Goal: Task Accomplishment & Management: Manage account settings

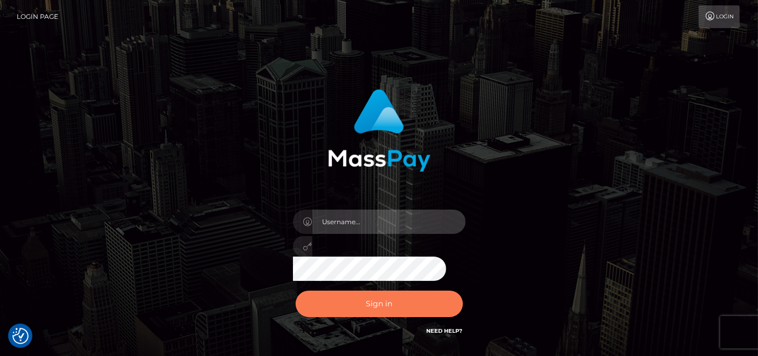
type input "pk.es"
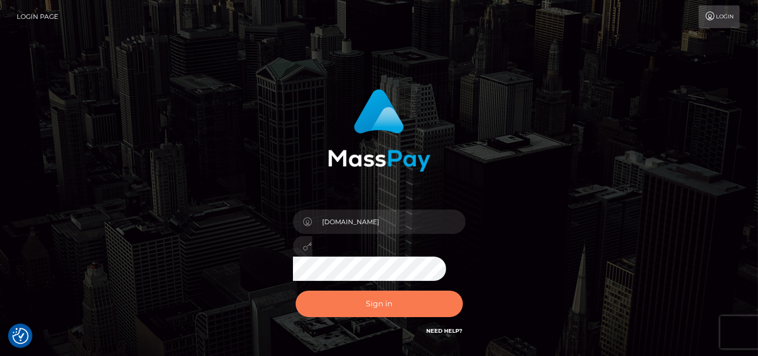
click at [359, 295] on button "Sign in" at bounding box center [379, 303] width 167 height 26
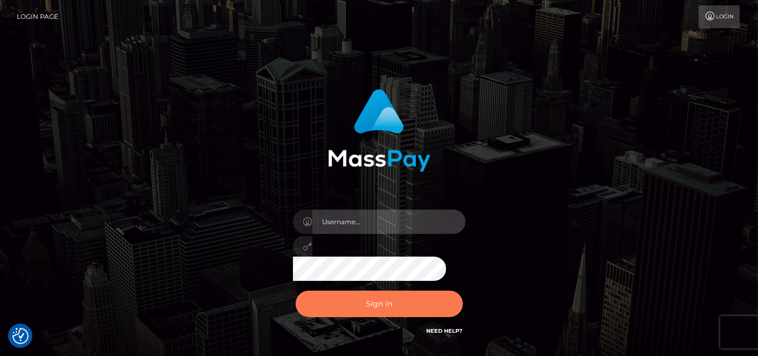
type input "[DOMAIN_NAME]"
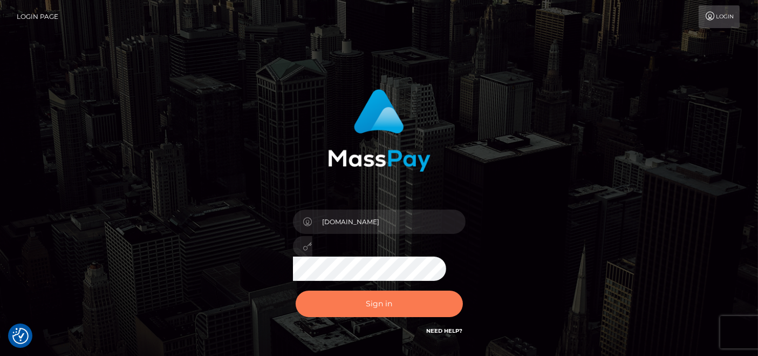
click at [375, 307] on button "Sign in" at bounding box center [379, 303] width 167 height 26
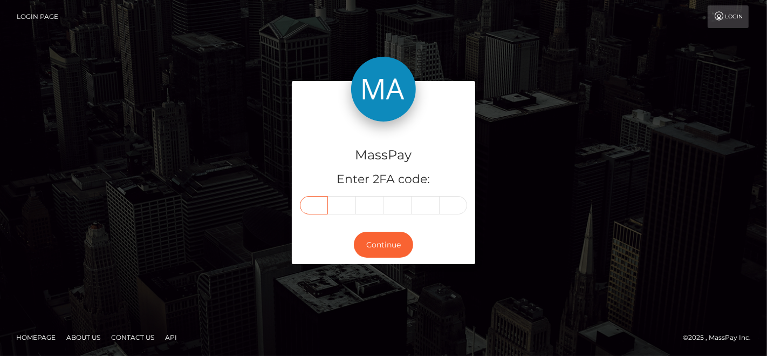
click at [316, 206] on input "text" at bounding box center [314, 205] width 28 height 18
type input "4"
type input "8"
type input "5"
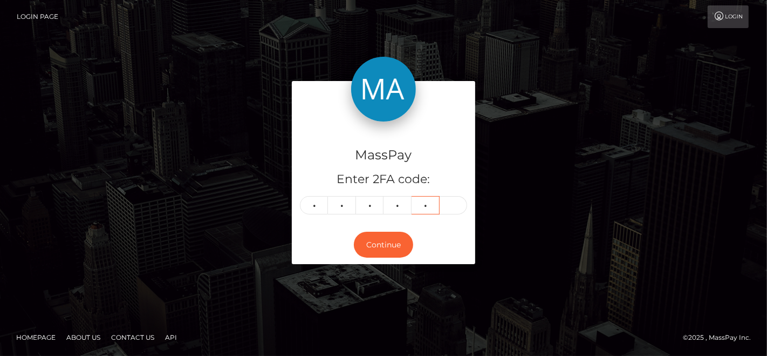
type input "0"
type input "3"
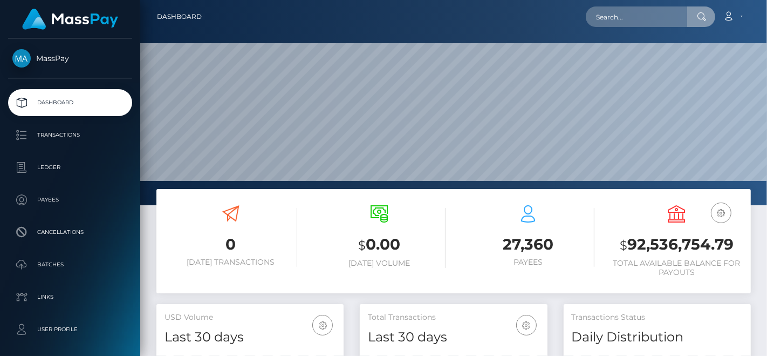
click at [610, 25] on input "text" at bounding box center [636, 16] width 101 height 21
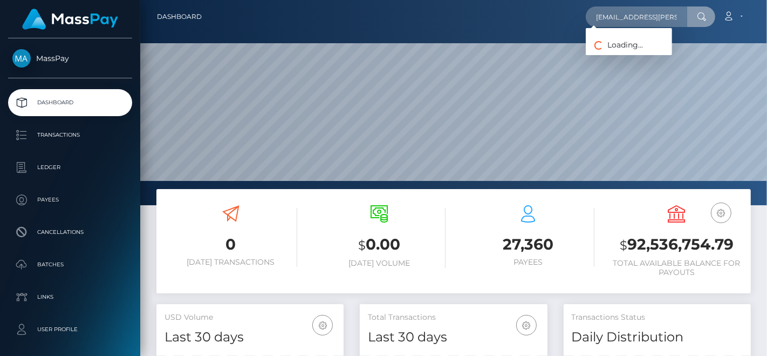
scroll to position [0, 10]
type input "lindsay.d.moran@gmail.com"
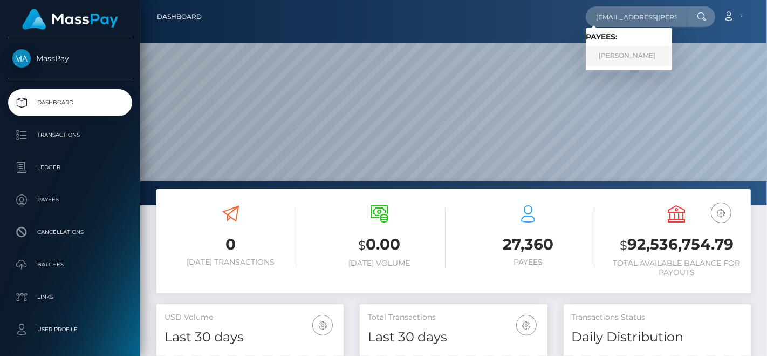
click at [656, 51] on link "Lindsay Martins" at bounding box center [629, 56] width 86 height 20
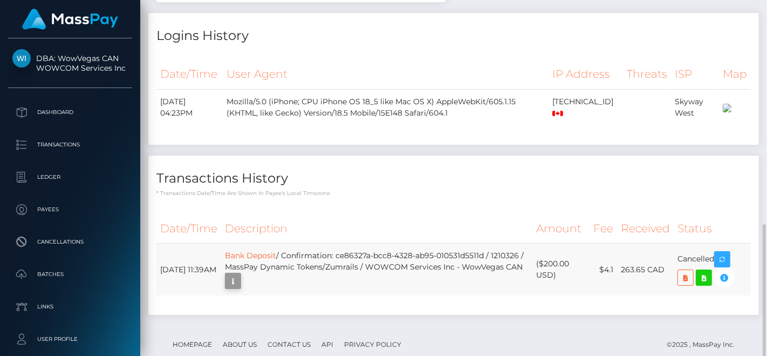
scroll to position [130, 187]
click at [240, 274] on icon "button" at bounding box center [233, 280] width 13 height 13
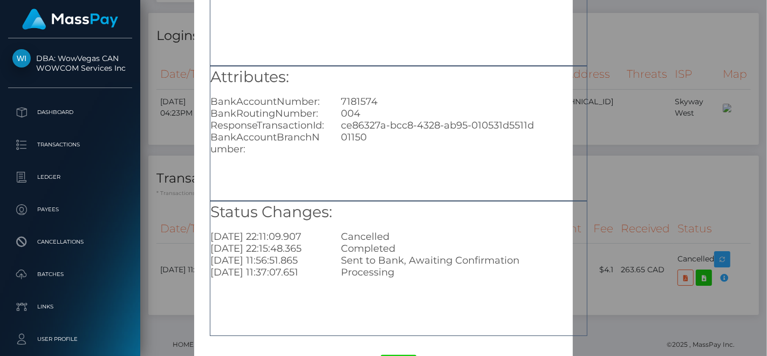
scroll to position [157, 0]
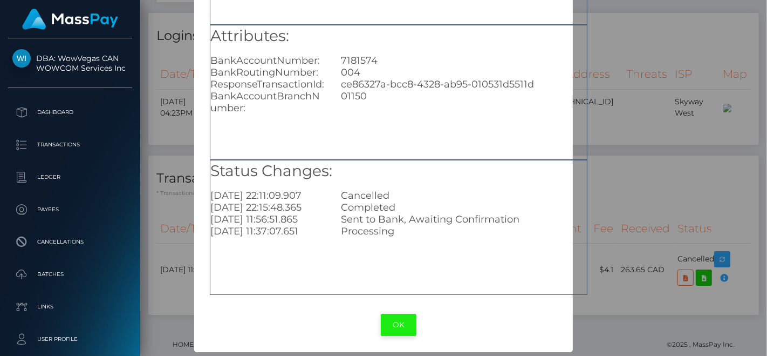
click at [397, 325] on button "OK" at bounding box center [399, 325] width 36 height 22
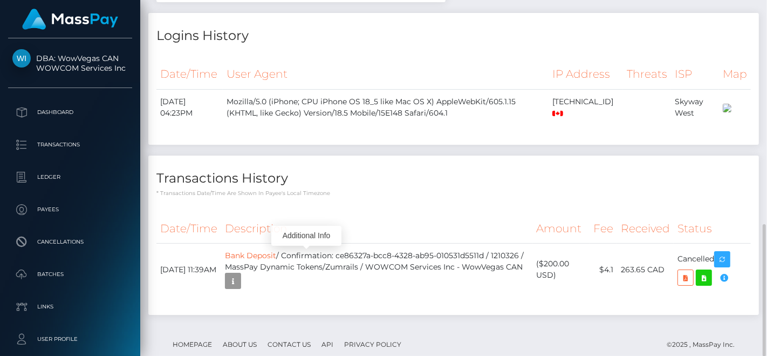
scroll to position [130, 187]
click at [240, 274] on icon "button" at bounding box center [233, 280] width 13 height 13
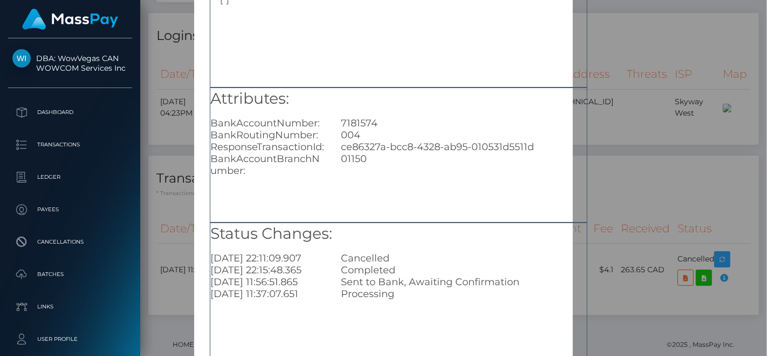
scroll to position [157, 0]
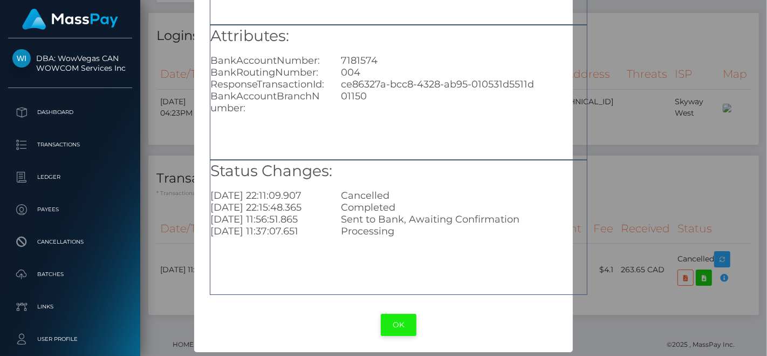
click at [400, 322] on button "OK" at bounding box center [399, 325] width 36 height 22
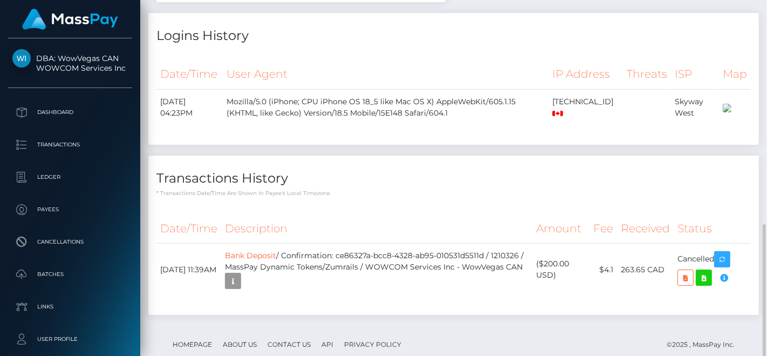
scroll to position [130, 187]
click at [240, 274] on icon "button" at bounding box center [233, 280] width 13 height 13
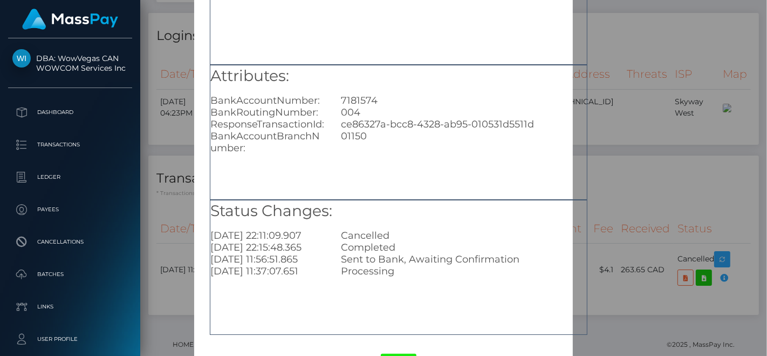
scroll to position [157, 0]
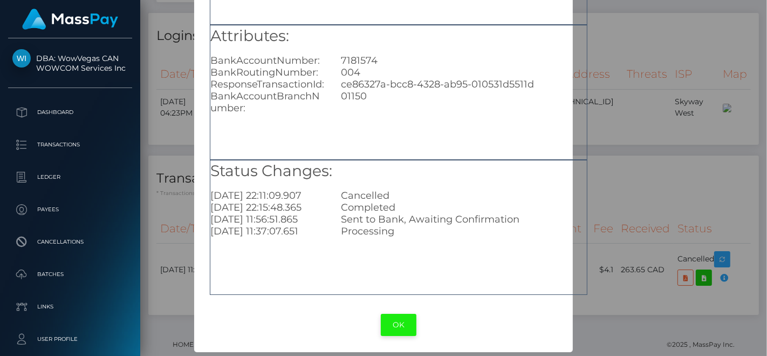
click at [399, 317] on button "OK" at bounding box center [399, 325] width 36 height 22
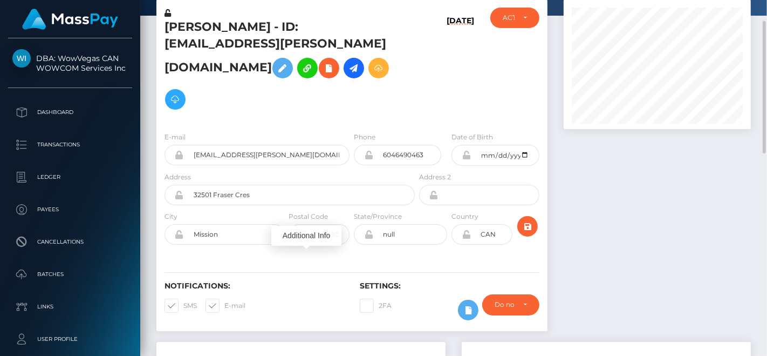
scroll to position [0, 0]
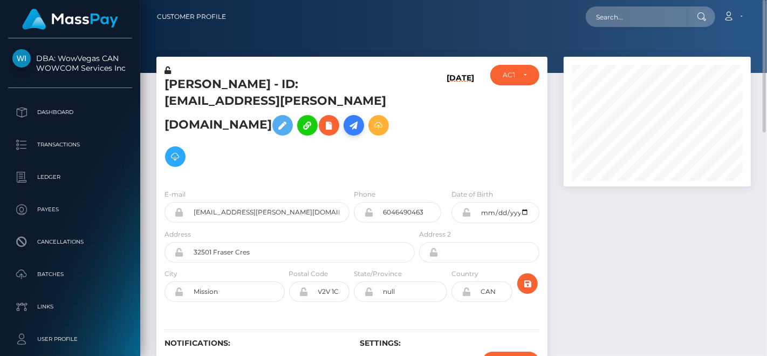
click at [348, 124] on icon at bounding box center [354, 125] width 13 height 13
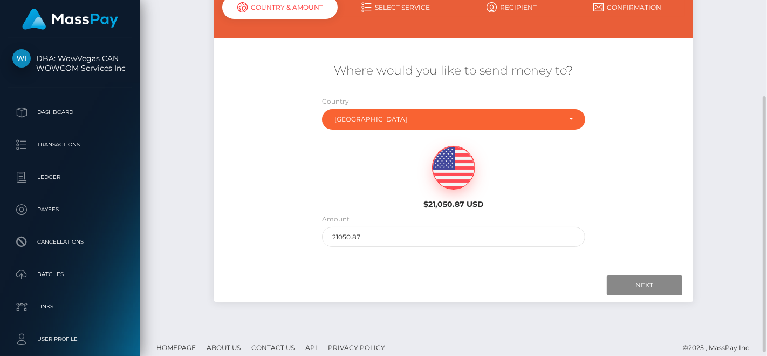
scroll to position [132, 0]
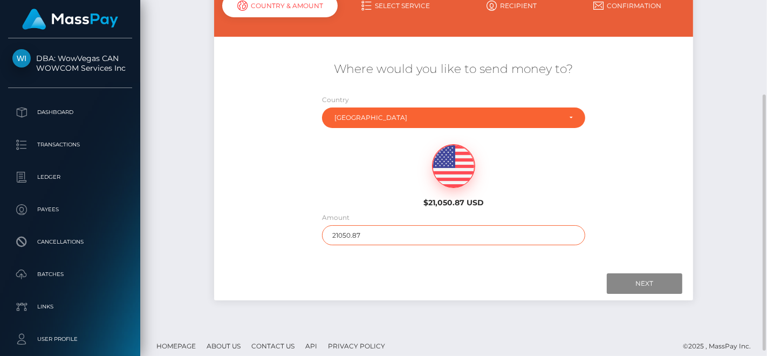
drag, startPoint x: 395, startPoint y: 230, endPoint x: 270, endPoint y: 233, distance: 124.7
click at [270, 233] on div "Where would you like to send money to? Country Abkhazia [GEOGRAPHIC_DATA] [GEOG…" at bounding box center [453, 153] width 479 height 195
type input "3000"
click at [662, 285] on input "Next" at bounding box center [645, 283] width 76 height 21
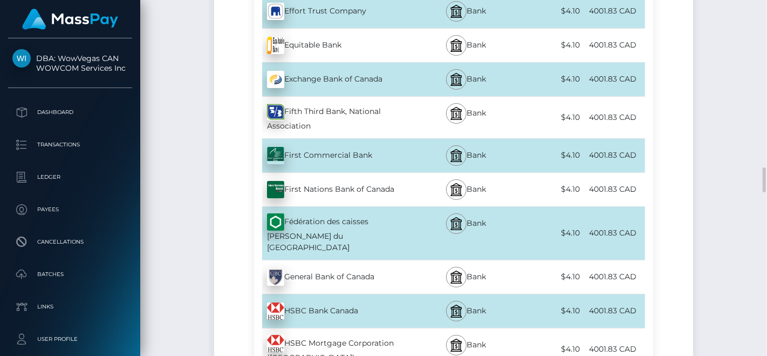
scroll to position [2273, 0]
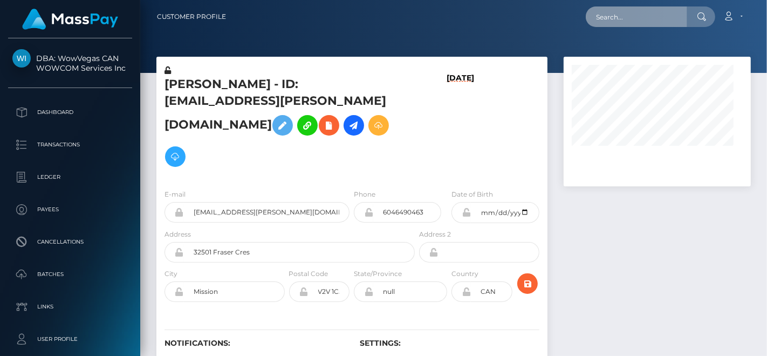
click at [615, 20] on input "text" at bounding box center [636, 16] width 101 height 21
paste input "[EMAIL_ADDRESS][DOMAIN_NAME]"
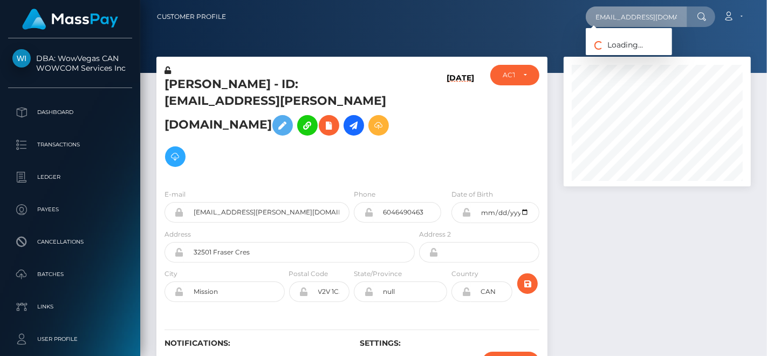
scroll to position [130, 187]
type input "[EMAIL_ADDRESS][DOMAIN_NAME]"
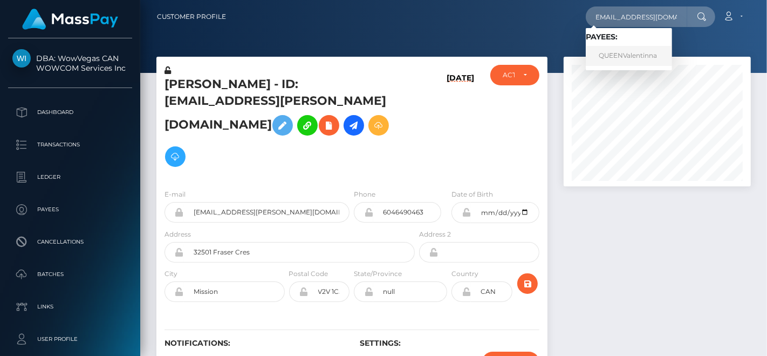
scroll to position [0, 0]
click at [621, 51] on link "QUEENValentinna" at bounding box center [629, 56] width 86 height 20
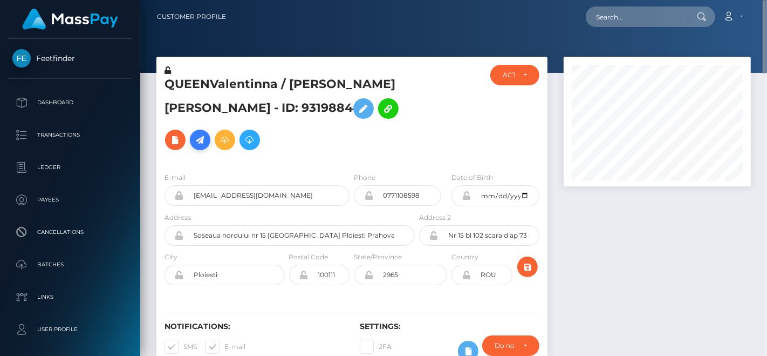
click at [207, 133] on icon at bounding box center [200, 139] width 13 height 13
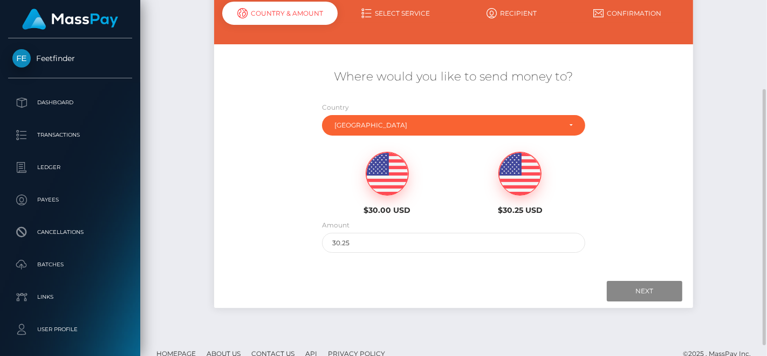
scroll to position [125, 0]
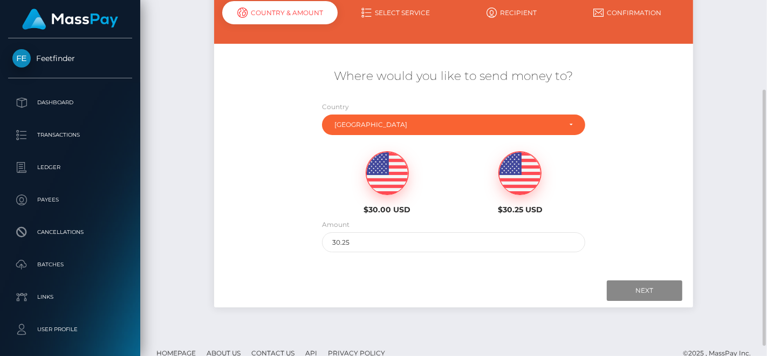
click at [391, 186] on img at bounding box center [387, 173] width 42 height 43
type input "30"
click at [629, 294] on input "Next" at bounding box center [645, 290] width 76 height 21
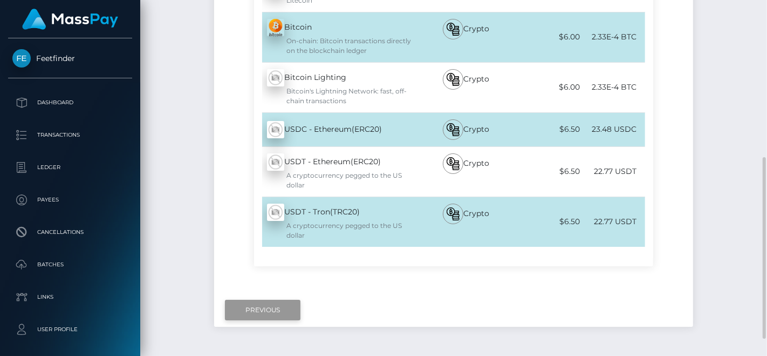
scroll to position [308, 0]
click at [277, 309] on input "Previous" at bounding box center [263, 310] width 76 height 21
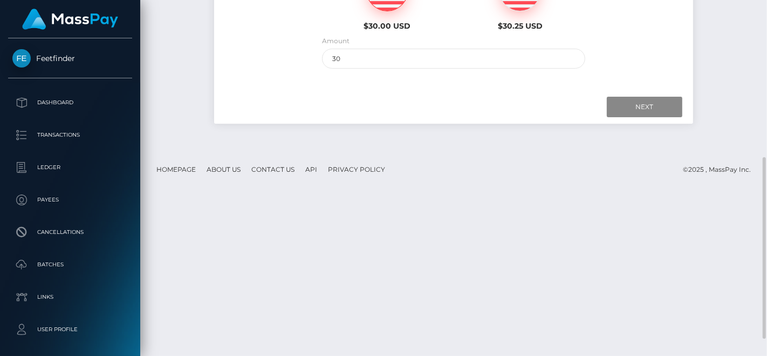
scroll to position [0, 0]
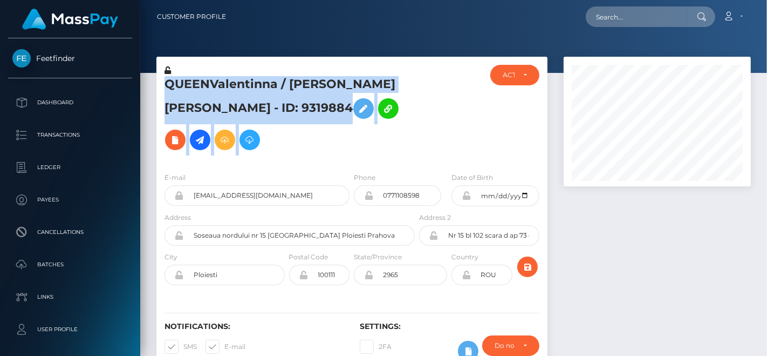
scroll to position [130, 187]
click at [430, 91] on div "QUEENValentinna / Popescu Georgiana Valentina - ID: 9319884 DEACTIVE" at bounding box center [352, 114] width 391 height 99
click at [430, 91] on div at bounding box center [449, 114] width 65 height 99
drag, startPoint x: 420, startPoint y: 84, endPoint x: 175, endPoint y: 85, distance: 245.0
click at [175, 85] on div "QUEENValentinna / Popescu Georgiana Valentina - ID: 9319884 DEACTIVE" at bounding box center [352, 114] width 391 height 99
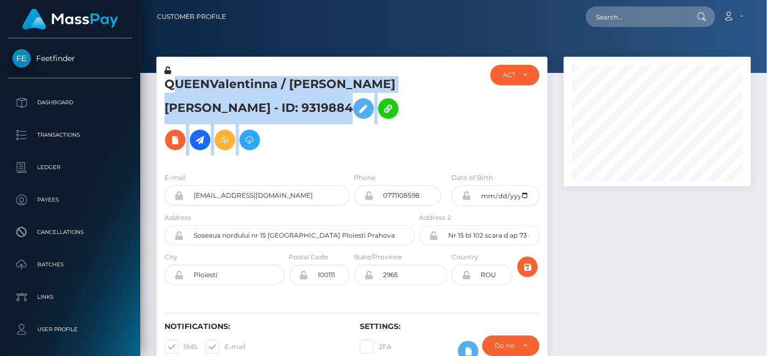
click at [175, 85] on h5 "QUEENValentinna / Popescu Georgiana Valentina - ID: 9319884" at bounding box center [287, 115] width 244 height 79
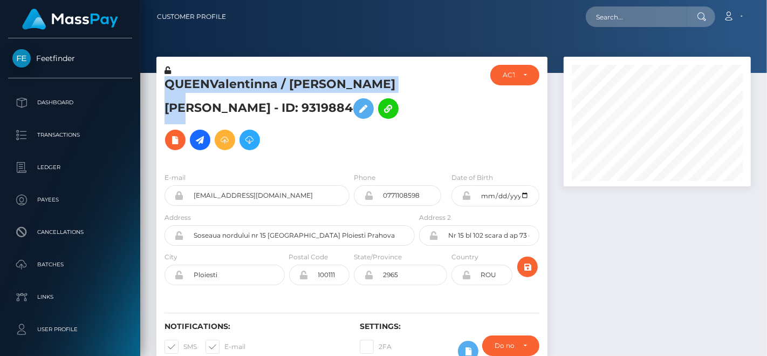
drag, startPoint x: 165, startPoint y: 86, endPoint x: 409, endPoint y: 85, distance: 244.5
click at [409, 85] on div "QUEENValentinna / Popescu Georgiana Valentina - ID: 9319884" at bounding box center [287, 114] width 261 height 99
copy h5 "QUEENValentinna / Popescu Georgiana"
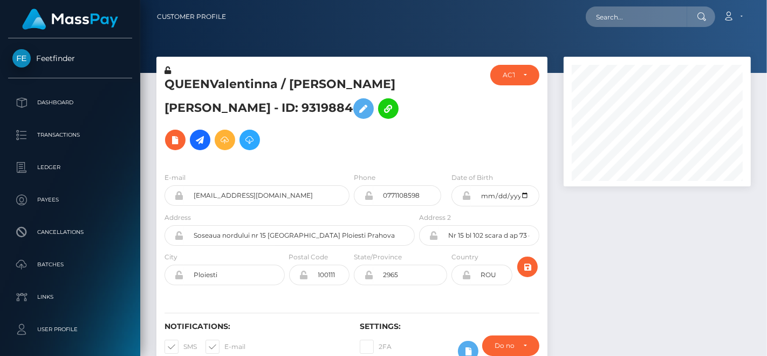
click at [350, 130] on h5 "QUEENValentinna / Popescu Georgiana Valentina - ID: 9319884" at bounding box center [287, 115] width 244 height 79
click at [391, 120] on h5 "QUEENValentinna / Popescu Georgiana Valentina - ID: 9319884" at bounding box center [287, 115] width 244 height 79
click at [207, 133] on icon at bounding box center [200, 139] width 13 height 13
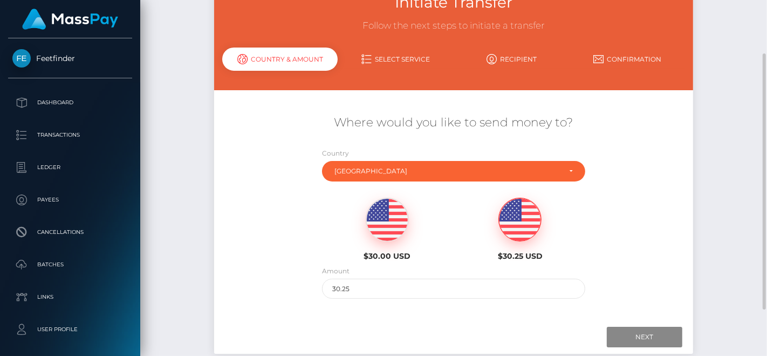
scroll to position [79, 0]
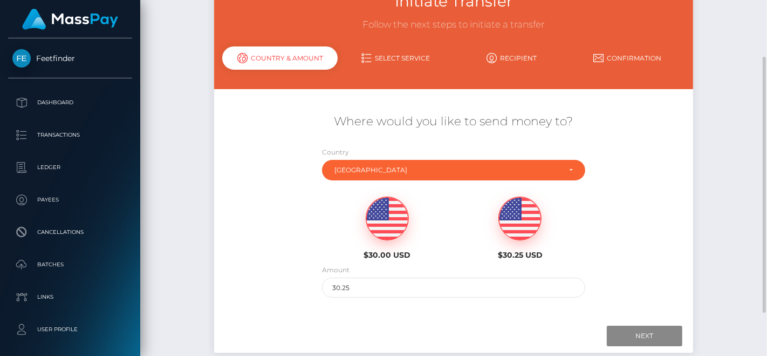
click at [382, 226] on img at bounding box center [387, 218] width 42 height 43
type input "30"
click at [656, 329] on input "Next" at bounding box center [645, 335] width 76 height 21
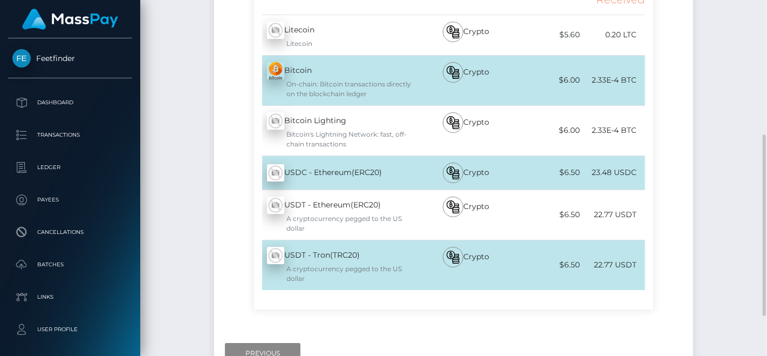
scroll to position [266, 0]
drag, startPoint x: 314, startPoint y: 172, endPoint x: 355, endPoint y: 172, distance: 40.5
click at [355, 172] on div "USDC - Ethereum(ERC20) - USDC" at bounding box center [335, 172] width 163 height 30
copy div "Ethereum("
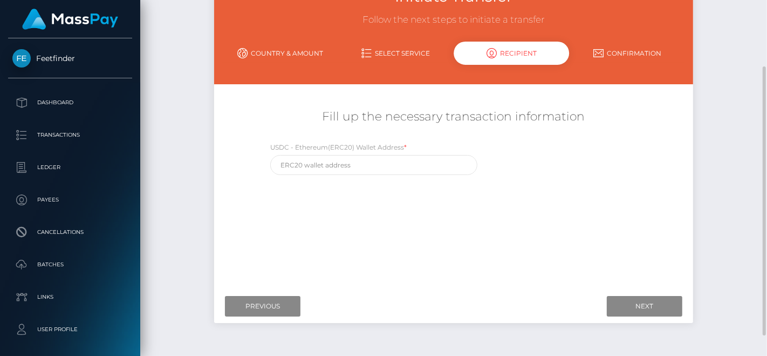
scroll to position [86, 0]
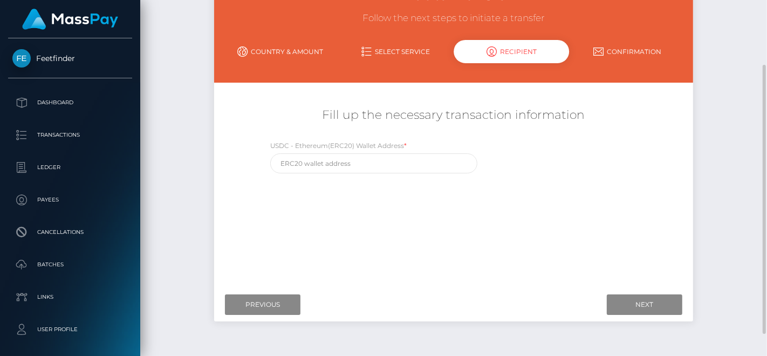
click at [382, 51] on link "Select Service" at bounding box center [396, 51] width 116 height 19
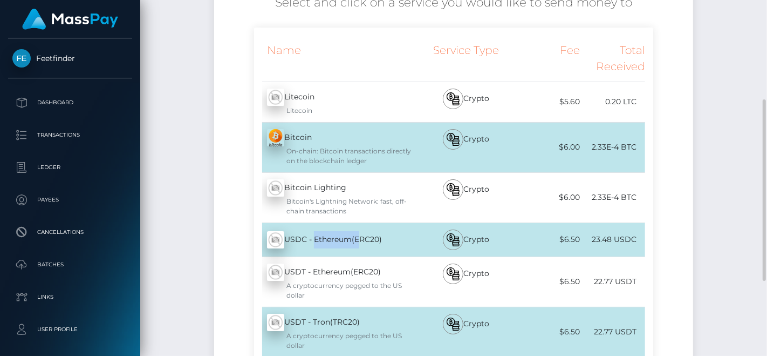
scroll to position [199, 0]
click at [245, 232] on div "Name Service Type Fee Total Received Litecoin - LTC Litecoin" at bounding box center [453, 206] width 479 height 359
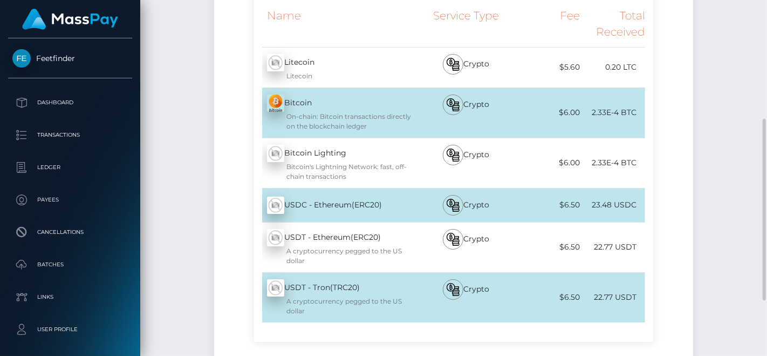
scroll to position [233, 0]
drag, startPoint x: 323, startPoint y: 58, endPoint x: 288, endPoint y: 63, distance: 35.0
click at [288, 63] on div "Litecoin - LTC Litecoin" at bounding box center [335, 67] width 163 height 40
copy div "Litecoin"
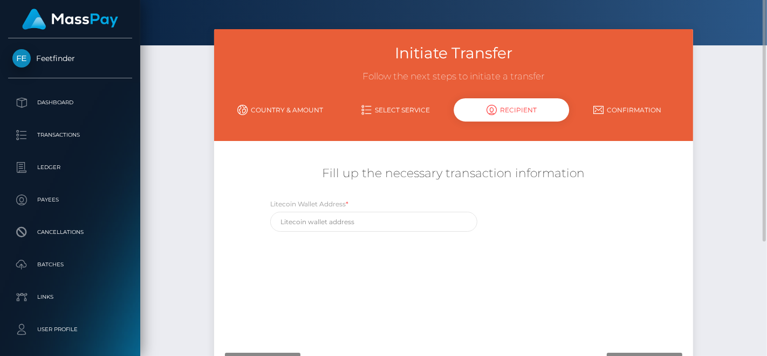
scroll to position [0, 0]
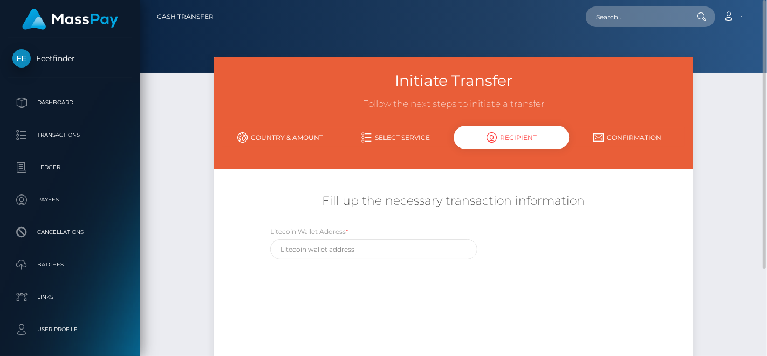
click at [242, 133] on icon at bounding box center [242, 137] width 10 height 10
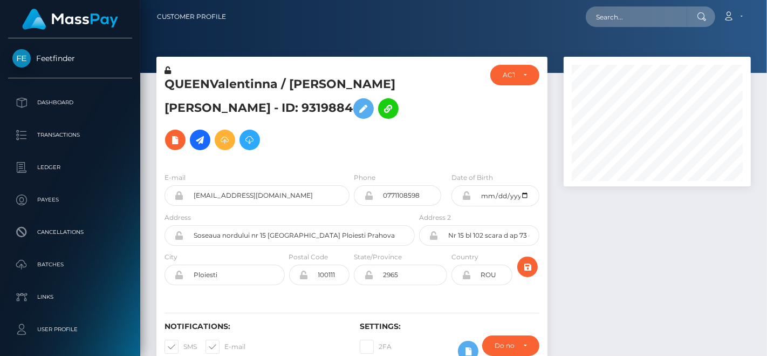
scroll to position [130, 187]
click at [621, 12] on input "text" at bounding box center [636, 16] width 101 height 21
paste input "[EMAIL_ADDRESS][DOMAIN_NAME]"
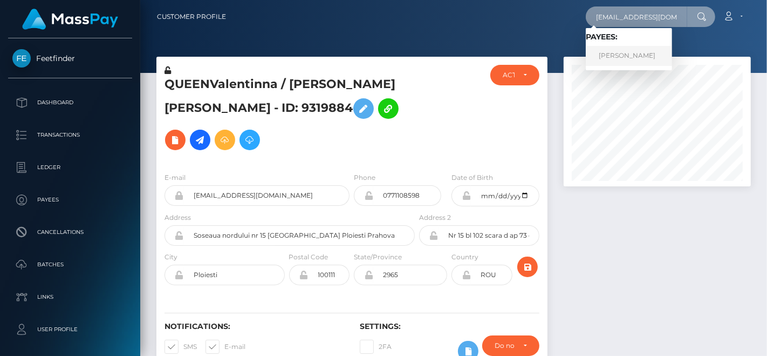
type input "[EMAIL_ADDRESS][DOMAIN_NAME]"
click at [639, 50] on link "[PERSON_NAME]" at bounding box center [629, 56] width 86 height 20
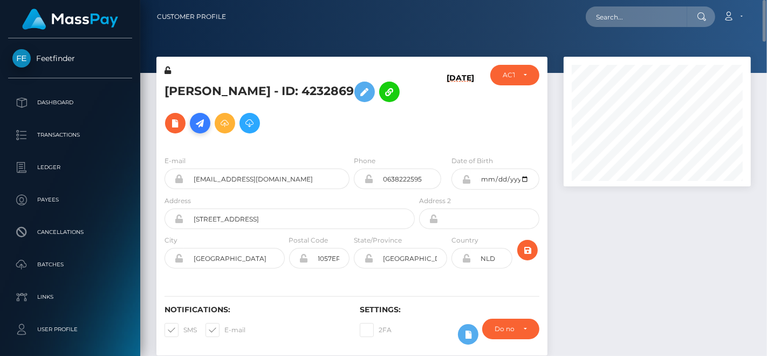
click at [194, 124] on icon at bounding box center [200, 123] width 13 height 13
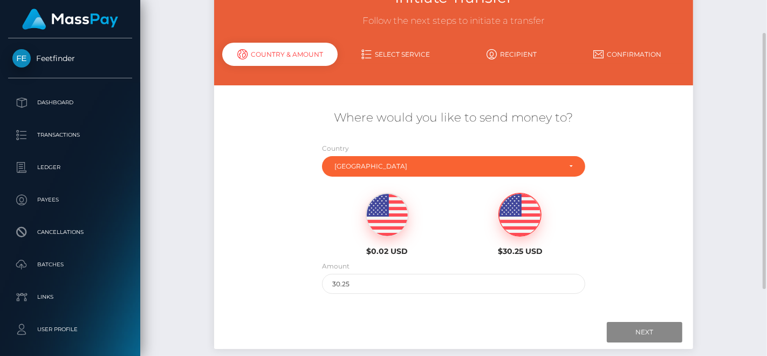
scroll to position [85, 0]
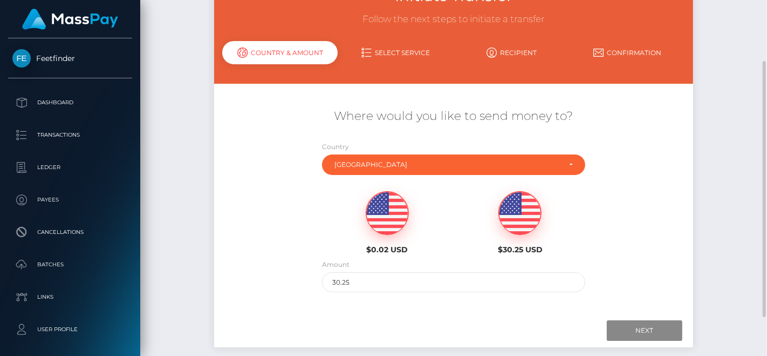
click at [390, 214] on img at bounding box center [387, 213] width 42 height 43
click at [502, 224] on img at bounding box center [520, 213] width 42 height 43
drag, startPoint x: 480, startPoint y: 283, endPoint x: 247, endPoint y: 285, distance: 233.1
click at [247, 285] on div "Where would you like to send money to? Country Abkhazia Afghanistan Albania Alg…" at bounding box center [453, 200] width 479 height 195
type input "30"
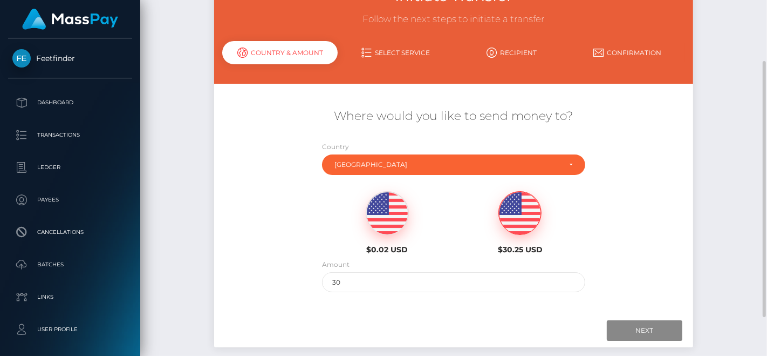
click at [634, 317] on div "Next Finish Previous" at bounding box center [453, 330] width 479 height 33
click at [642, 324] on input "Next" at bounding box center [645, 330] width 76 height 21
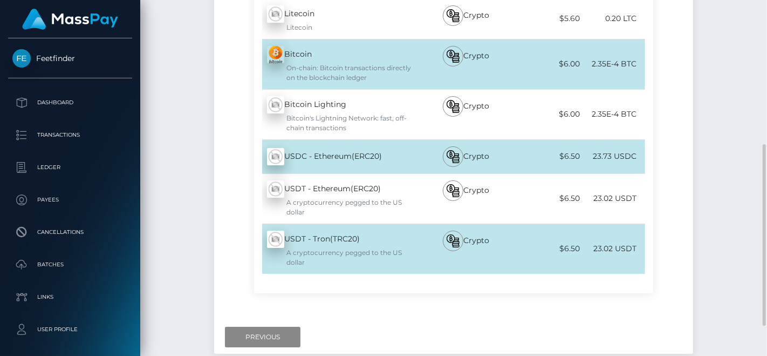
scroll to position [282, 0]
click at [280, 331] on input "Previous" at bounding box center [263, 336] width 76 height 21
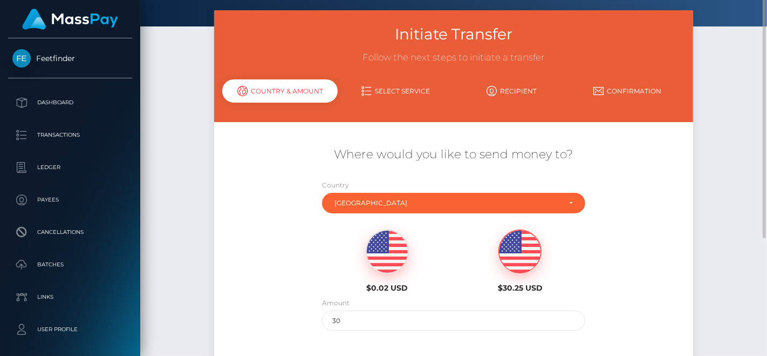
scroll to position [0, 0]
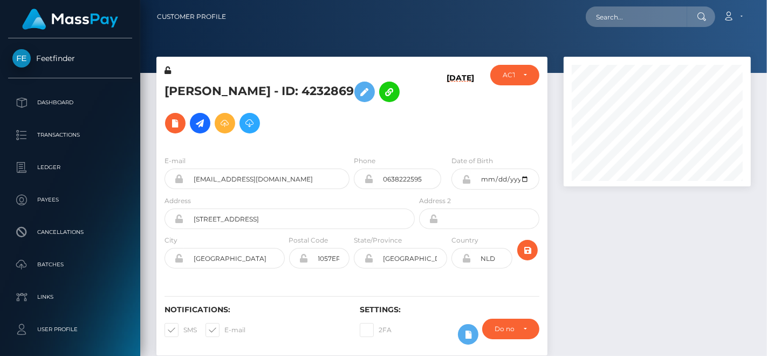
scroll to position [130, 187]
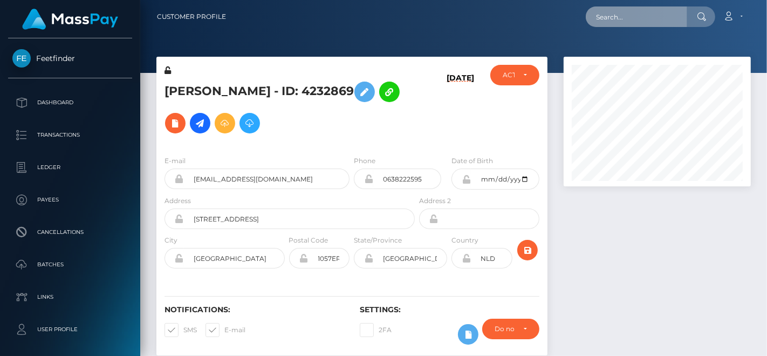
click at [650, 17] on input "text" at bounding box center [636, 16] width 101 height 21
paste input "[PERSON_NAME][EMAIL_ADDRESS][DOMAIN_NAME]"
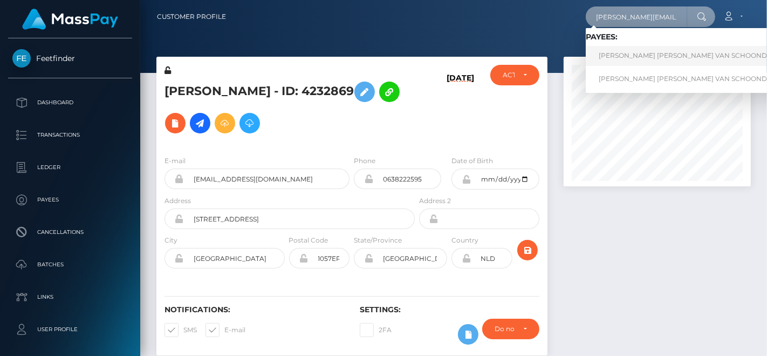
type input "[PERSON_NAME][EMAIL_ADDRESS][DOMAIN_NAME]"
click at [601, 50] on link "JOHANNA HENRICA VAN SCHOONDERWALT" at bounding box center [697, 56] width 222 height 20
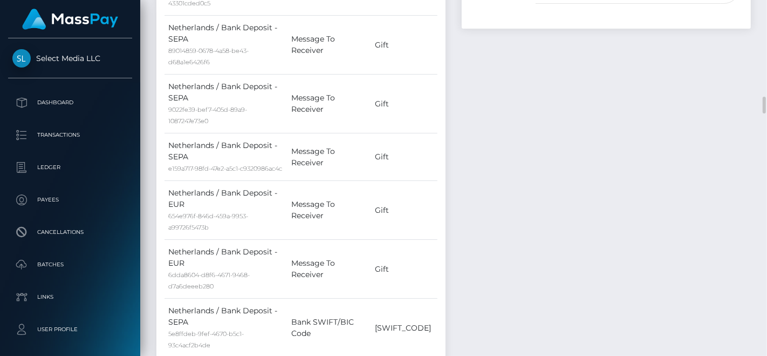
scroll to position [1058, 0]
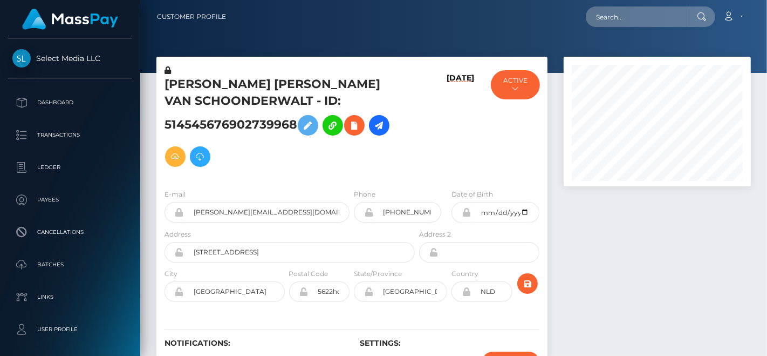
scroll to position [130, 187]
click at [629, 16] on input "text" at bounding box center [636, 16] width 101 height 21
paste input "[EMAIL_ADDRESS][DOMAIN_NAME]"
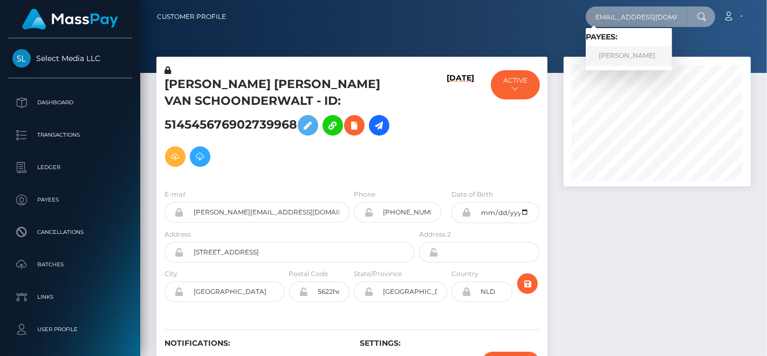
type input "crippsdaisy56@gmail.com"
click at [616, 52] on link "daisy cripps" at bounding box center [629, 56] width 86 height 20
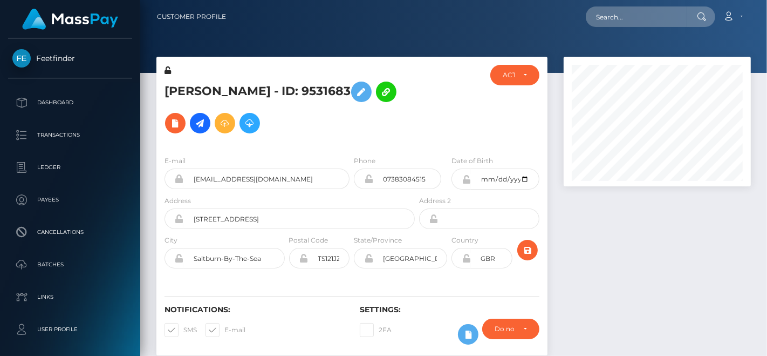
scroll to position [130, 187]
click at [179, 84] on h5 "daisy cripps - ID: 9531683" at bounding box center [287, 107] width 244 height 63
copy h5 "daisy"
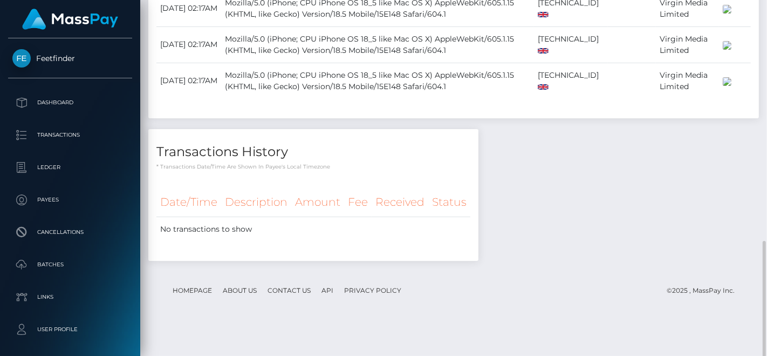
scroll to position [600, 0]
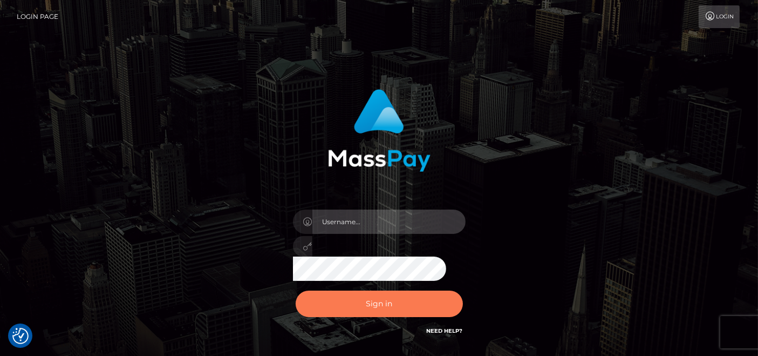
type input "[DOMAIN_NAME]"
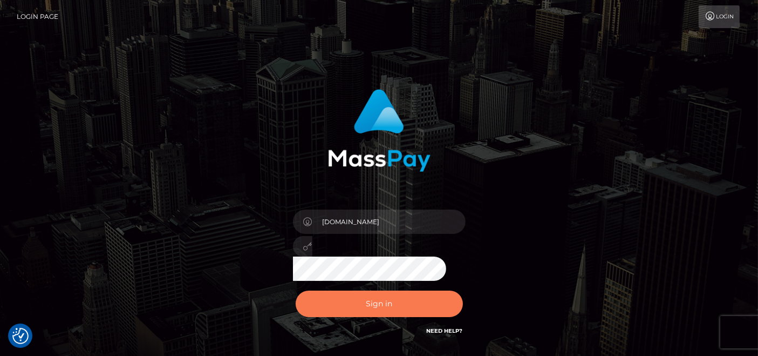
click at [373, 301] on button "Sign in" at bounding box center [379, 303] width 167 height 26
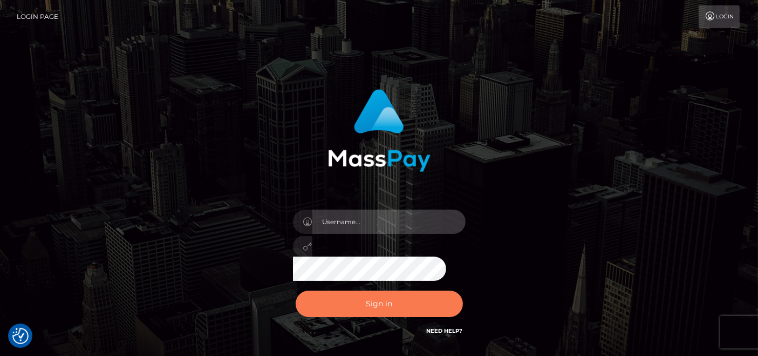
type input "pk.es"
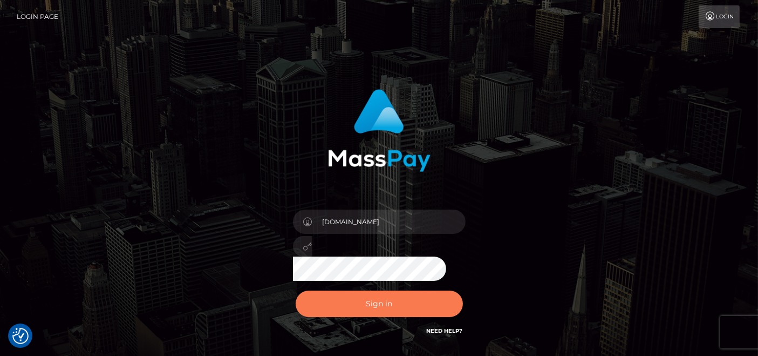
click at [383, 299] on button "Sign in" at bounding box center [379, 303] width 167 height 26
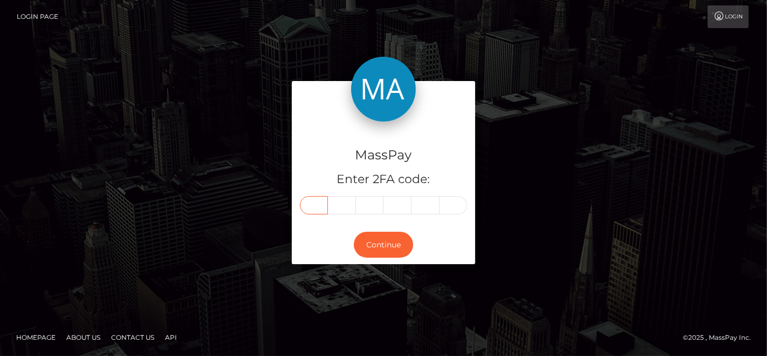
click at [319, 209] on input "text" at bounding box center [314, 205] width 28 height 18
paste input "2"
type input "2"
type input "9"
type input "0"
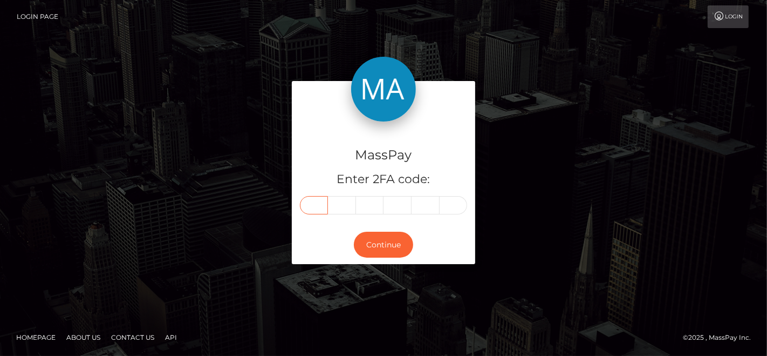
type input "6"
type input "0"
type input "1"
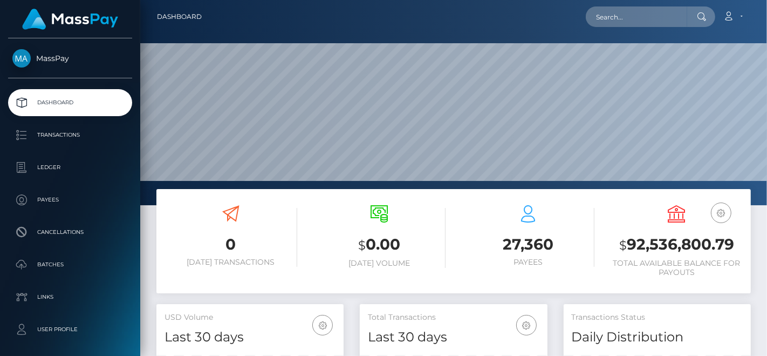
scroll to position [191, 187]
click at [616, 20] on input "text" at bounding box center [636, 16] width 101 height 21
paste input "manciavale3@gmail.com"
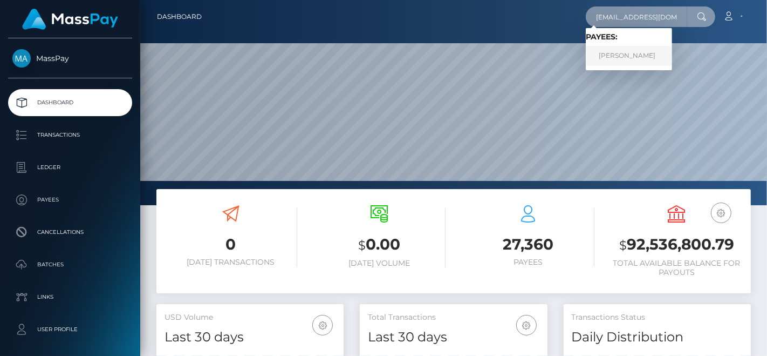
type input "manciavale3@gmail.com"
click at [638, 49] on link "yanci mancia" at bounding box center [629, 56] width 86 height 20
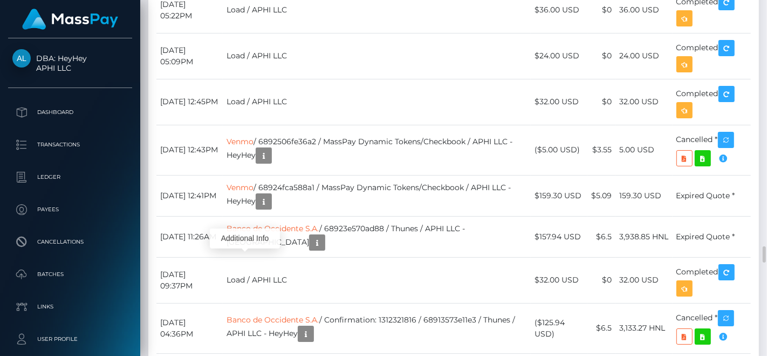
scroll to position [130, 187]
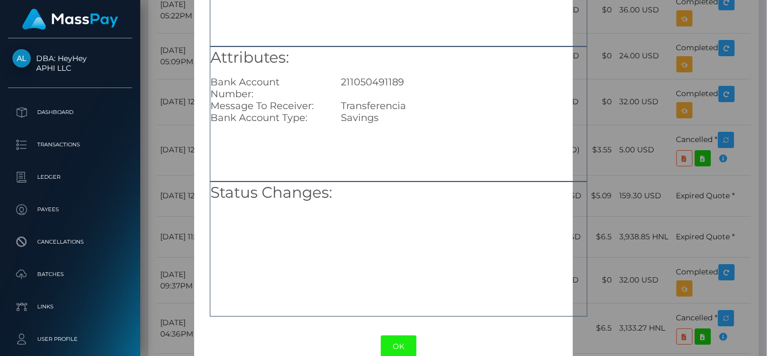
scroll to position [141, 0]
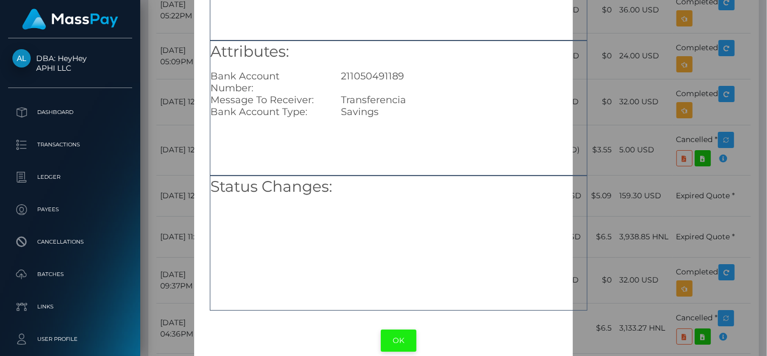
click at [397, 338] on button "OK" at bounding box center [399, 340] width 36 height 22
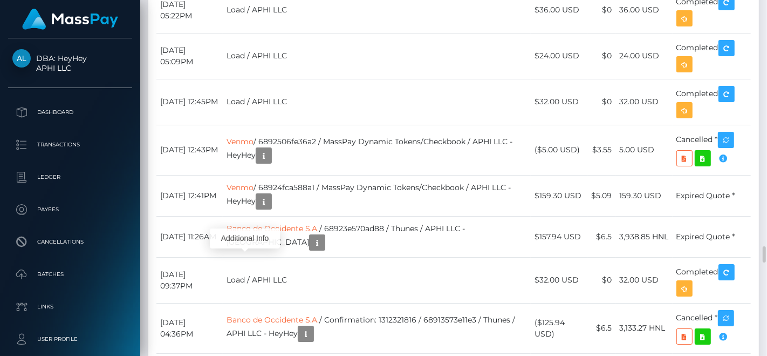
scroll to position [130, 187]
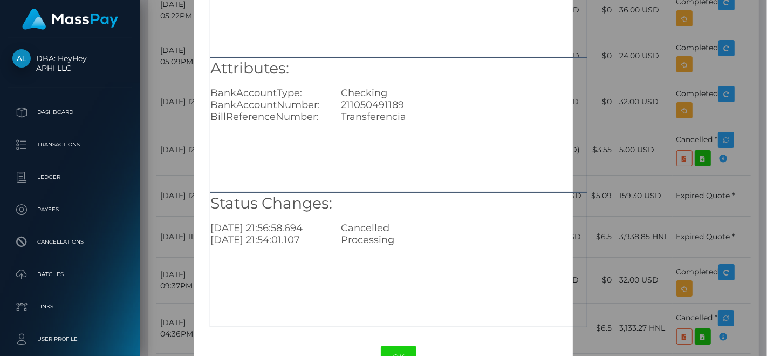
scroll to position [157, 0]
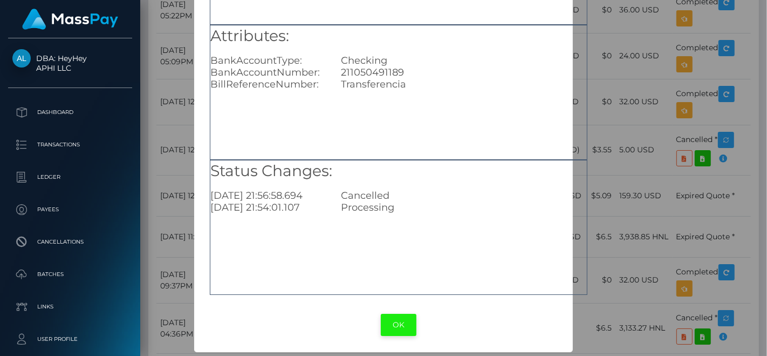
click at [399, 325] on button "OK" at bounding box center [399, 325] width 36 height 22
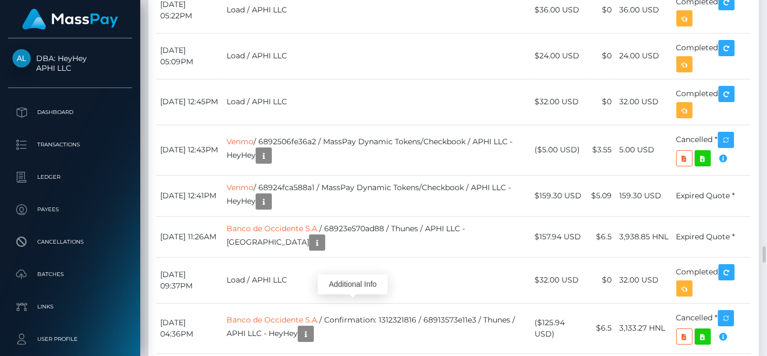
scroll to position [130, 187]
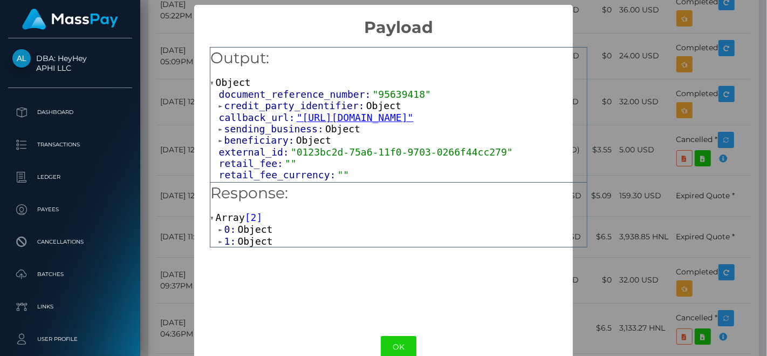
click at [253, 223] on span "Object" at bounding box center [254, 228] width 35 height 11
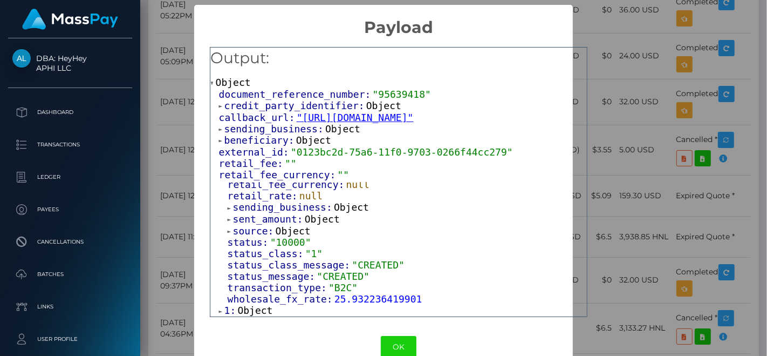
scroll to position [23, 0]
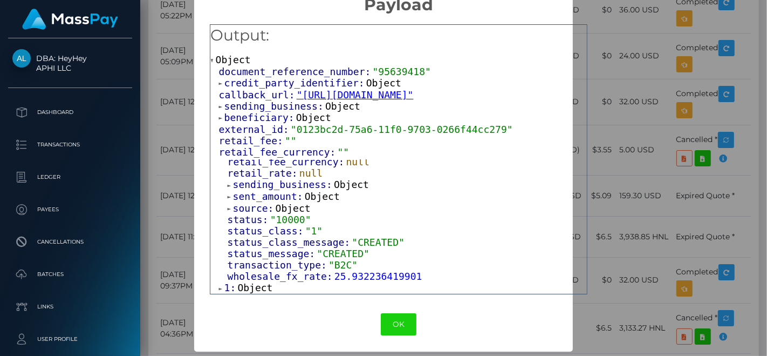
click at [262, 287] on span "Object" at bounding box center [254, 287] width 35 height 11
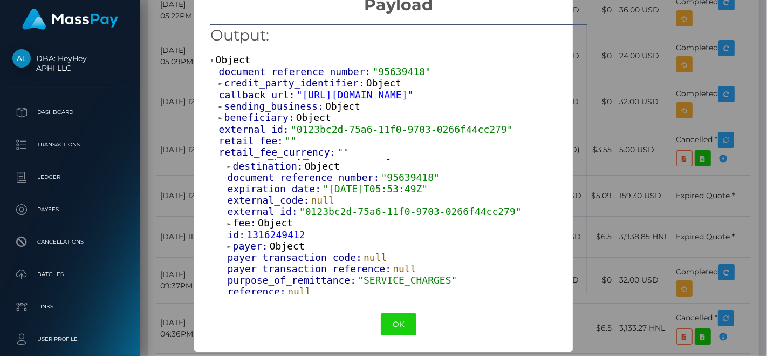
scroll to position [0, 0]
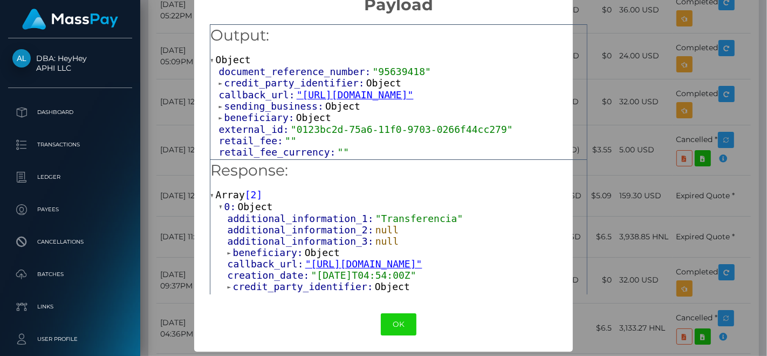
click at [257, 123] on span "beneficiary:" at bounding box center [261, 117] width 72 height 11
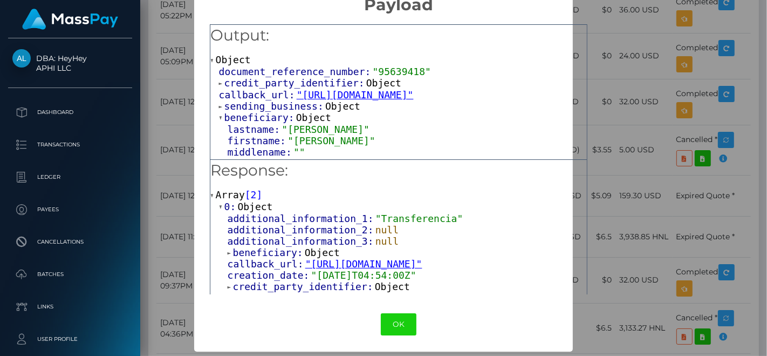
click at [273, 77] on span "credit_party_identifier:" at bounding box center [296, 82] width 142 height 11
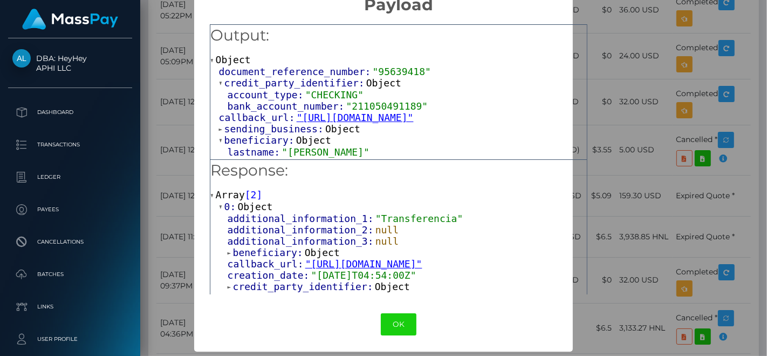
click at [273, 77] on span "credit_party_identifier:" at bounding box center [296, 82] width 142 height 11
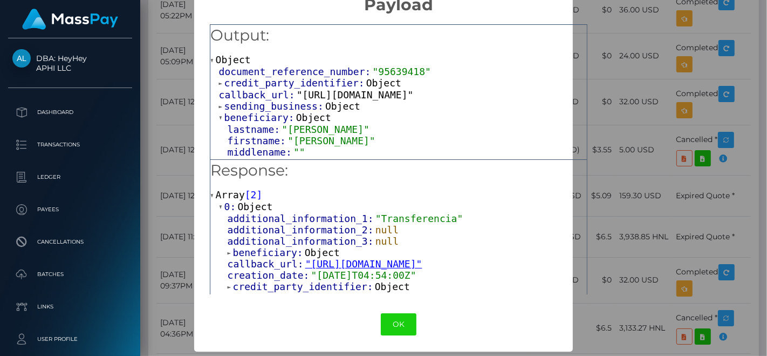
scroll to position [23, 0]
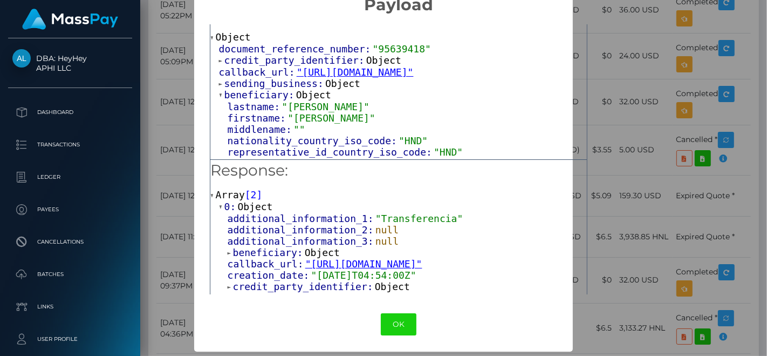
click at [285, 89] on span "sending_business:" at bounding box center [275, 83] width 101 height 11
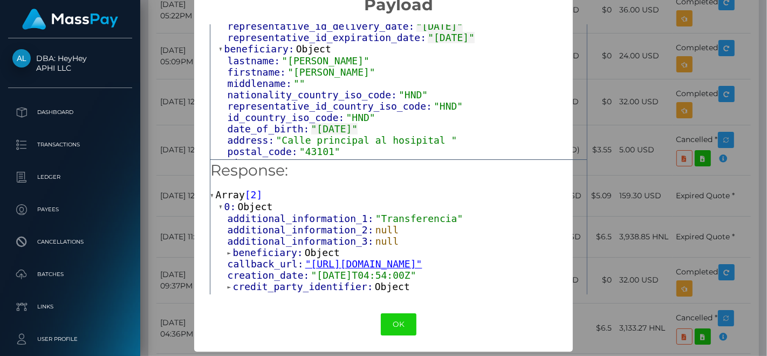
scroll to position [308, 0]
click at [167, 86] on div "× Payload Output: Object document_reference_number: "95639418" credit_party_ide…" at bounding box center [383, 178] width 767 height 356
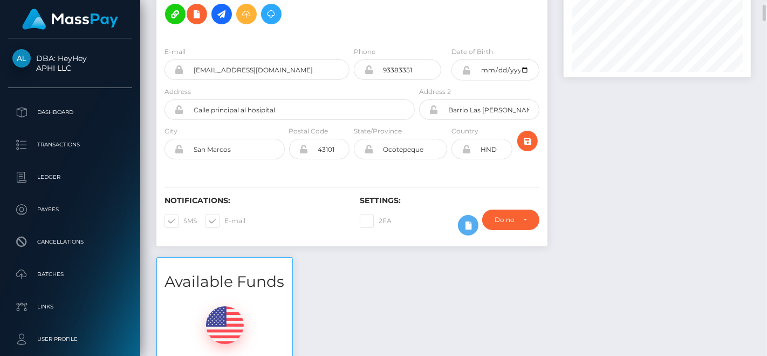
scroll to position [0, 0]
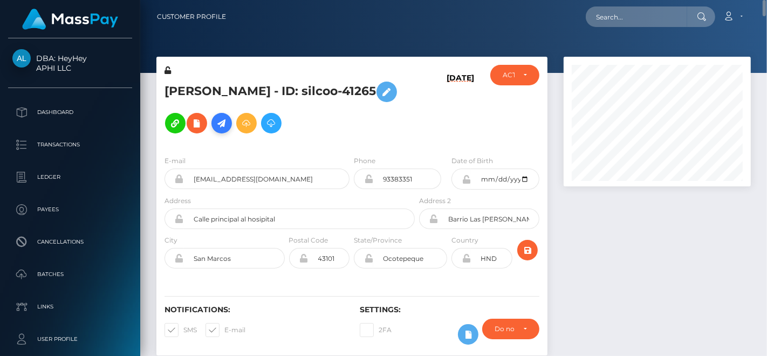
click at [215, 126] on icon at bounding box center [221, 123] width 13 height 13
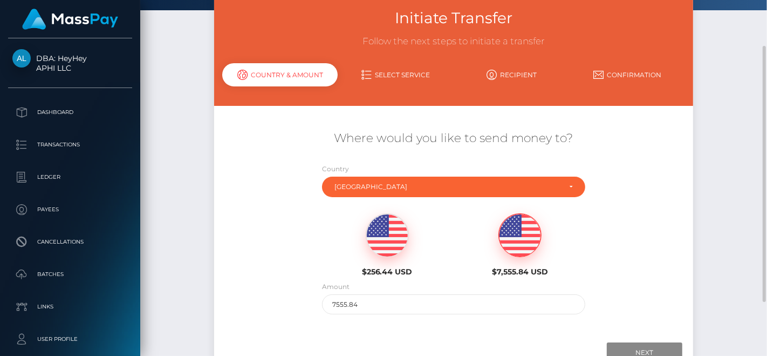
scroll to position [63, 0]
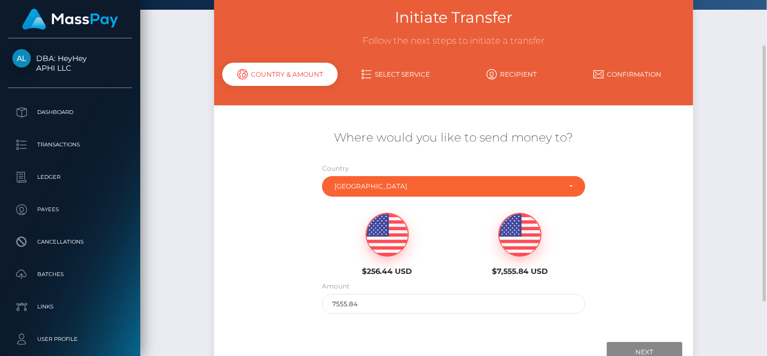
click at [408, 240] on div at bounding box center [387, 234] width 43 height 43
type input "256.44"
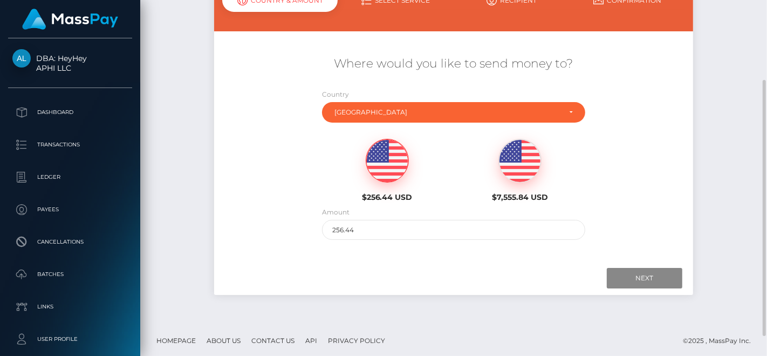
scroll to position [139, 0]
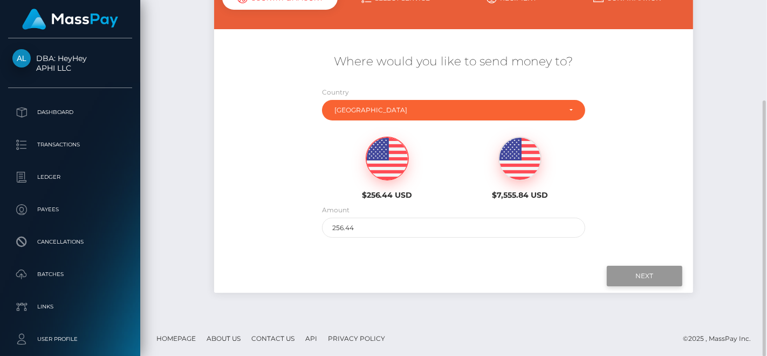
click at [625, 274] on input "Next" at bounding box center [645, 276] width 76 height 21
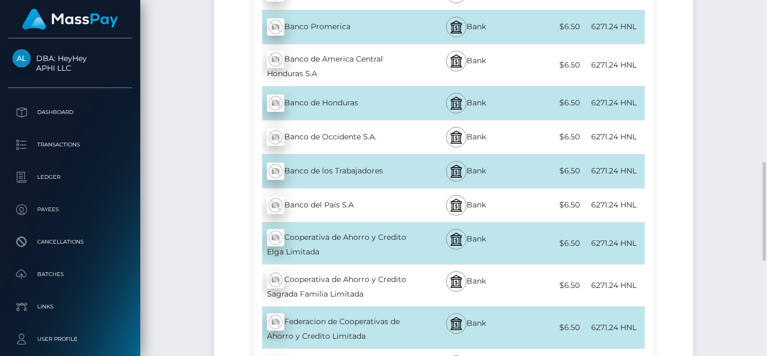
scroll to position [926, 0]
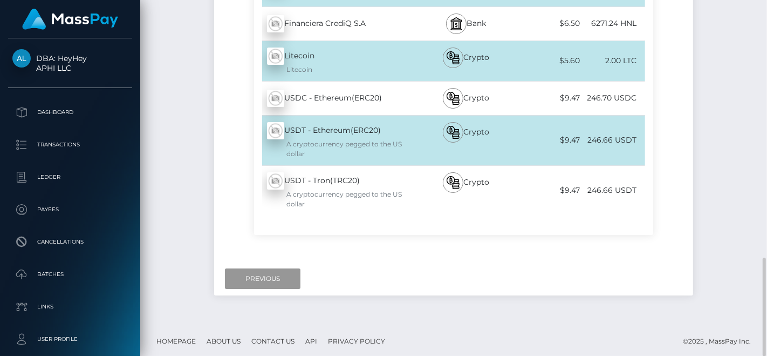
click at [269, 277] on input "Previous" at bounding box center [263, 278] width 76 height 21
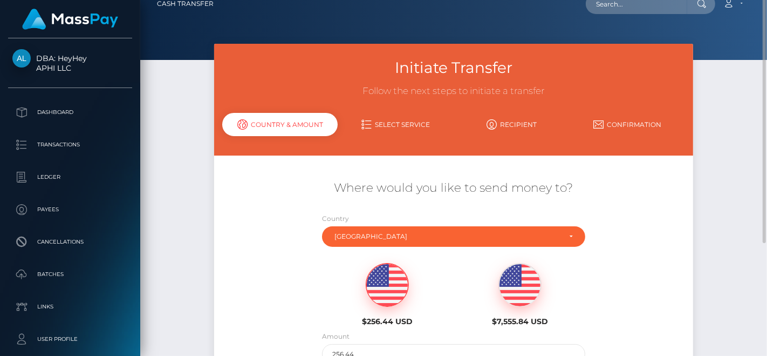
scroll to position [0, 0]
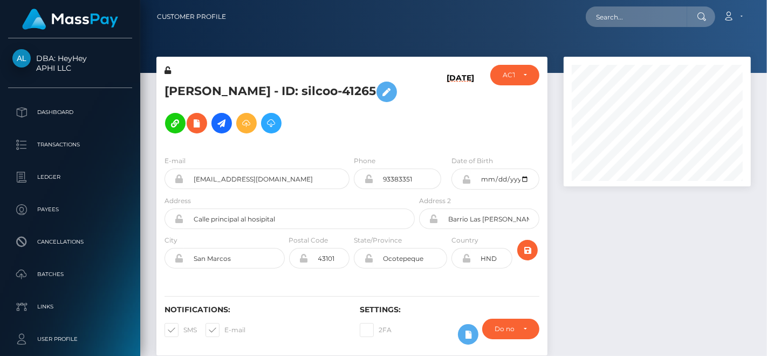
scroll to position [130, 187]
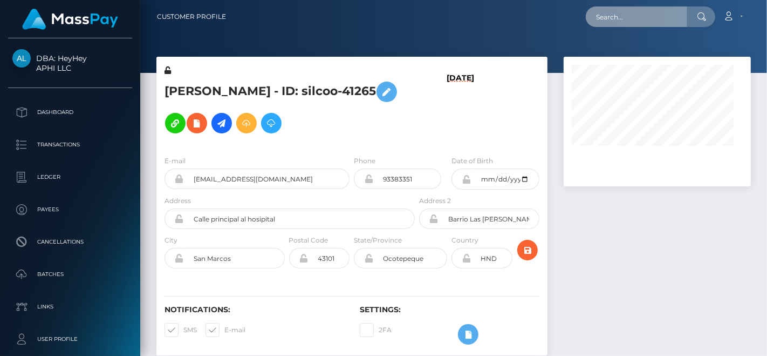
drag, startPoint x: 0, startPoint y: 0, endPoint x: 611, endPoint y: 21, distance: 611.8
click at [611, 21] on input "text" at bounding box center [636, 16] width 101 height 21
paste input "rocilgt@gmail.com"
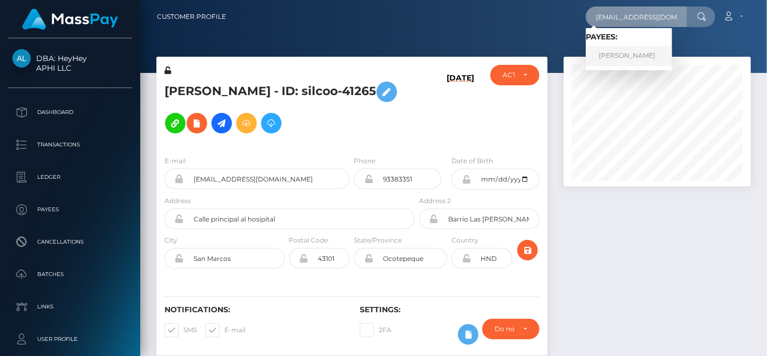
type input "[EMAIL_ADDRESS][DOMAIN_NAME]"
click at [642, 49] on link "TOMAS AGUSTIN VILLAFANE" at bounding box center [629, 56] width 86 height 20
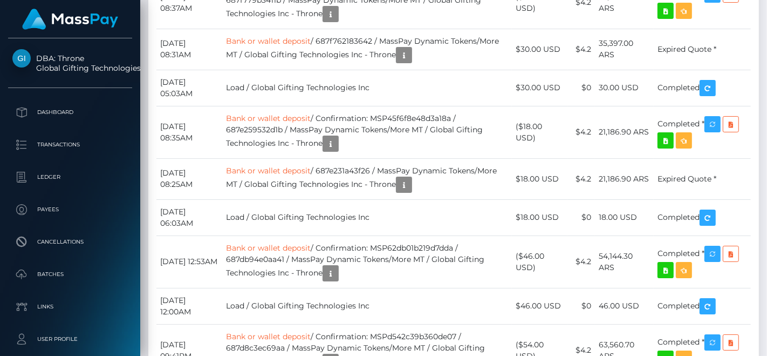
scroll to position [130, 187]
drag, startPoint x: 719, startPoint y: 118, endPoint x: 734, endPoint y: 138, distance: 24.6
click at [725, 113] on div "Force status update" at bounding box center [701, 122] width 79 height 20
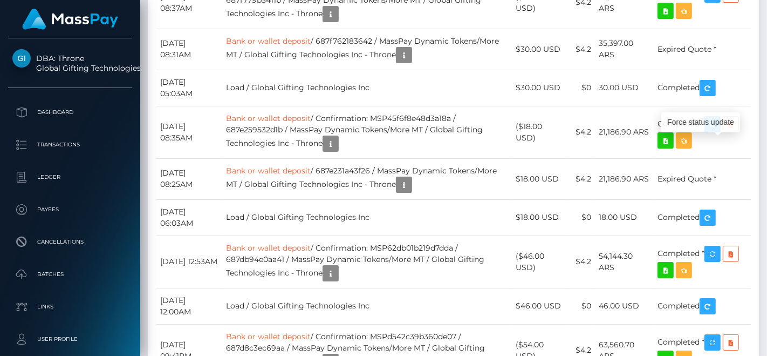
click at [725, 113] on div "Force status update" at bounding box center [701, 122] width 79 height 20
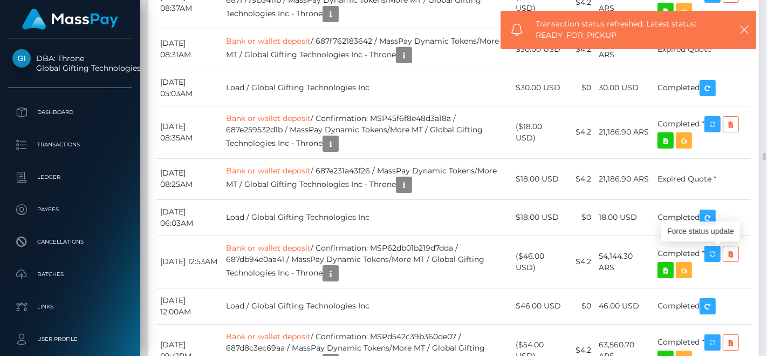
drag, startPoint x: 729, startPoint y: 209, endPoint x: 538, endPoint y: 220, distance: 191.9
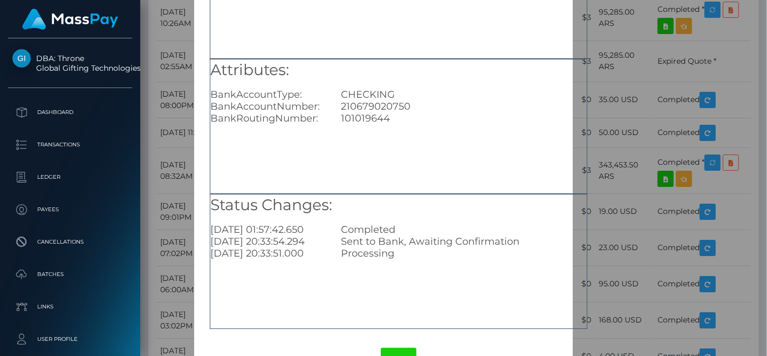
scroll to position [157, 0]
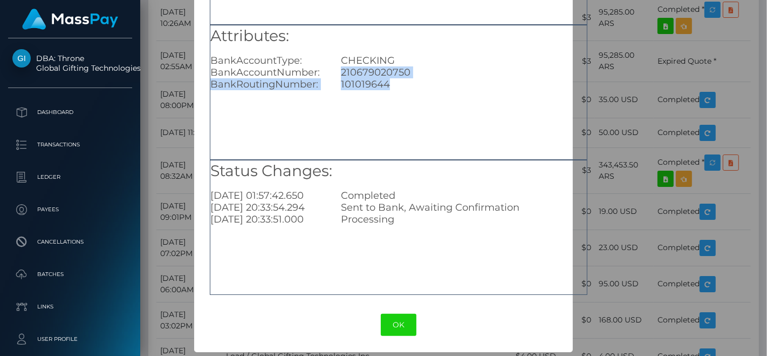
drag, startPoint x: 337, startPoint y: 69, endPoint x: 390, endPoint y: 86, distance: 55.1
click at [390, 86] on div "Attributes: BankAccountType: CHECKING BankAccountNumber: 210679020750 BankRouti…" at bounding box center [398, 57] width 377 height 65
copy div "210679020750 BankRoutingNumber: 101019644"
click at [405, 326] on button "OK" at bounding box center [399, 325] width 36 height 22
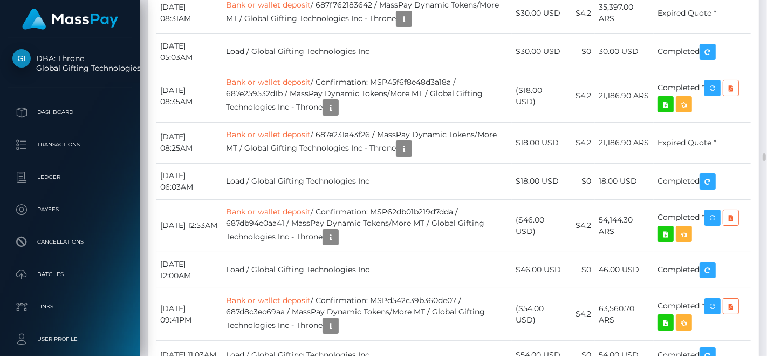
scroll to position [130, 187]
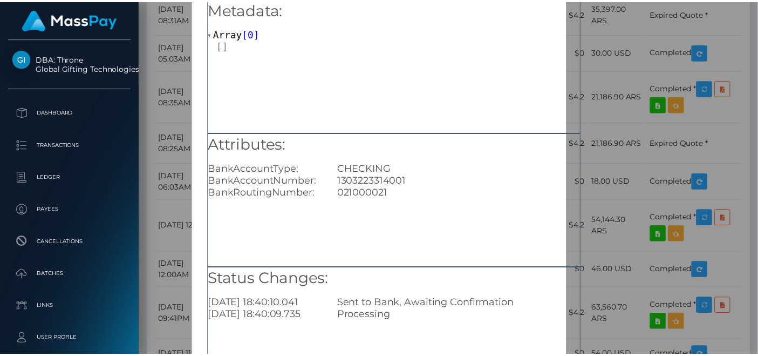
scroll to position [157, 0]
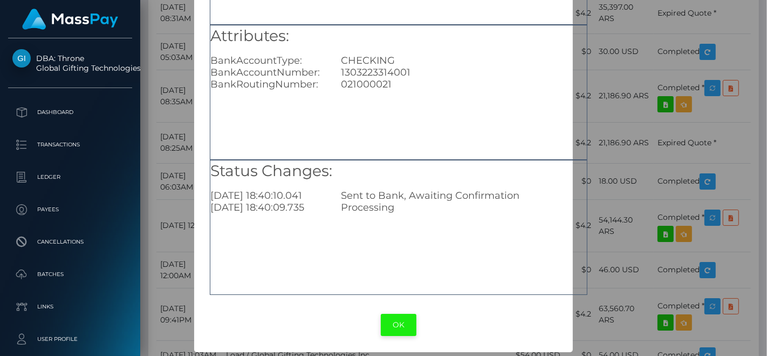
click at [391, 329] on button "OK" at bounding box center [399, 325] width 36 height 22
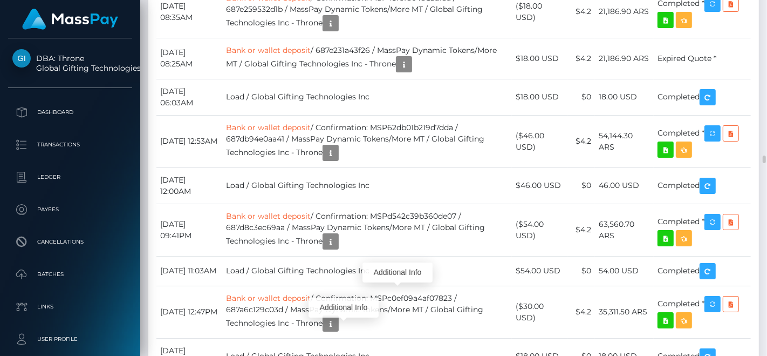
scroll to position [130, 187]
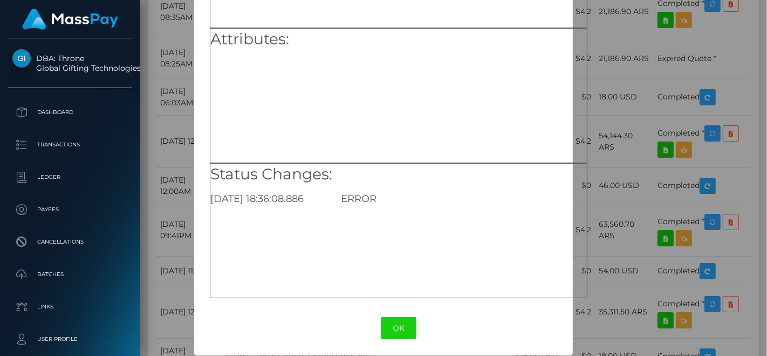
scroll to position [155, 0]
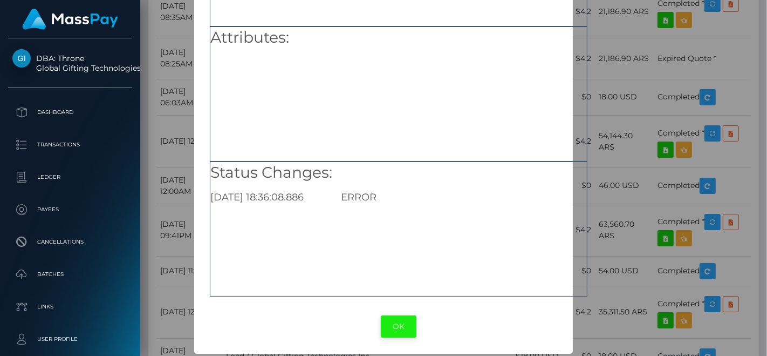
click at [406, 329] on button "OK" at bounding box center [399, 326] width 36 height 22
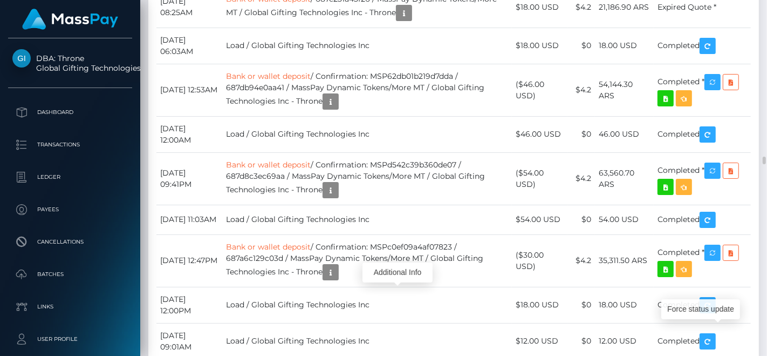
scroll to position [130, 187]
drag, startPoint x: 727, startPoint y: 268, endPoint x: 586, endPoint y: 255, distance: 141.9
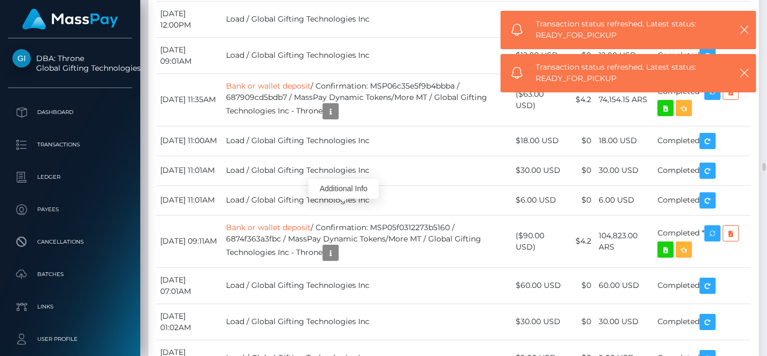
drag, startPoint x: 749, startPoint y: 196, endPoint x: 338, endPoint y: 137, distance: 414.9
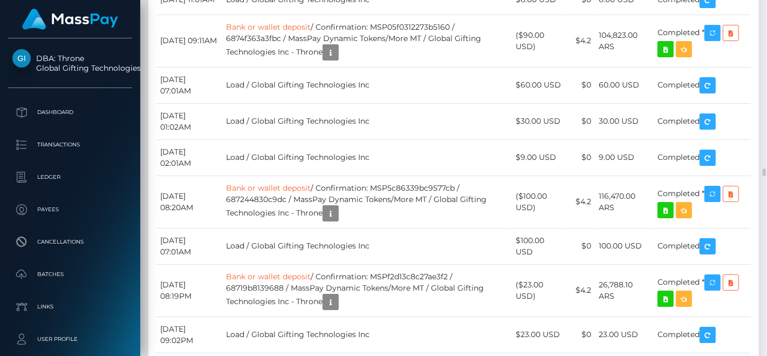
scroll to position [7461, 0]
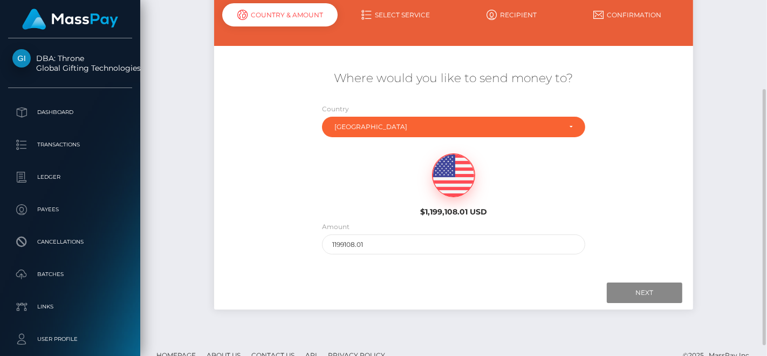
scroll to position [123, 0]
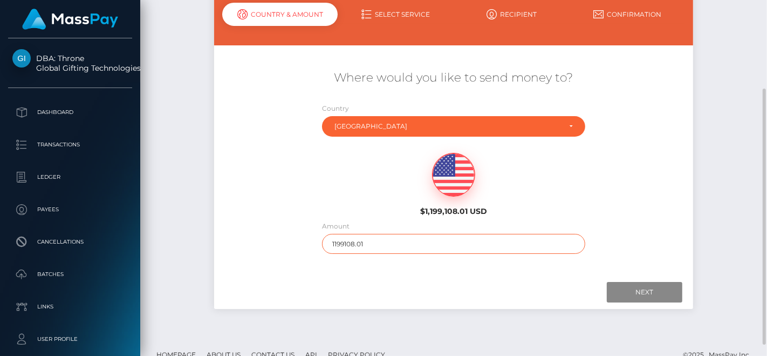
drag, startPoint x: 402, startPoint y: 244, endPoint x: 219, endPoint y: 252, distance: 183.7
click at [219, 252] on div "Where would you like to send money to? Country Abkhazia [GEOGRAPHIC_DATA] [GEOG…" at bounding box center [453, 161] width 479 height 195
type input "100"
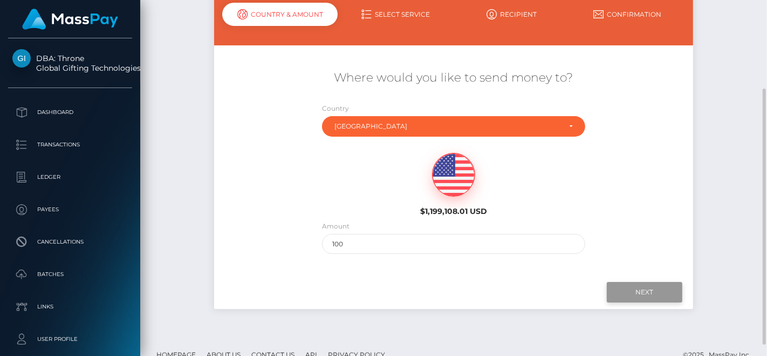
click at [643, 294] on input "Next" at bounding box center [645, 292] width 76 height 21
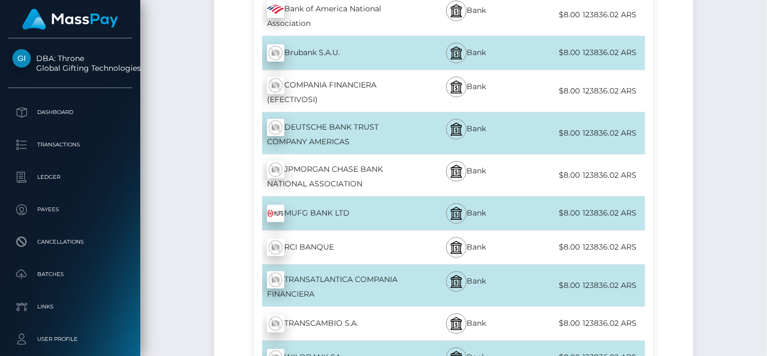
scroll to position [2694, 0]
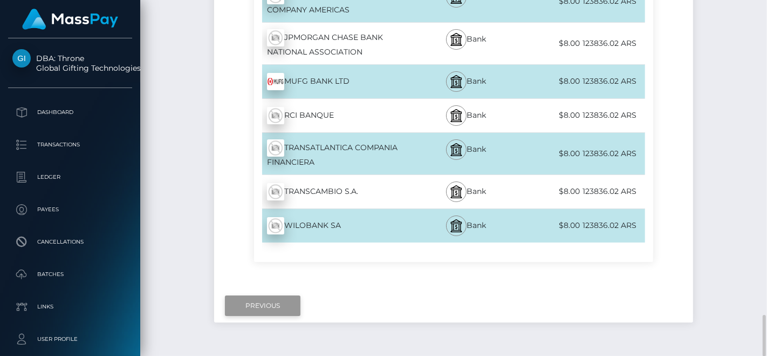
click at [277, 295] on input "Previous" at bounding box center [263, 305] width 76 height 21
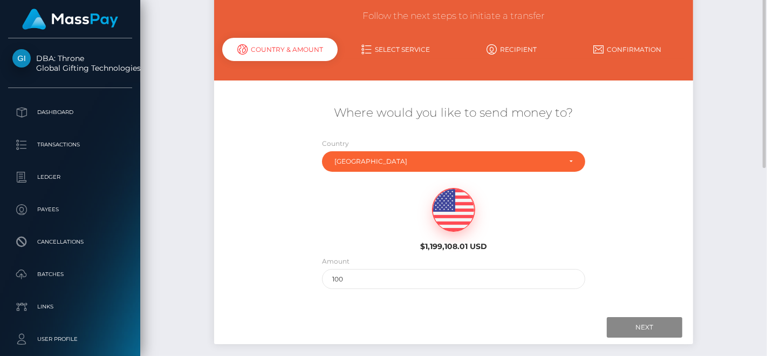
scroll to position [0, 0]
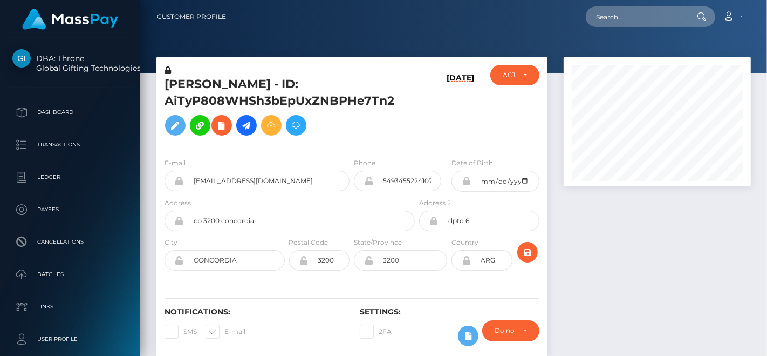
scroll to position [130, 187]
click at [634, 20] on input "text" at bounding box center [636, 16] width 101 height 21
paste input "michalkukla1993@gmail.com"
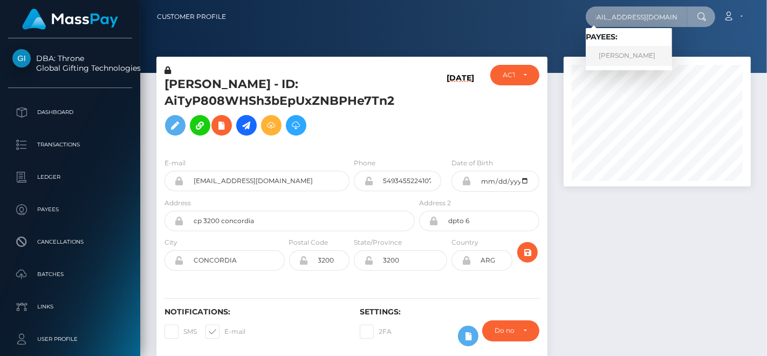
type input "michalkukla1993@gmail.com"
click at [621, 50] on link "Michal Kukla" at bounding box center [629, 56] width 86 height 20
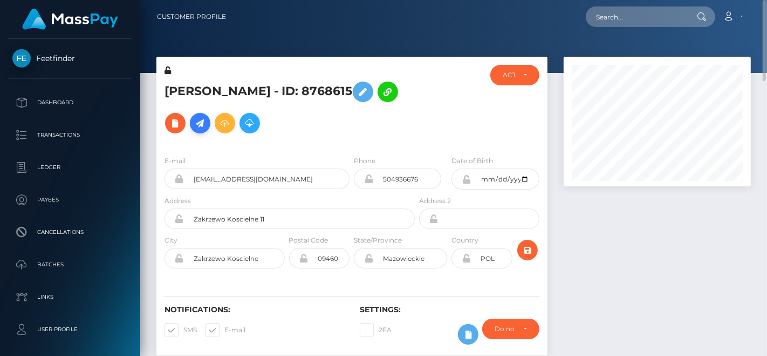
click at [194, 123] on icon at bounding box center [200, 123] width 13 height 13
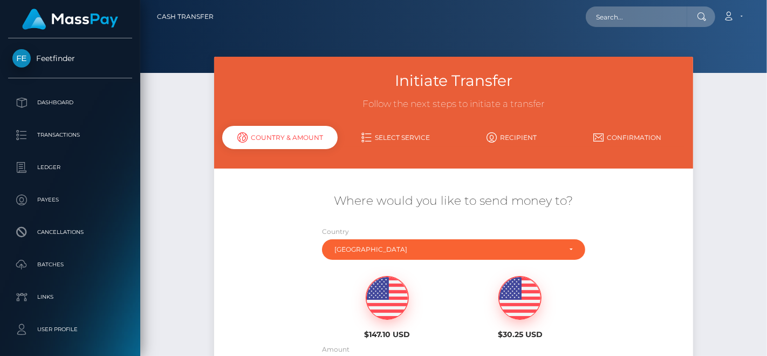
click at [389, 308] on img at bounding box center [387, 297] width 42 height 43
type input "147.1"
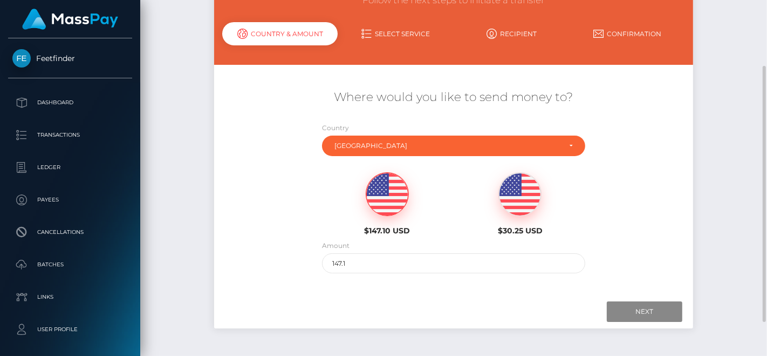
scroll to position [105, 0]
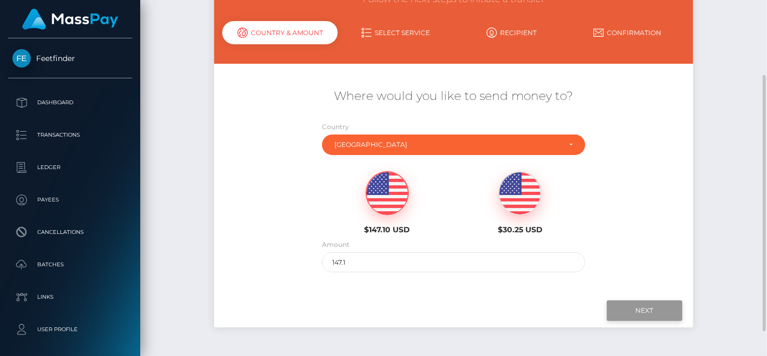
click at [663, 310] on input "Next" at bounding box center [645, 310] width 76 height 21
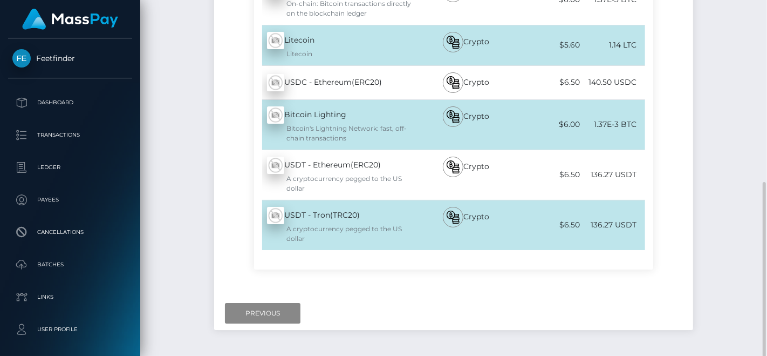
scroll to position [322, 0]
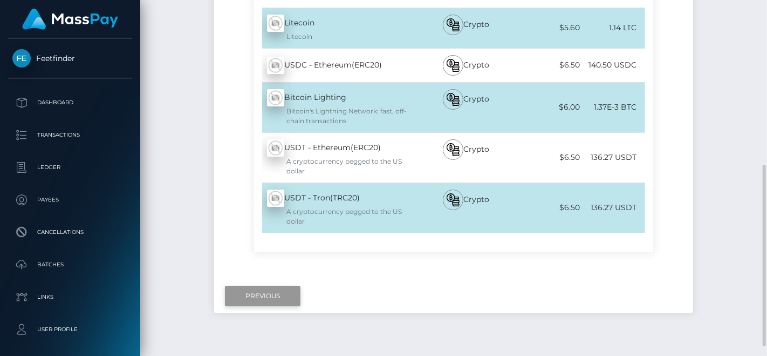
click at [254, 294] on input "Previous" at bounding box center [263, 295] width 76 height 21
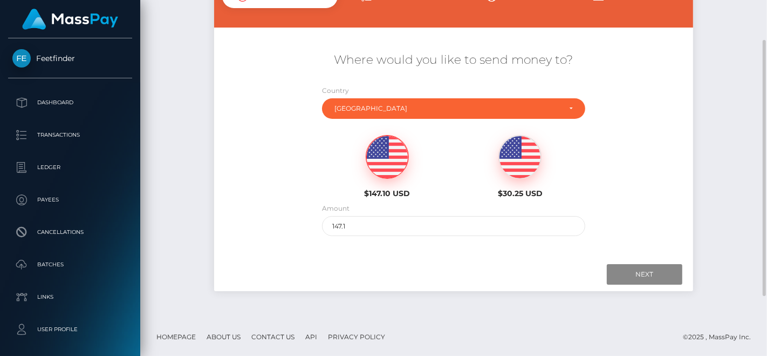
scroll to position [0, 0]
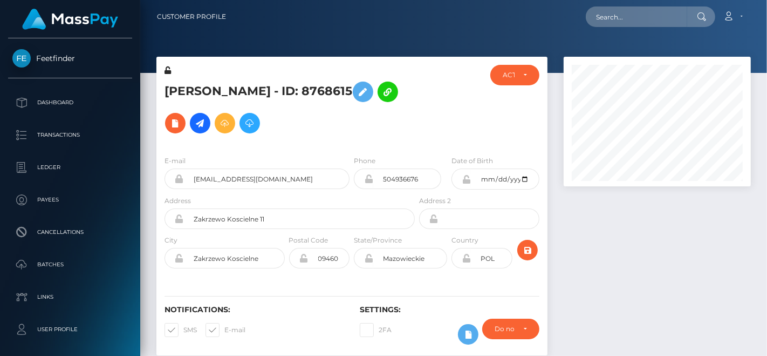
scroll to position [130, 187]
click at [606, 19] on input "text" at bounding box center [636, 16] width 101 height 21
paste input "[EMAIL_ADDRESS][DOMAIN_NAME]"
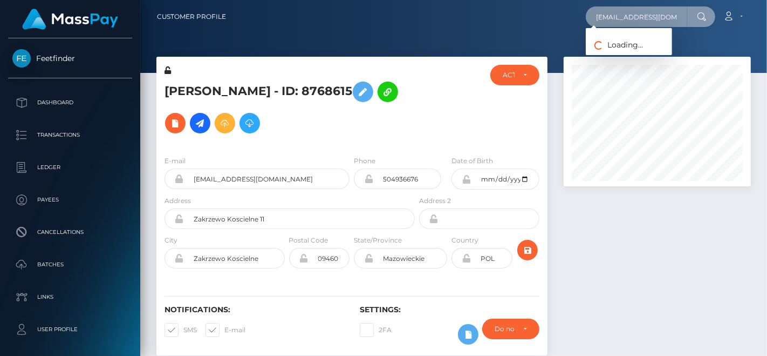
scroll to position [0, 1]
type input "[EMAIL_ADDRESS][DOMAIN_NAME]"
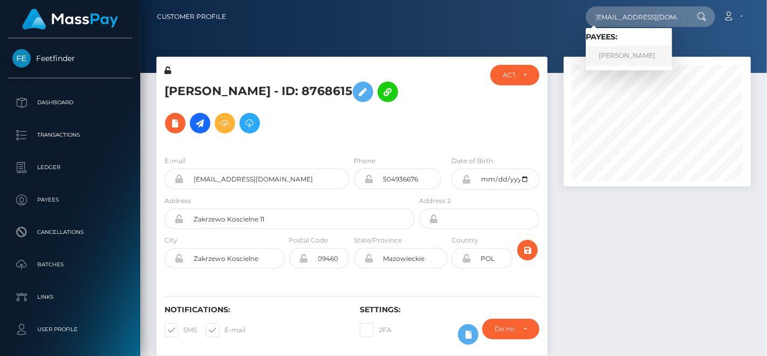
scroll to position [0, 0]
click at [634, 55] on link "[PERSON_NAME]" at bounding box center [629, 56] width 86 height 20
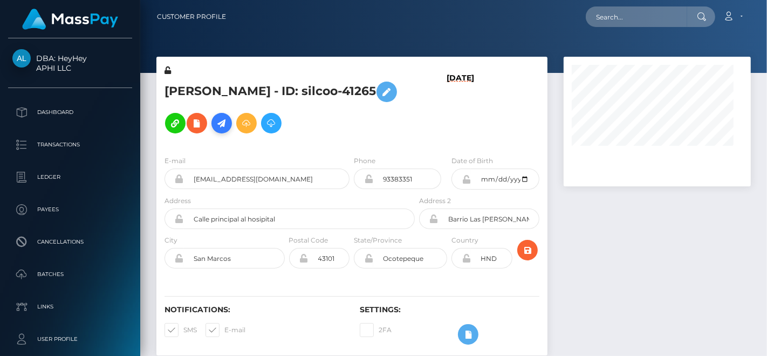
click at [215, 124] on icon at bounding box center [221, 123] width 13 height 13
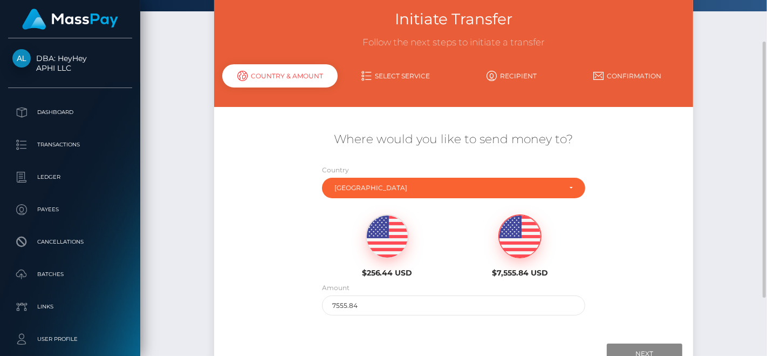
scroll to position [62, 0]
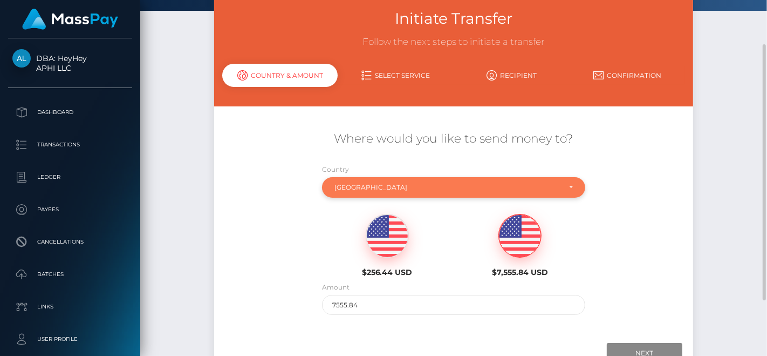
click at [375, 194] on div "[GEOGRAPHIC_DATA]" at bounding box center [453, 187] width 263 height 21
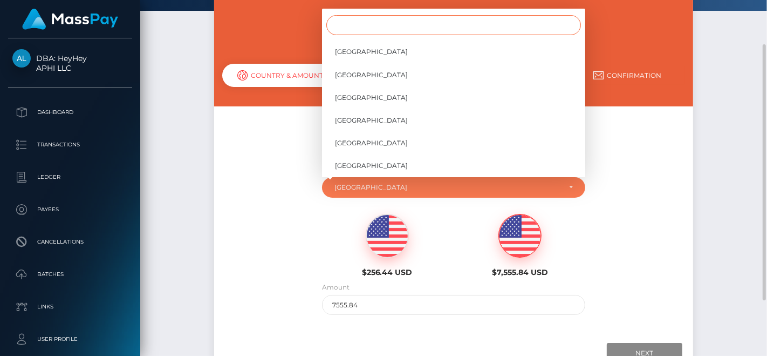
click at [381, 19] on input "Search" at bounding box center [454, 25] width 255 height 20
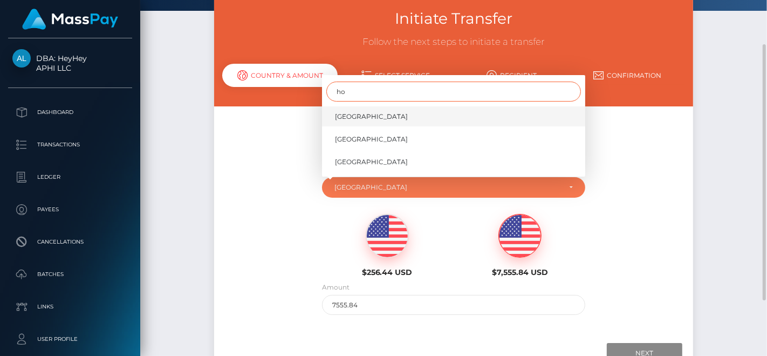
type input "ho"
click at [369, 111] on link "[GEOGRAPHIC_DATA]" at bounding box center [453, 116] width 263 height 20
select select "HND"
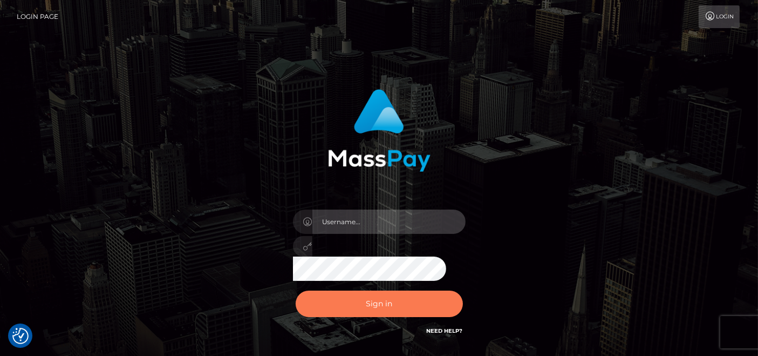
type input "[DOMAIN_NAME]"
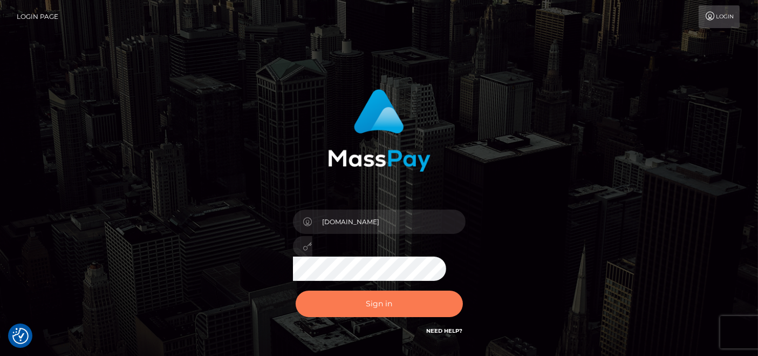
click at [368, 304] on button "Sign in" at bounding box center [379, 303] width 167 height 26
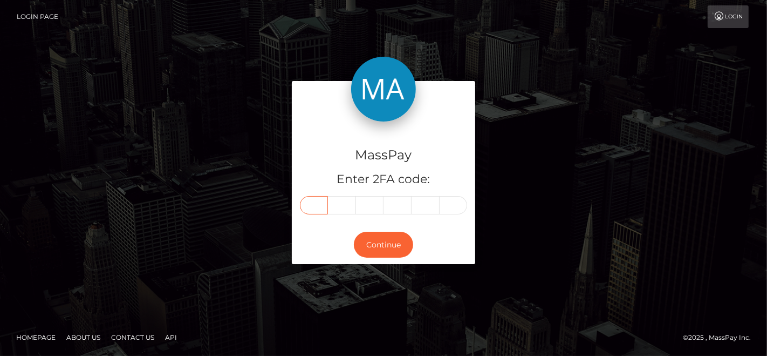
click at [321, 202] on input "text" at bounding box center [314, 205] width 28 height 18
paste input "4"
type input "4"
type input "3"
type input "9"
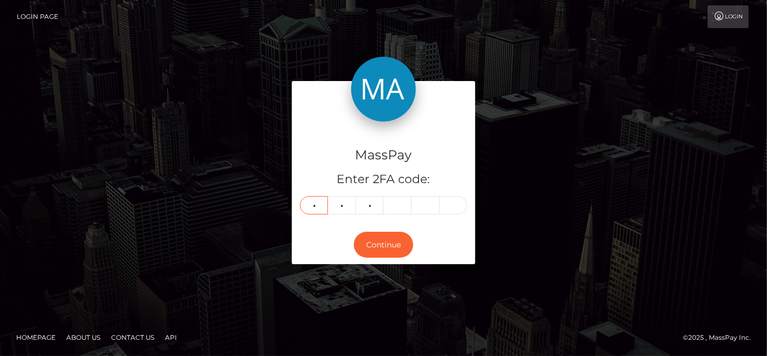
type input "5"
type input "7"
type input "6"
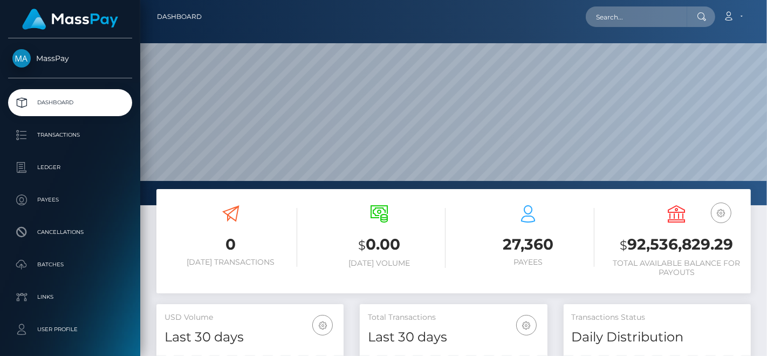
scroll to position [191, 187]
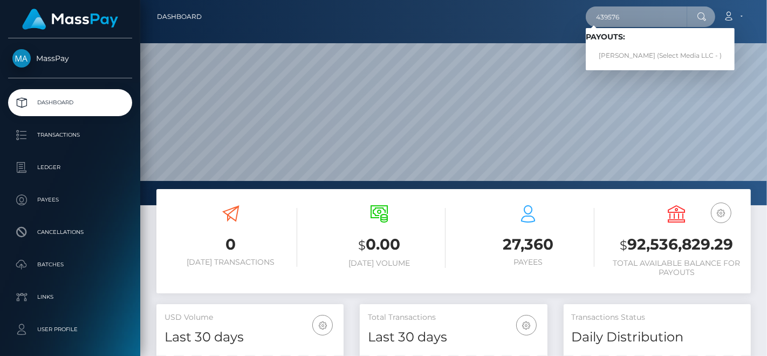
paste input "[EMAIL_ADDRESS][DOMAIN_NAME]"
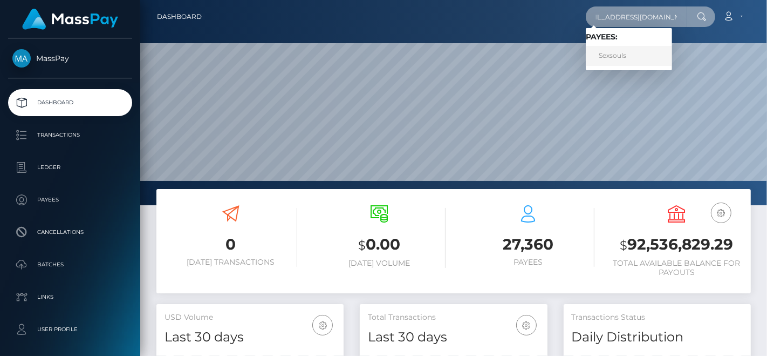
type input "[EMAIL_ADDRESS][DOMAIN_NAME]"
click at [616, 51] on link "Sexsouls" at bounding box center [629, 56] width 86 height 20
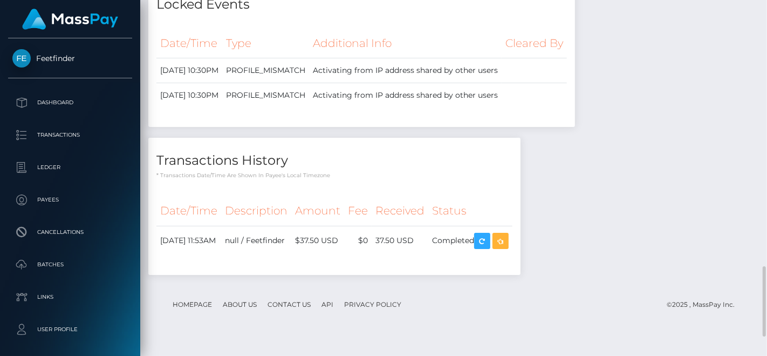
scroll to position [1445, 0]
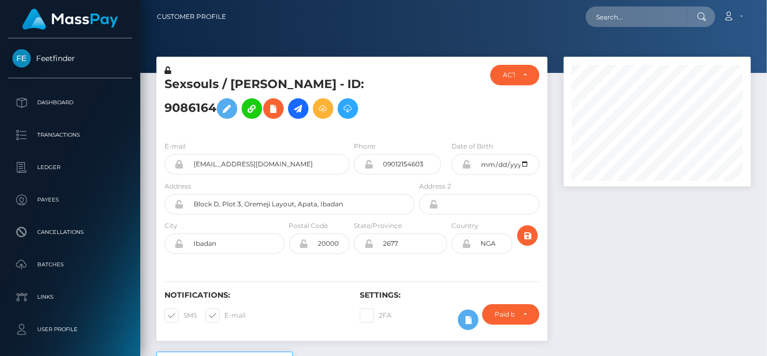
scroll to position [130, 187]
click at [618, 13] on input "text" at bounding box center [636, 16] width 101 height 21
paste input "[EMAIL_ADDRESS][DOMAIN_NAME]"
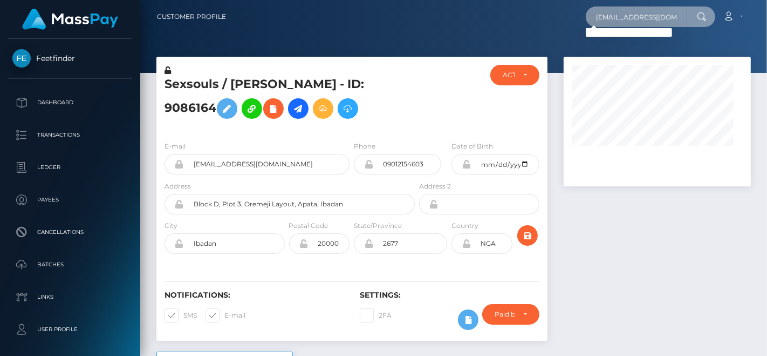
paste input "2ecf0e03466141abb2b477879d0199c7"
type input "2ecf0e03466141abb2b477879d0199c7"
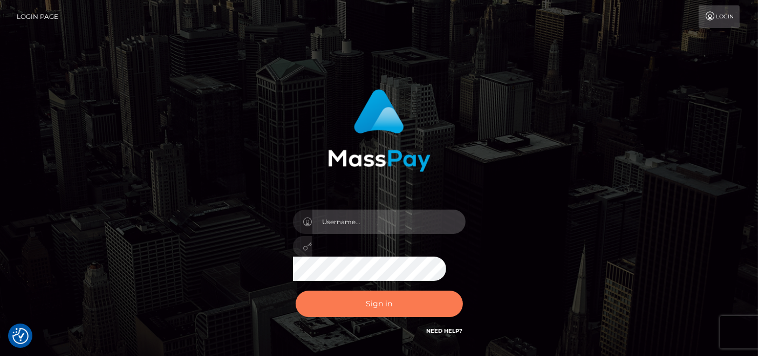
type input "pk.es"
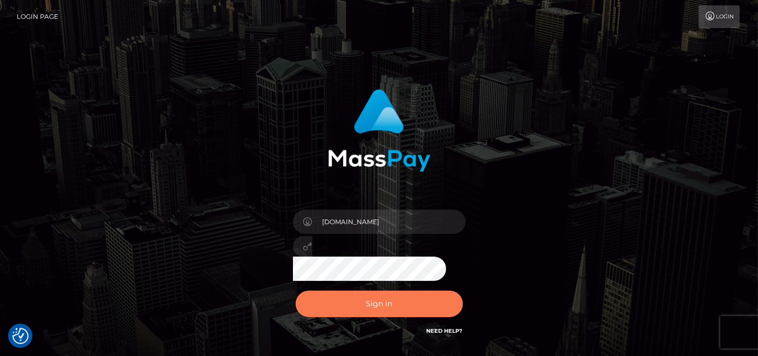
click at [332, 292] on button "Sign in" at bounding box center [379, 303] width 167 height 26
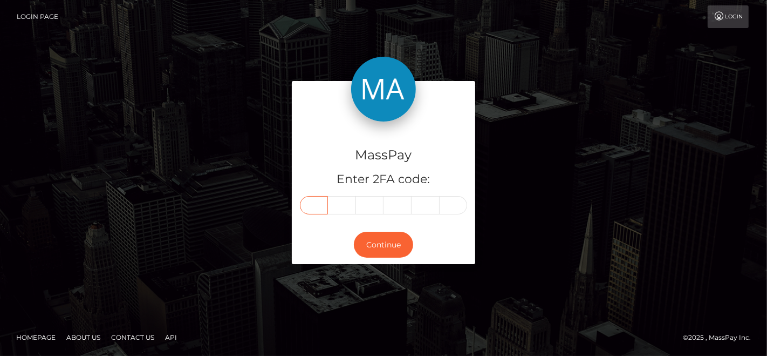
click at [317, 204] on input "text" at bounding box center [314, 205] width 28 height 18
type input "6"
type input "5"
type input "1"
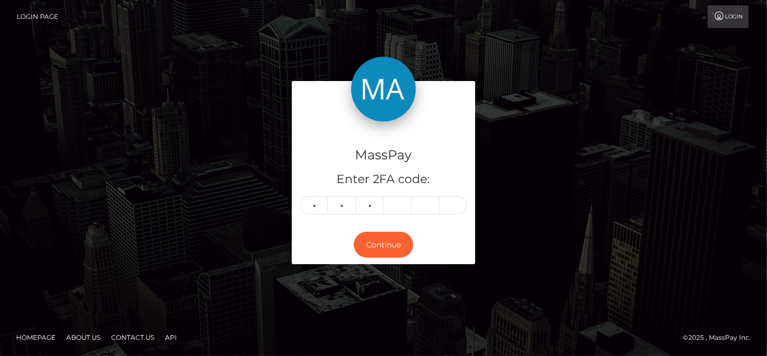
click at [434, 136] on div "MassPay Enter 2FA code: 6 5 1 651" at bounding box center [383, 173] width 183 height 104
click at [404, 213] on input "text" at bounding box center [398, 205] width 28 height 18
type input "8"
type input "2"
type input "1"
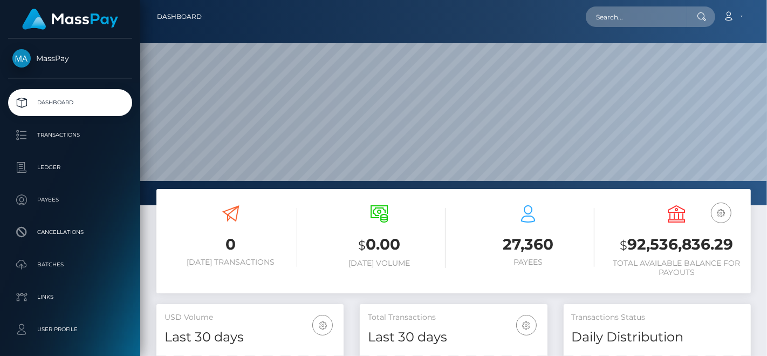
scroll to position [191, 187]
click at [638, 20] on input "text" at bounding box center [636, 16] width 101 height 21
paste input "[EMAIL_ADDRESS][DOMAIN_NAME]"
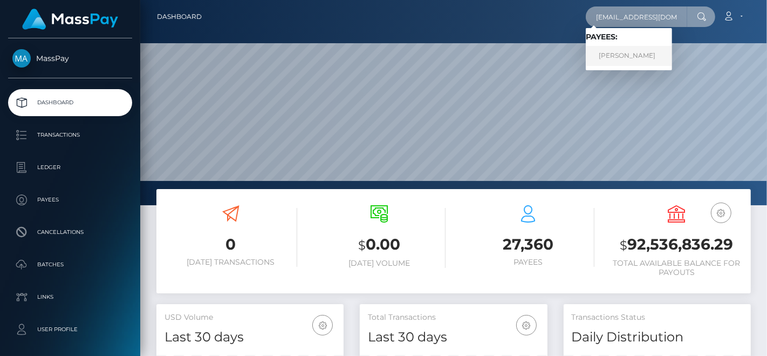
type input "[EMAIL_ADDRESS][DOMAIN_NAME]"
click at [625, 47] on link "[PERSON_NAME]" at bounding box center [629, 56] width 86 height 20
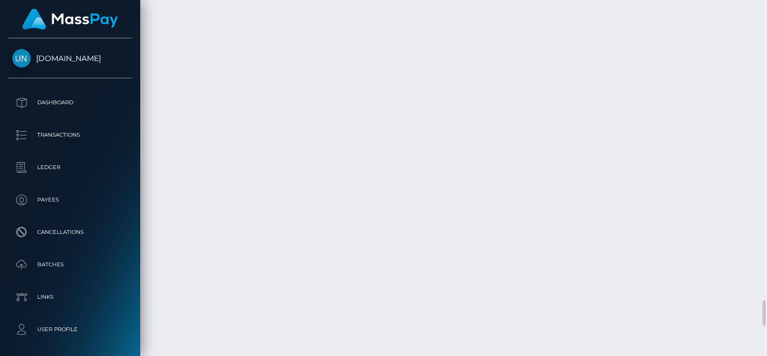
scroll to position [4208, 0]
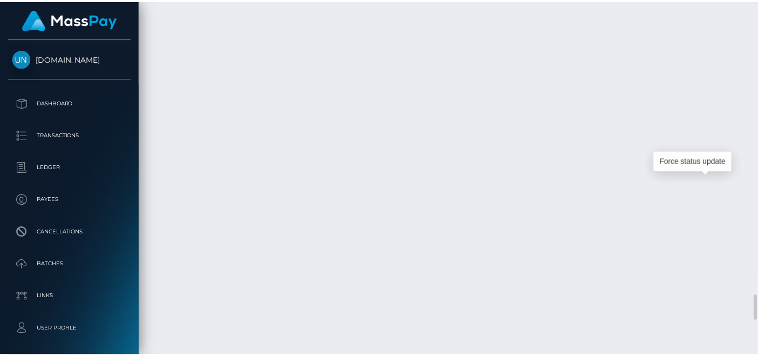
scroll to position [130, 185]
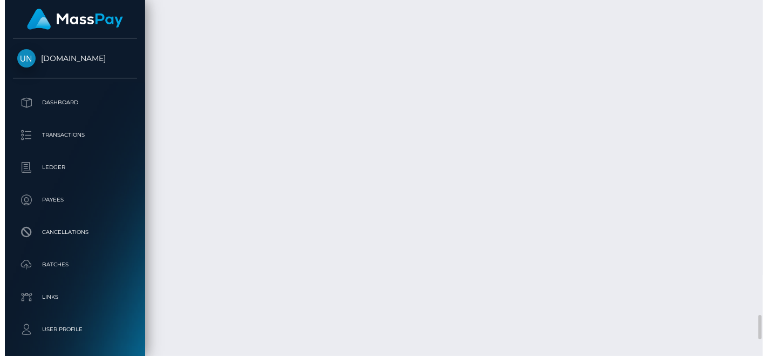
scroll to position [539546, 539491]
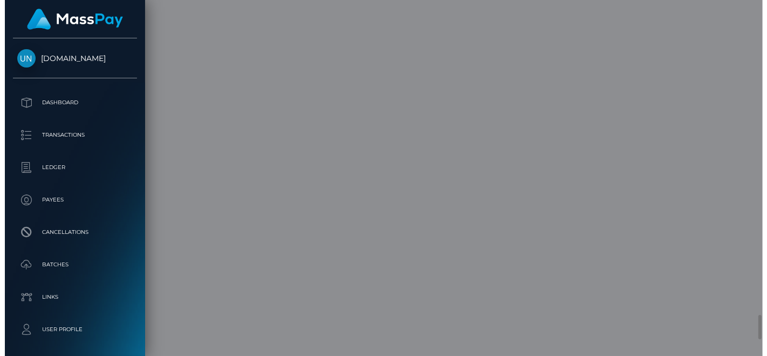
scroll to position [0, 0]
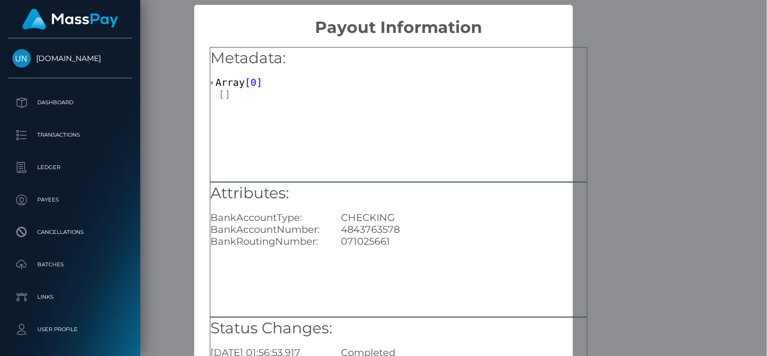
click at [378, 228] on div "4843763578" at bounding box center [464, 229] width 262 height 12
copy div "4843763578"
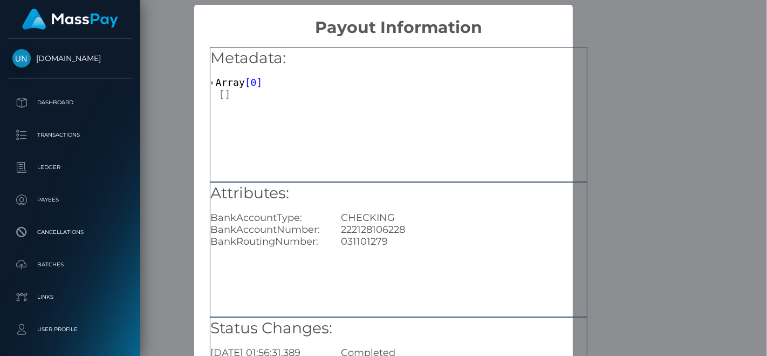
click at [461, 197] on h5 "Attributes:" at bounding box center [398, 193] width 377 height 22
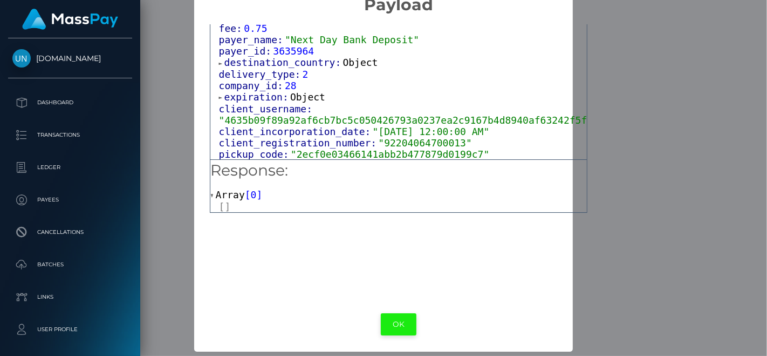
click at [395, 319] on button "OK" at bounding box center [399, 324] width 36 height 22
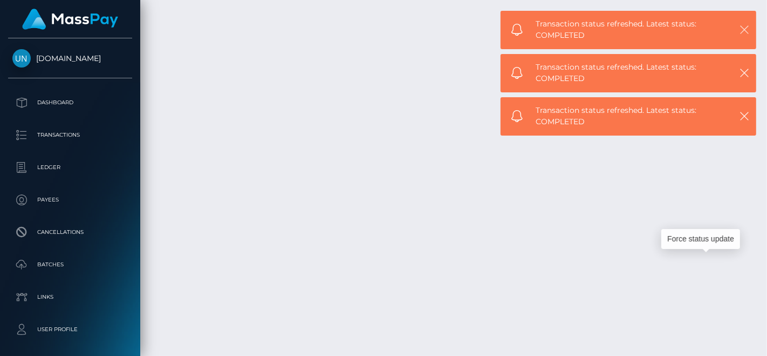
click at [751, 33] on button "button" at bounding box center [744, 29] width 13 height 13
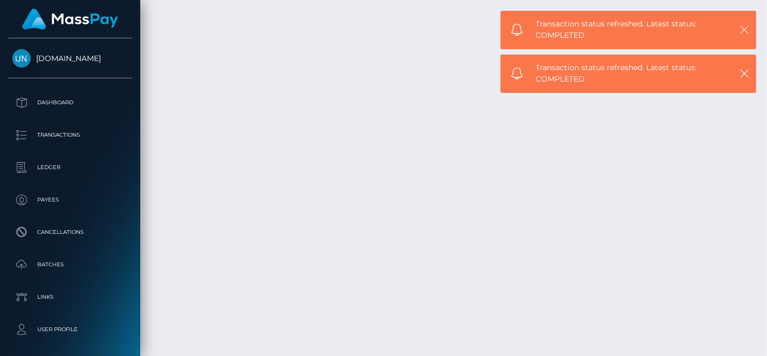
click at [746, 28] on icon "button" at bounding box center [744, 29] width 11 height 11
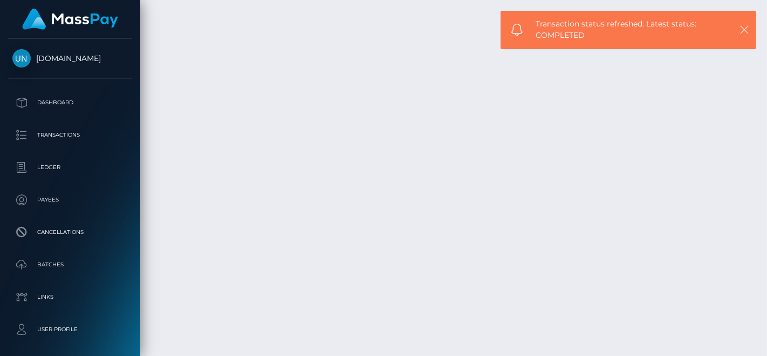
click at [743, 26] on icon "button" at bounding box center [744, 29] width 11 height 11
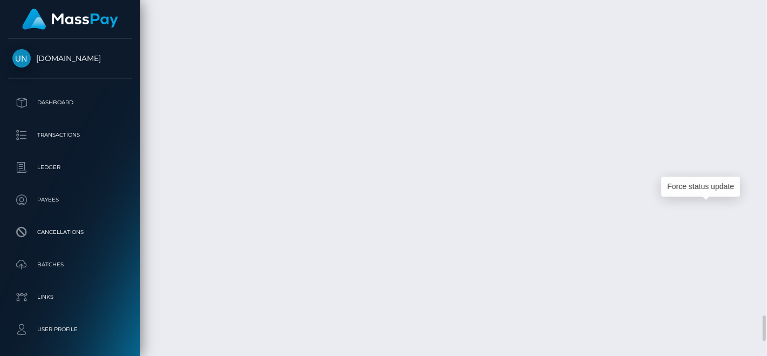
scroll to position [130, 187]
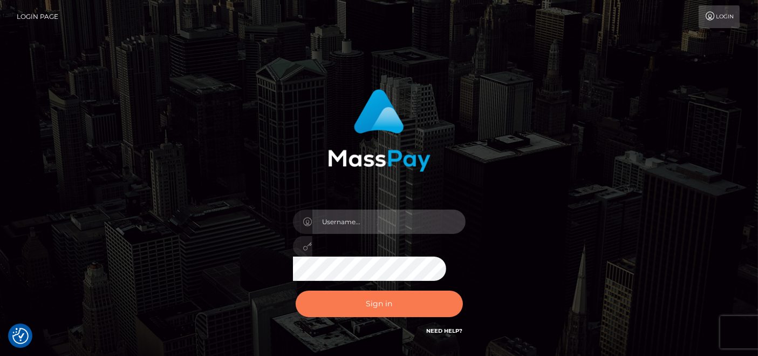
type input "[DOMAIN_NAME]"
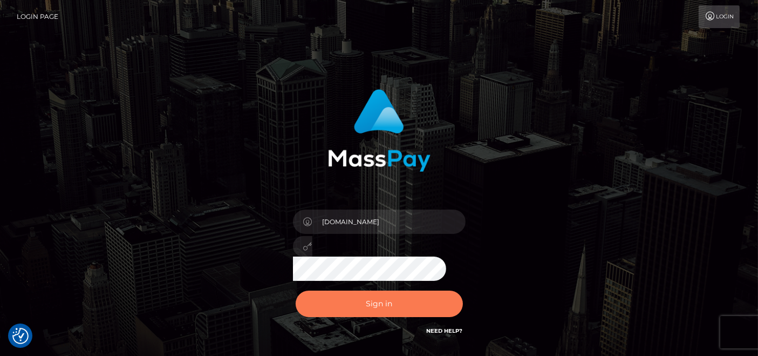
click at [354, 294] on button "Sign in" at bounding box center [379, 303] width 167 height 26
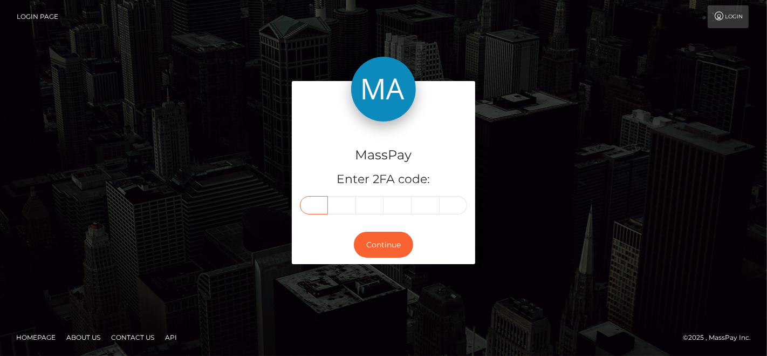
paste input "5"
type input "5"
type input "3"
type input "1"
type input "6"
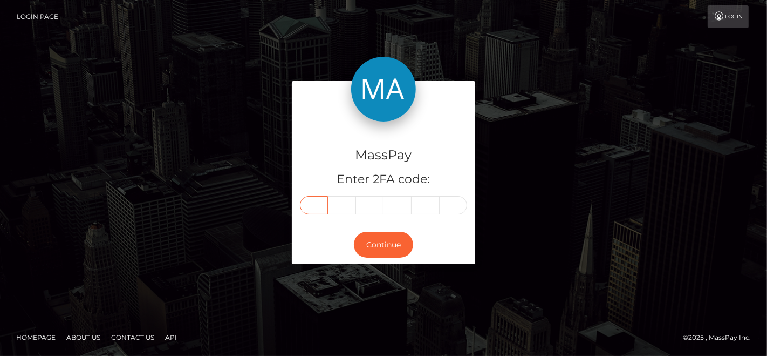
type input "3"
type input "0"
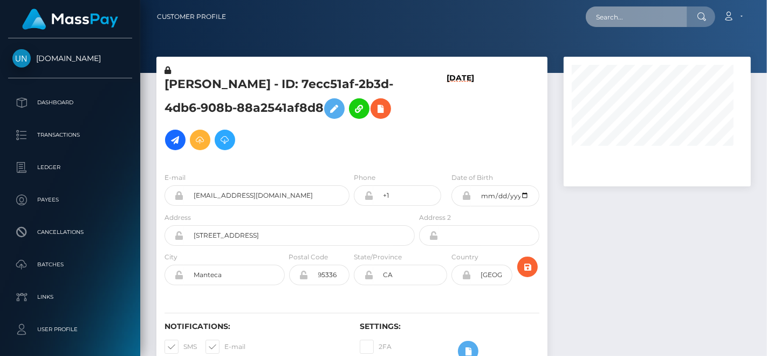
click at [621, 16] on input "text" at bounding box center [636, 16] width 101 height 21
paste input "[EMAIL_ADDRESS][DOMAIN_NAME]"
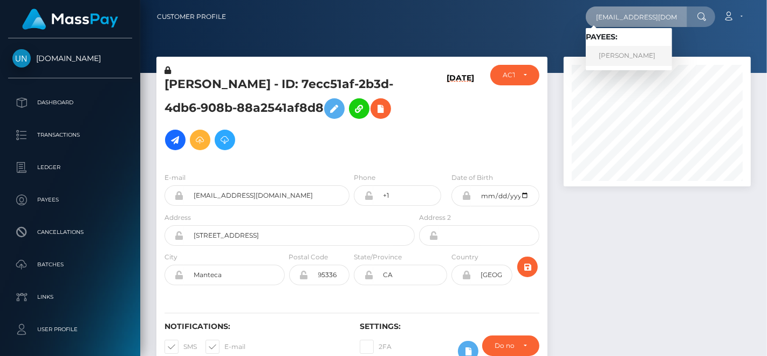
type input "[EMAIL_ADDRESS][DOMAIN_NAME]"
click at [628, 51] on link "[PERSON_NAME]" at bounding box center [629, 56] width 86 height 20
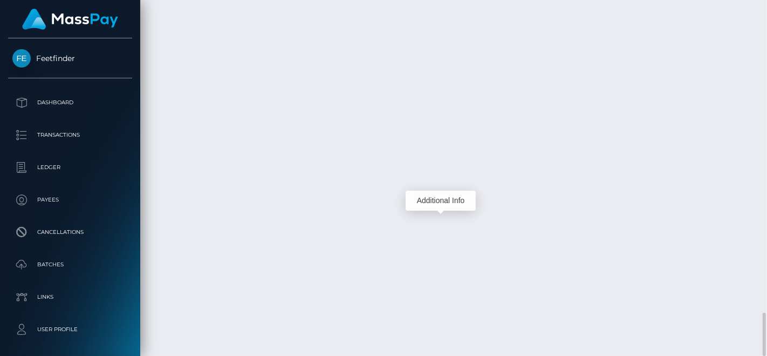
scroll to position [130, 187]
drag, startPoint x: 726, startPoint y: 205, endPoint x: 248, endPoint y: 2, distance: 519.4
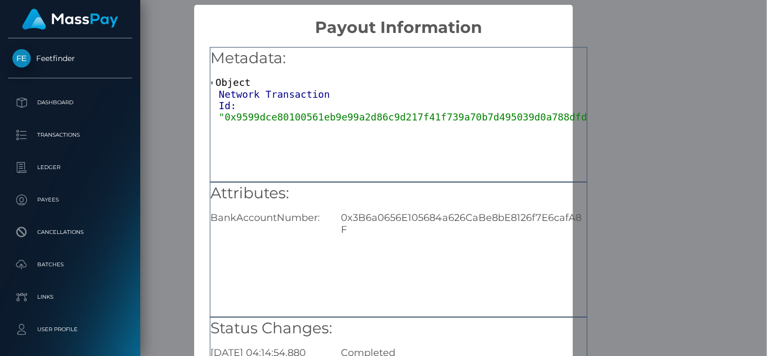
click at [411, 212] on div "0x3B6a0656E105684a626CaBe8bE8126f7E6cafA8F" at bounding box center [464, 224] width 262 height 24
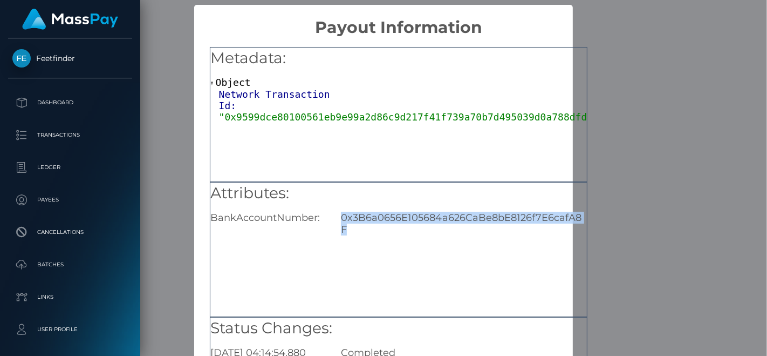
click at [411, 212] on div "0x3B6a0656E105684a626CaBe8bE8126f7E6cafA8F" at bounding box center [464, 224] width 262 height 24
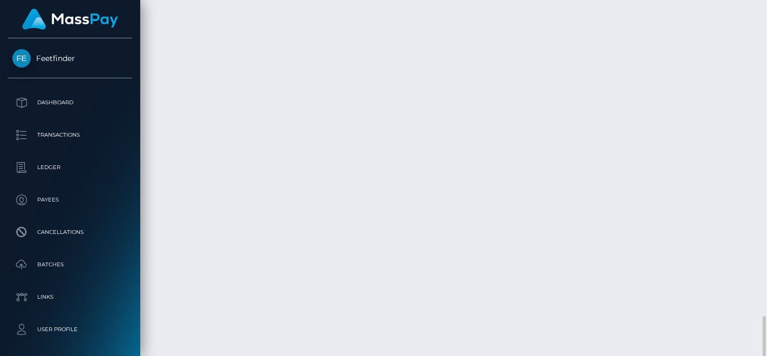
scroll to position [130, 187]
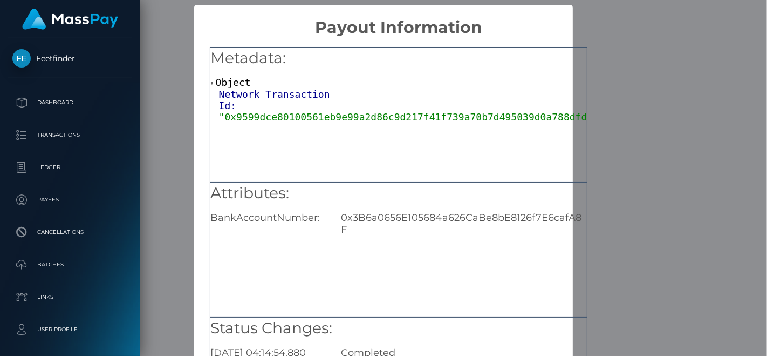
click at [418, 218] on div "0x3B6a0656E105684a626CaBe8bE8126f7E6cafA8F" at bounding box center [464, 224] width 262 height 24
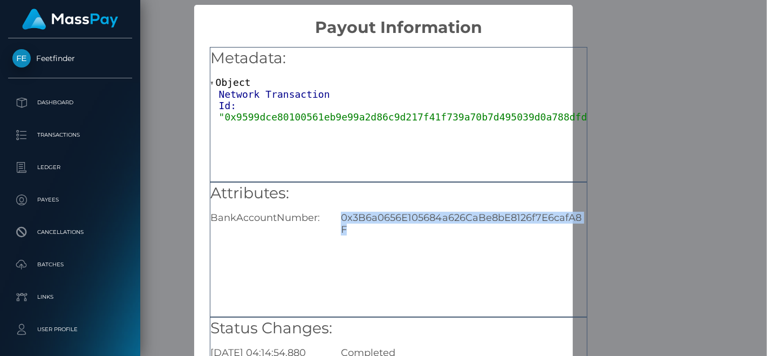
click at [418, 218] on div "0x3B6a0656E105684a626CaBe8bE8126f7E6cafA8F" at bounding box center [464, 224] width 262 height 24
copy div "0x3B6a0656E105684a626CaBe8bE8126f7E6cafA8F"
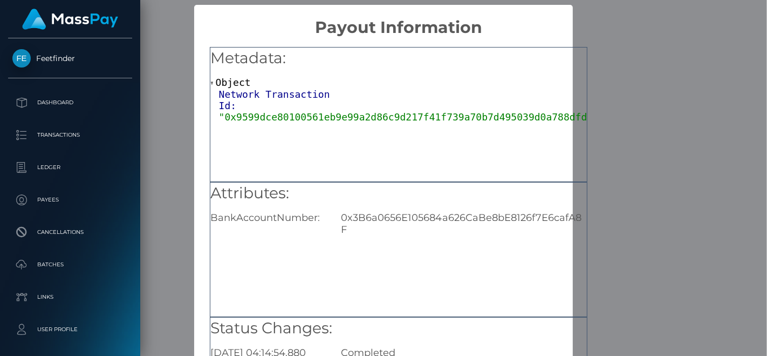
click at [327, 128] on div "Metadata: Object Network Transaction Id: "0x9599dce80100561eb9e99a2d86c9d217f41…" at bounding box center [399, 114] width 378 height 135
click at [337, 113] on span ""0x9599dce80100561eb9e99a2d86c9d217f41f739a70b7d495039d0a788dfdfe49"" at bounding box center [418, 116] width 398 height 11
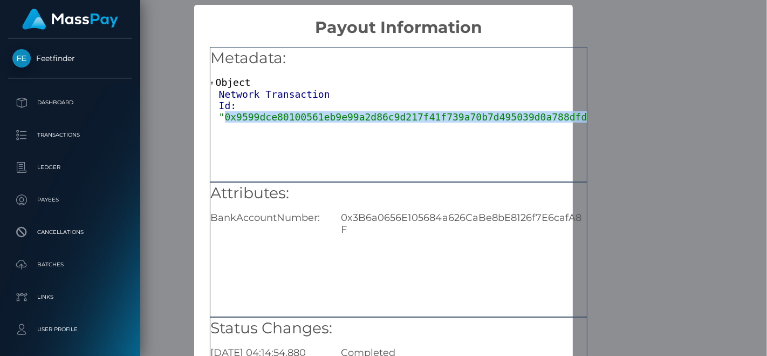
click at [337, 113] on span ""0x9599dce80100561eb9e99a2d86c9d217f41f739a70b7d495039d0a788dfdfe49"" at bounding box center [418, 116] width 398 height 11
click at [426, 191] on h5 "Attributes:" at bounding box center [398, 193] width 377 height 22
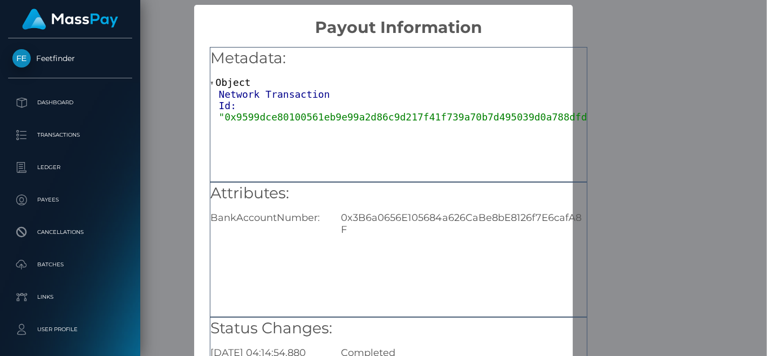
click at [426, 188] on h5 "Attributes:" at bounding box center [398, 193] width 377 height 22
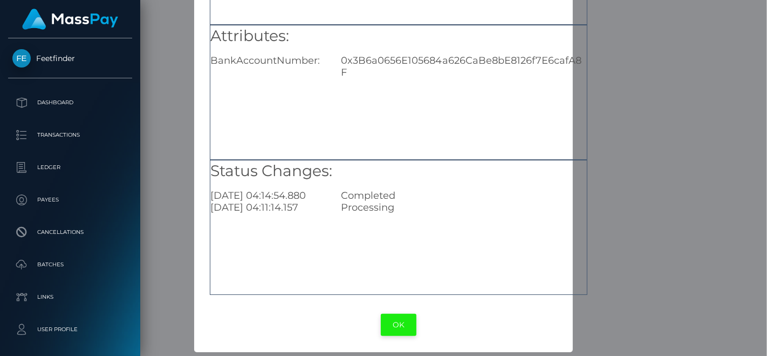
click at [413, 320] on button "OK" at bounding box center [399, 325] width 36 height 22
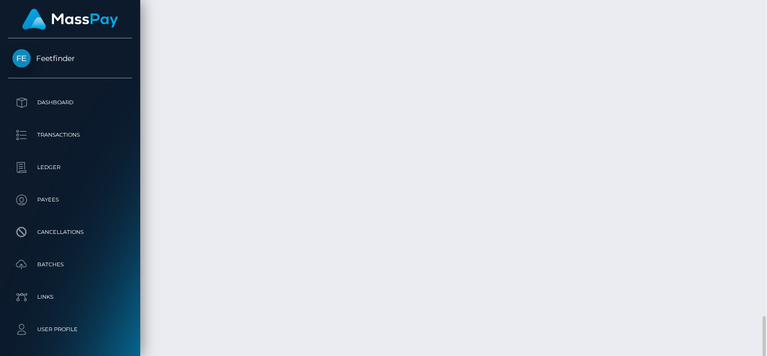
scroll to position [130, 187]
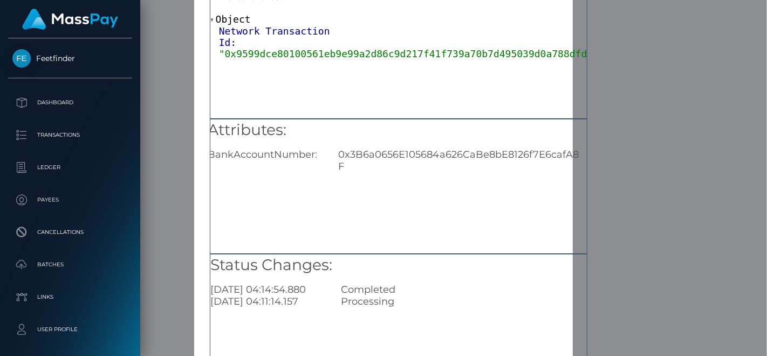
scroll to position [157, 0]
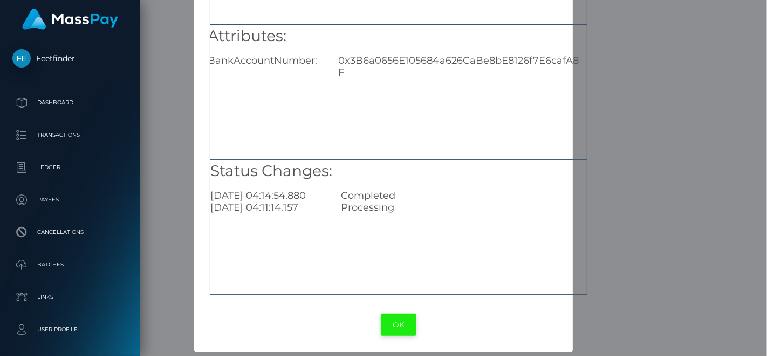
click at [399, 320] on button "OK" at bounding box center [399, 325] width 36 height 22
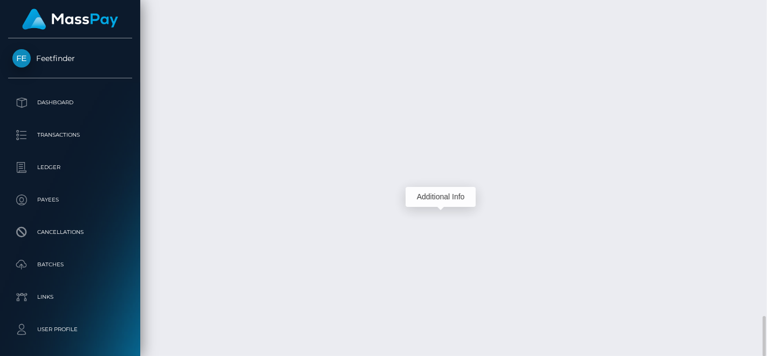
scroll to position [130, 187]
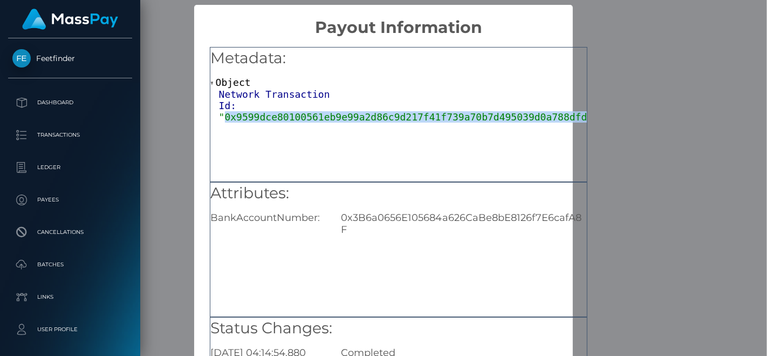
drag, startPoint x: 222, startPoint y: 114, endPoint x: 574, endPoint y: 123, distance: 351.4
click at [574, 123] on div "Metadata: Object Network Transaction Id: "0x9599dce80100561eb9e99a2d86c9d217f41…" at bounding box center [399, 114] width 378 height 135
copy span "0x9599dce80100561eb9e99a2d86c9d217f41f739a70b7d495039d0a788dfdfe49"
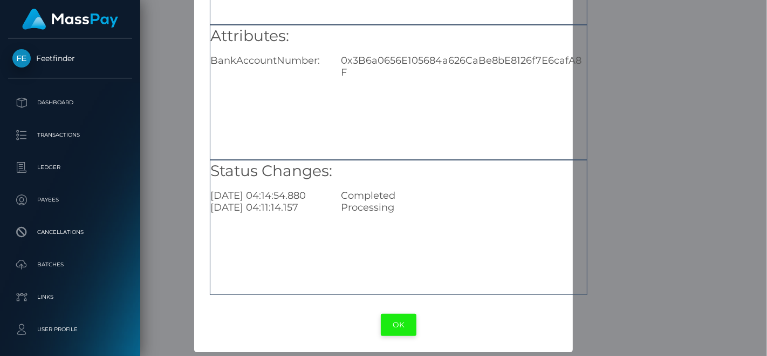
click at [405, 324] on button "OK" at bounding box center [399, 325] width 36 height 22
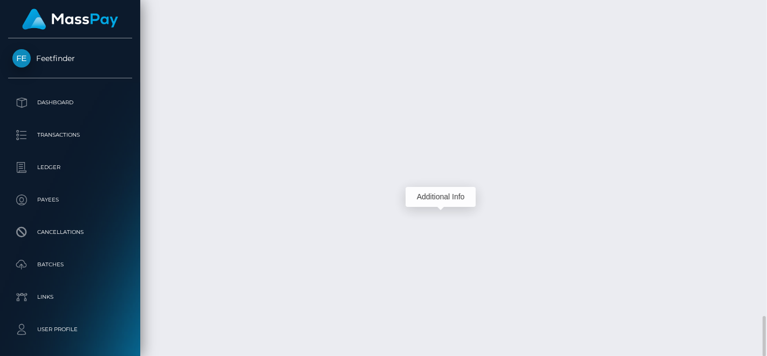
scroll to position [130, 187]
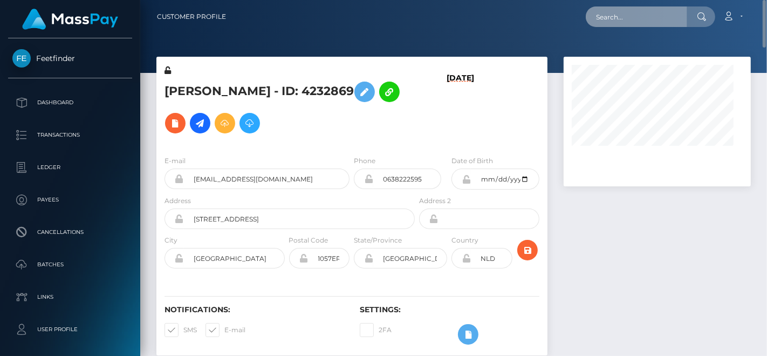
click at [633, 19] on input "text" at bounding box center [636, 16] width 101 height 21
paste input "[EMAIL_ADDRESS][DOMAIN_NAME]"
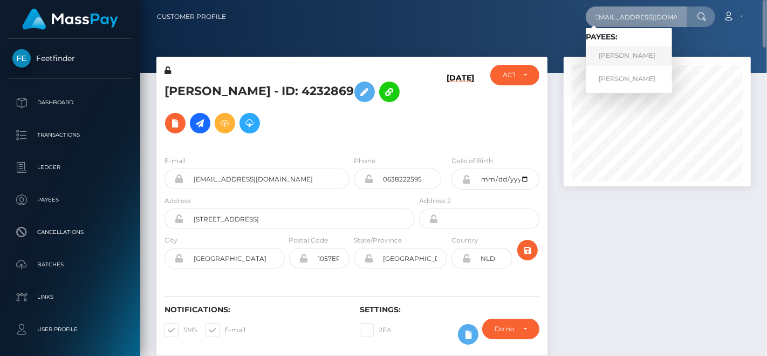
type input "[EMAIL_ADDRESS][DOMAIN_NAME]"
click at [623, 52] on link "[PERSON_NAME]" at bounding box center [629, 56] width 86 height 20
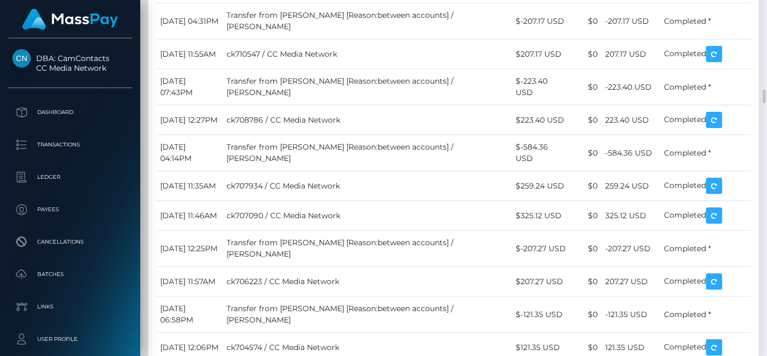
scroll to position [2245, 0]
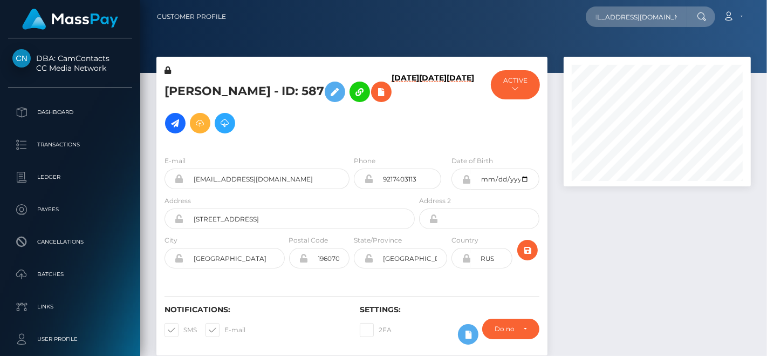
scroll to position [0, 20]
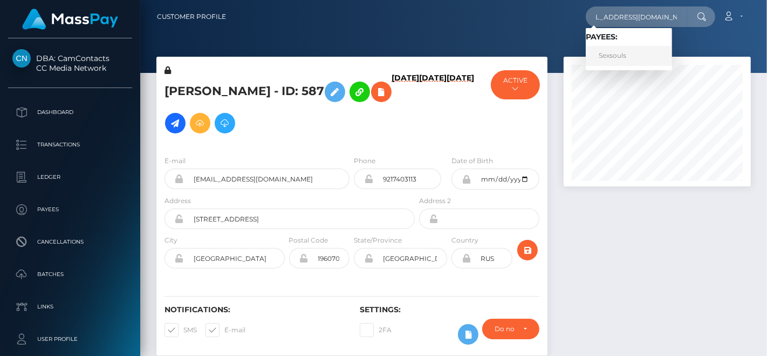
type input "[EMAIL_ADDRESS][DOMAIN_NAME]"
click at [625, 51] on link "Sexsouls" at bounding box center [629, 56] width 86 height 20
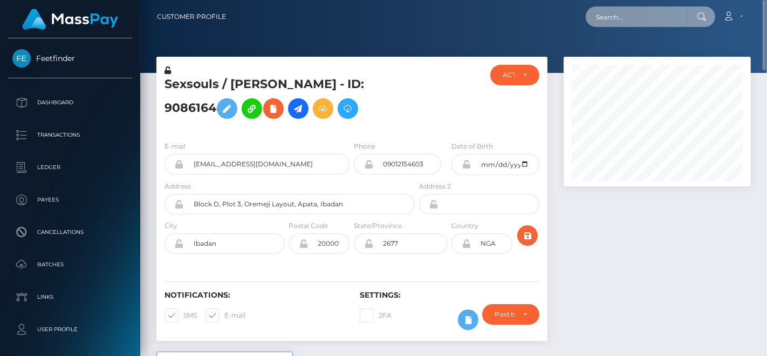
click at [607, 17] on input "text" at bounding box center [636, 16] width 101 height 21
click at [516, 118] on div "ACTIVE DEACTIVE CLOSED ACTIVE" at bounding box center [514, 98] width 65 height 67
click at [247, 84] on h5 "Sexsouls / Sofia Paris Eleanor - ID: 9086164" at bounding box center [287, 100] width 244 height 48
click at [615, 16] on input "text" at bounding box center [636, 16] width 101 height 21
paste input "[EMAIL_ADDRESS][DOMAIN_NAME]"
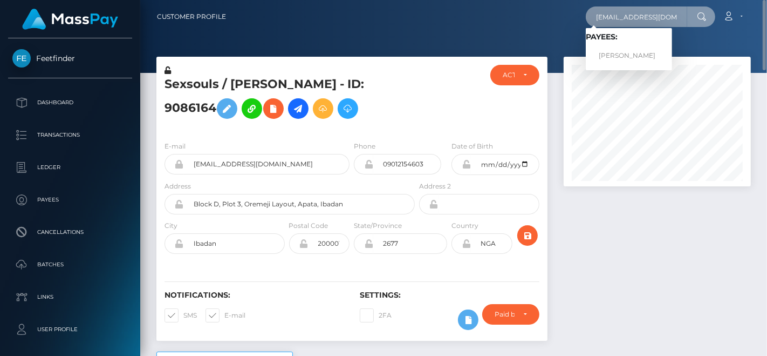
type input "[EMAIL_ADDRESS][DOMAIN_NAME]"
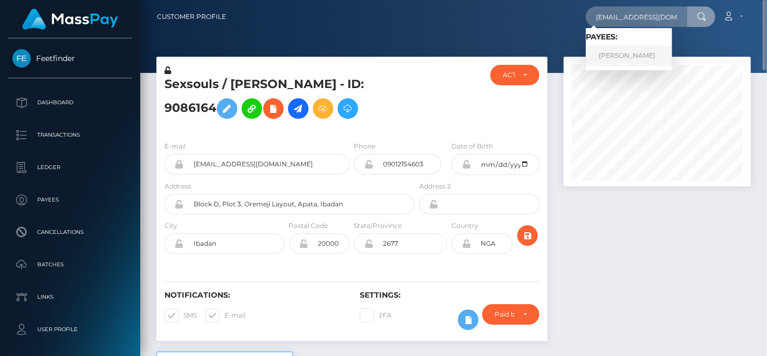
click at [632, 46] on link "IVY MICHELLE HEENAN" at bounding box center [629, 56] width 86 height 20
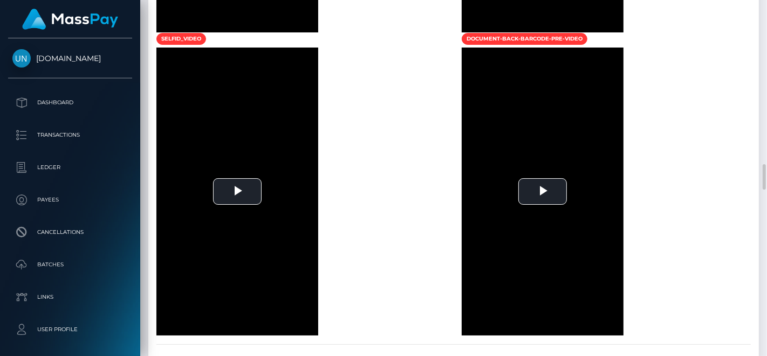
scroll to position [2300, 0]
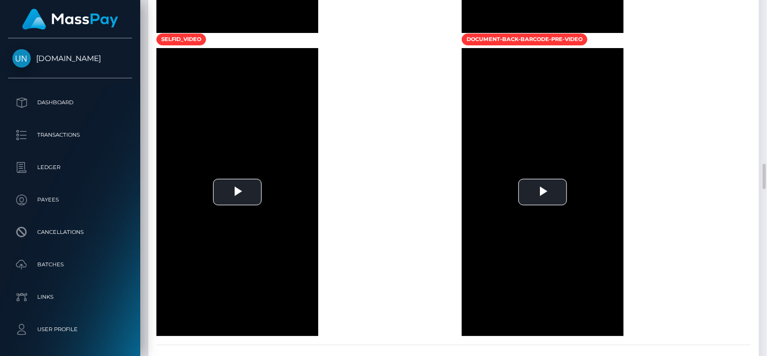
drag, startPoint x: 0, startPoint y: 0, endPoint x: 282, endPoint y: 282, distance: 399.2
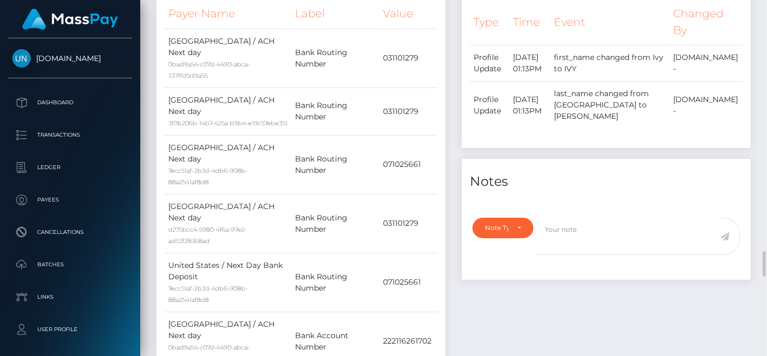
scroll to position [0, 0]
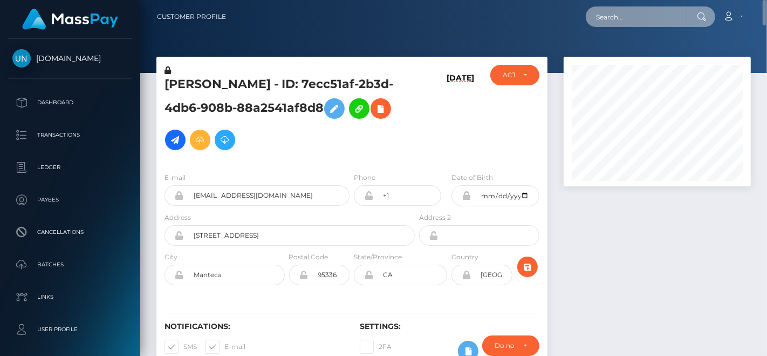
click at [618, 17] on input "text" at bounding box center [636, 16] width 101 height 21
paste input "studio_prada@yahoo.com"
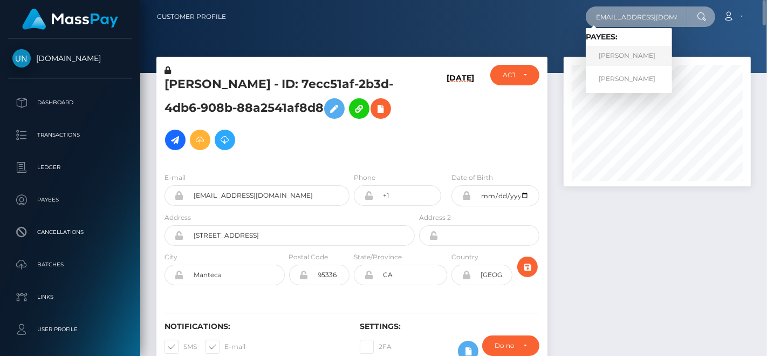
type input "studio_prada@yahoo.com"
click at [609, 56] on link "Irina Igorevna Cherneta" at bounding box center [629, 56] width 86 height 20
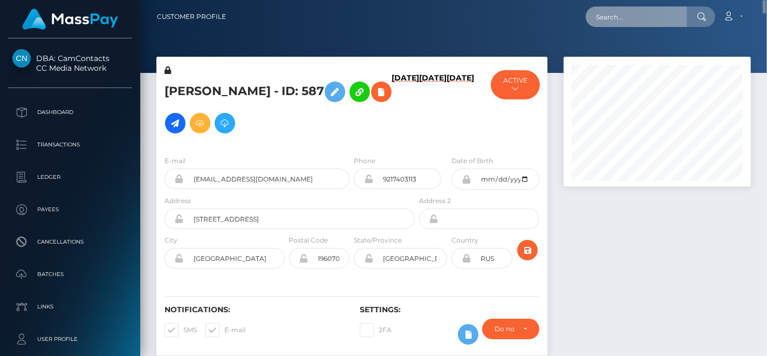
click at [604, 19] on input "text" at bounding box center [636, 16] width 101 height 21
paste input "l123884800@163.com"
type input "l123884800@163.com"
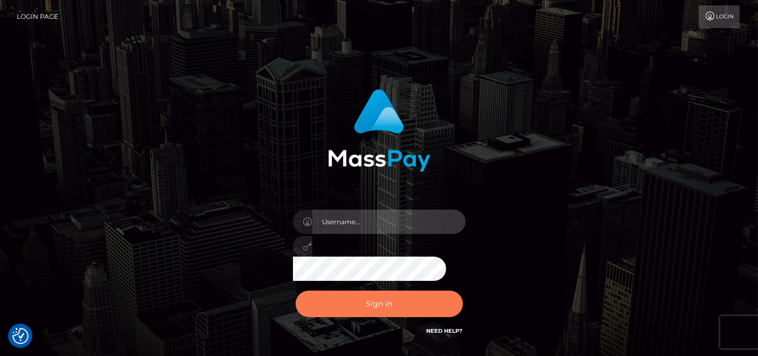
type input "[DOMAIN_NAME]"
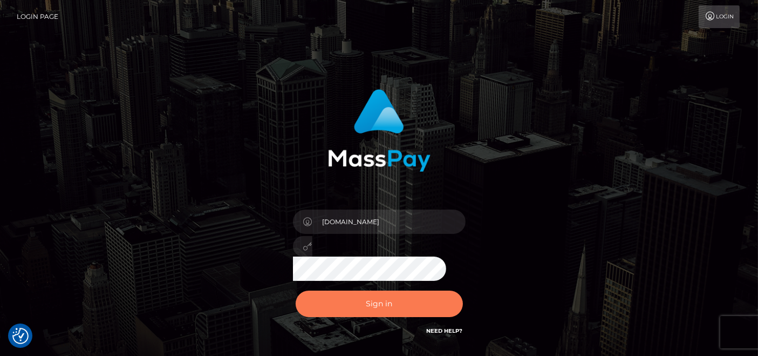
click at [375, 304] on button "Sign in" at bounding box center [379, 303] width 167 height 26
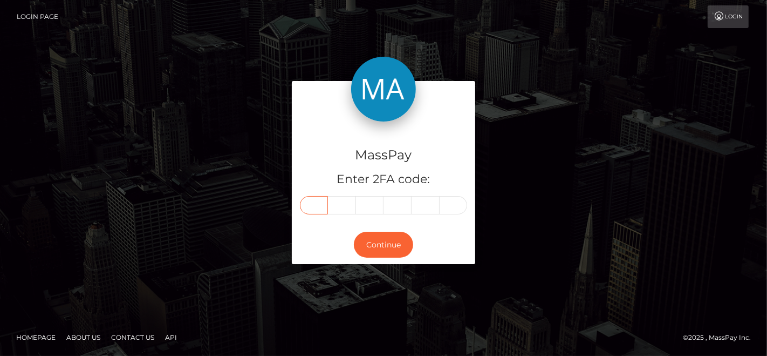
paste input "6"
type input "6"
type input "5"
type input "7"
type input "4"
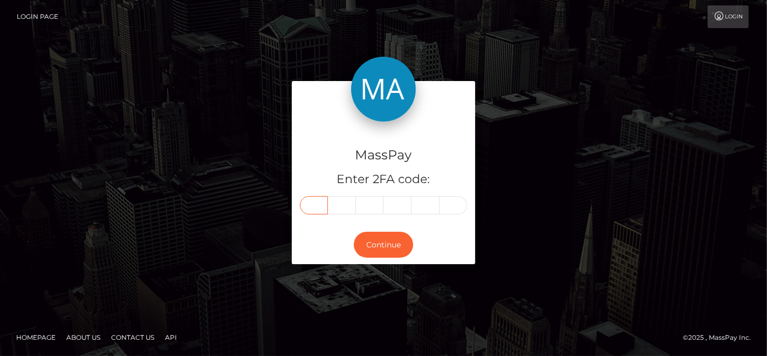
type input "9"
type input "4"
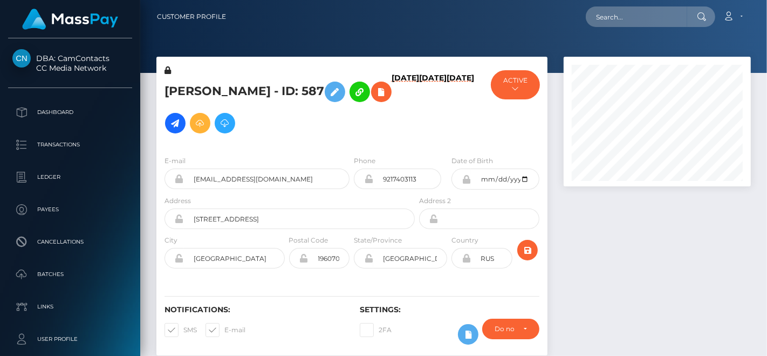
scroll to position [130, 187]
click at [634, 25] on input "text" at bounding box center [636, 16] width 101 height 21
paste input "heenanivy@gmail.com"
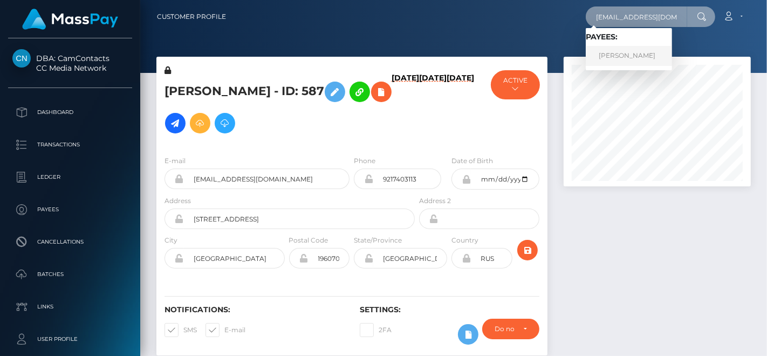
type input "[EMAIL_ADDRESS][DOMAIN_NAME]"
click at [627, 50] on link "IVY MICHELLE HEENAN" at bounding box center [629, 56] width 86 height 20
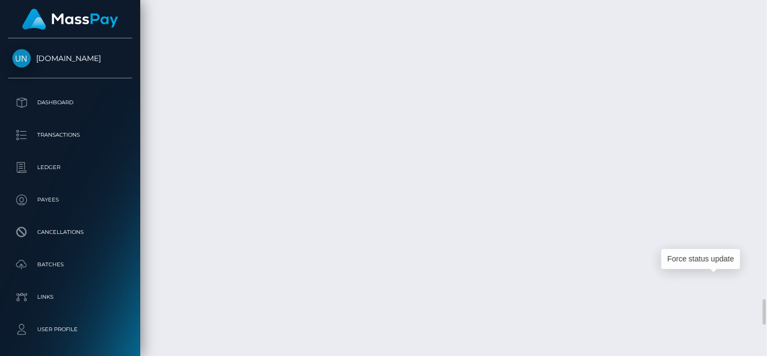
scroll to position [130, 187]
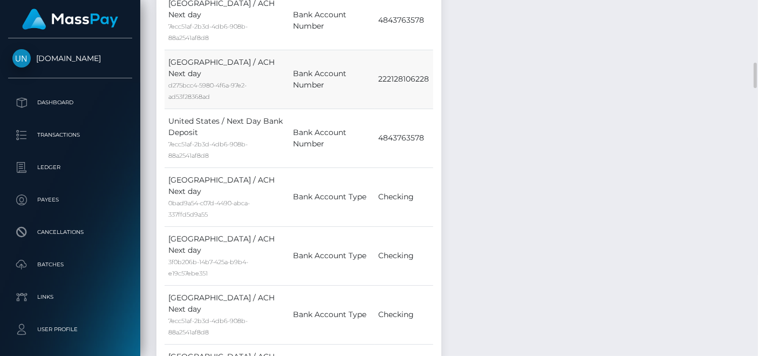
scroll to position [539546, 539491]
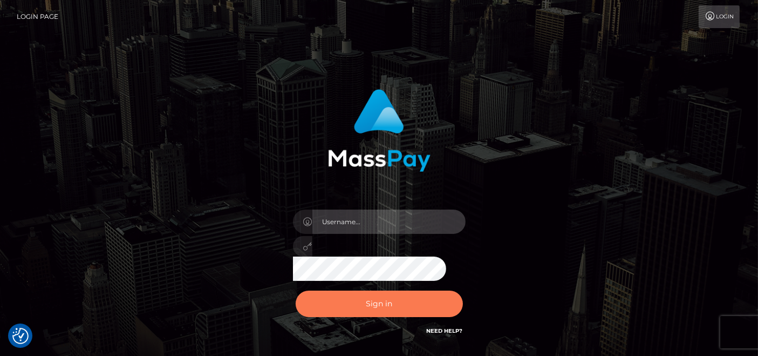
type input "[DOMAIN_NAME]"
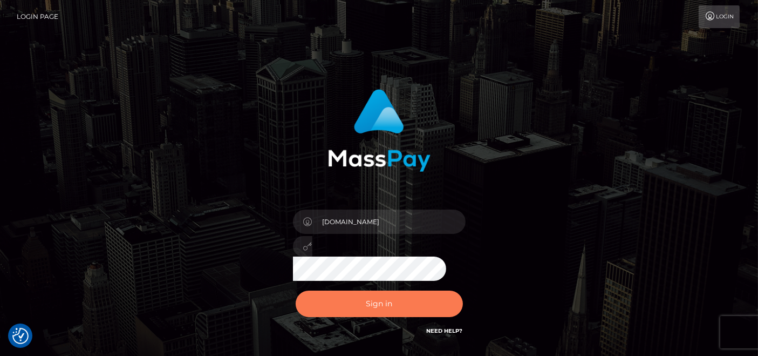
click at [378, 291] on button "Sign in" at bounding box center [379, 303] width 167 height 26
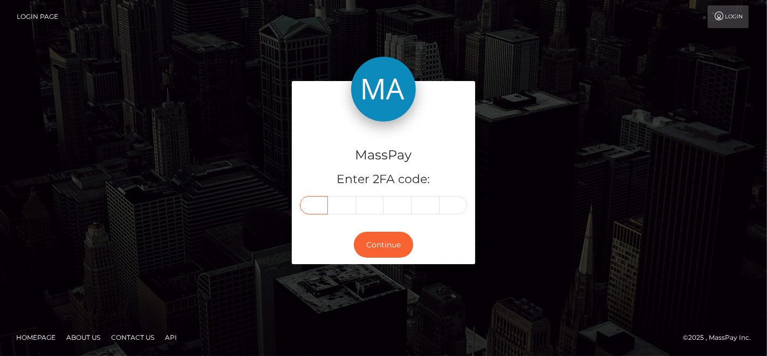
paste input "6"
type input "6"
type input "4"
type input "2"
type input "5"
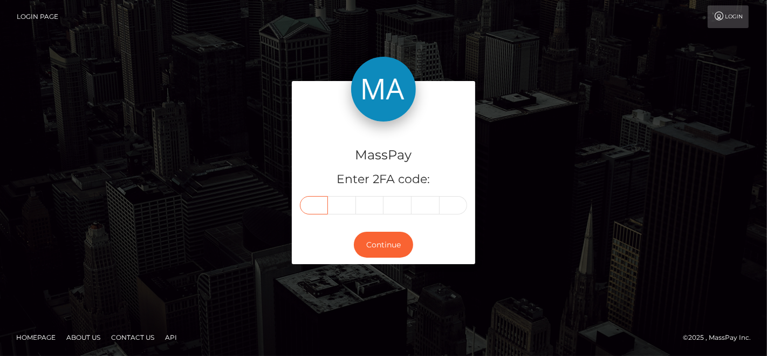
type input "5"
type input "7"
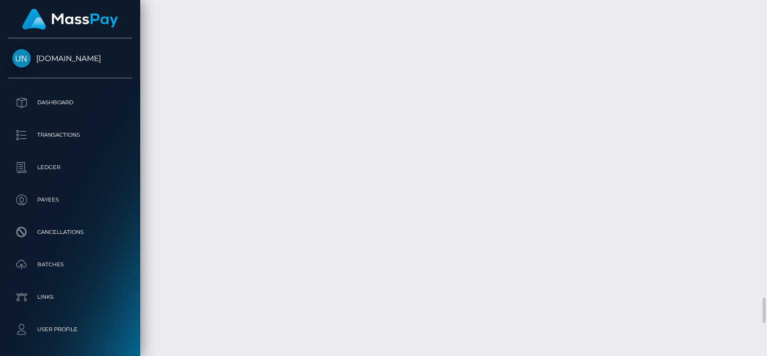
scroll to position [4188, 0]
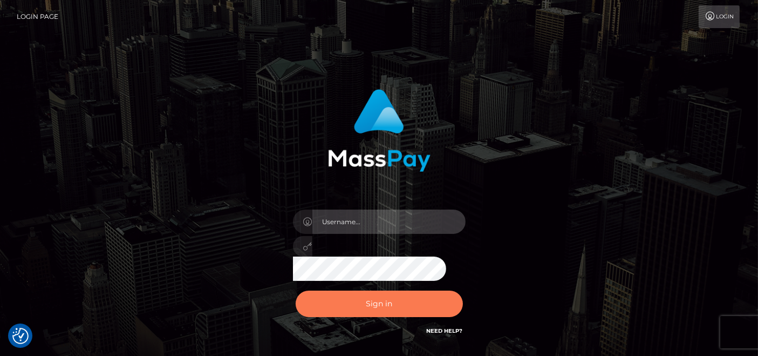
type input "[DOMAIN_NAME]"
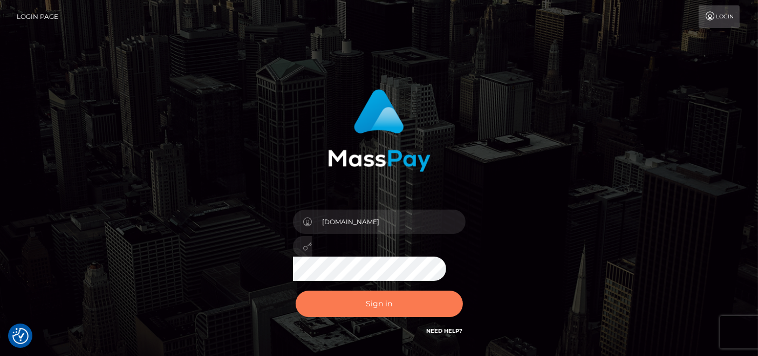
click at [382, 306] on button "Sign in" at bounding box center [379, 303] width 167 height 26
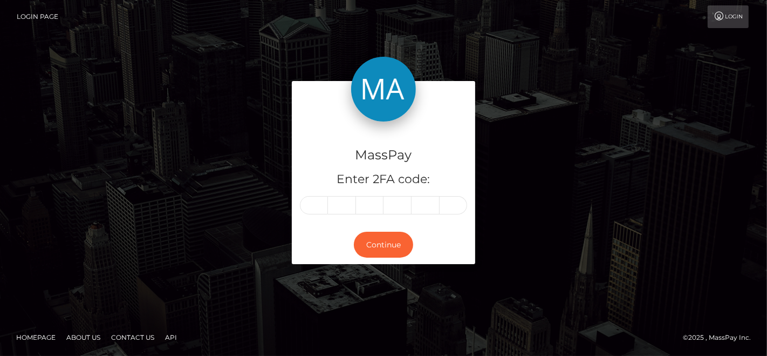
type input "H"
type input "e"
type input "l"
type input "o"
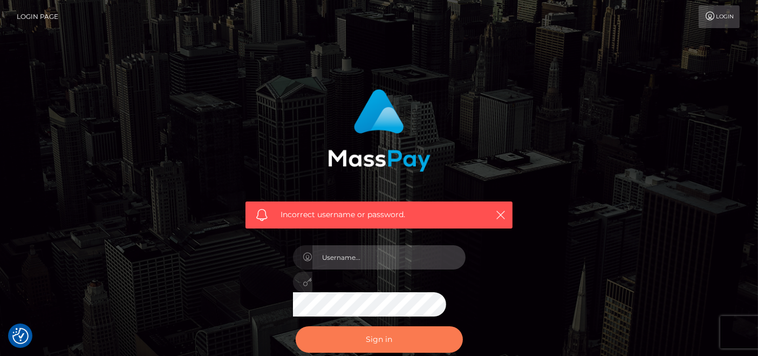
type input "pk.es"
click at [387, 326] on button "Sign in" at bounding box center [379, 339] width 167 height 26
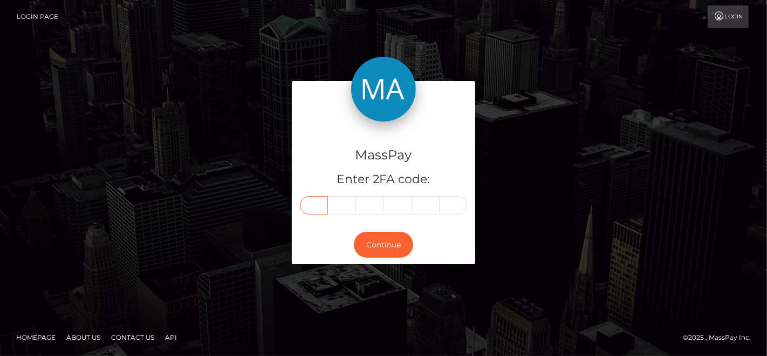
paste input "0"
type input "0"
type input "4"
type input "2"
type input "6"
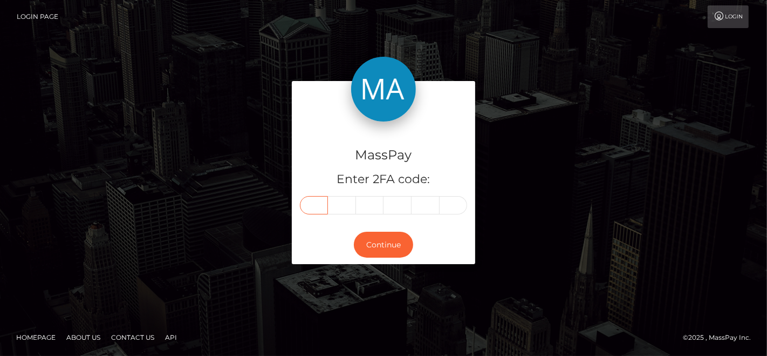
type input "0"
type input "7"
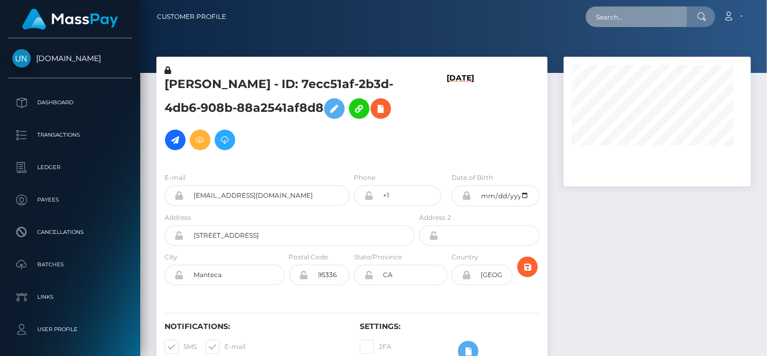
click at [630, 17] on input "text" at bounding box center [636, 16] width 101 height 21
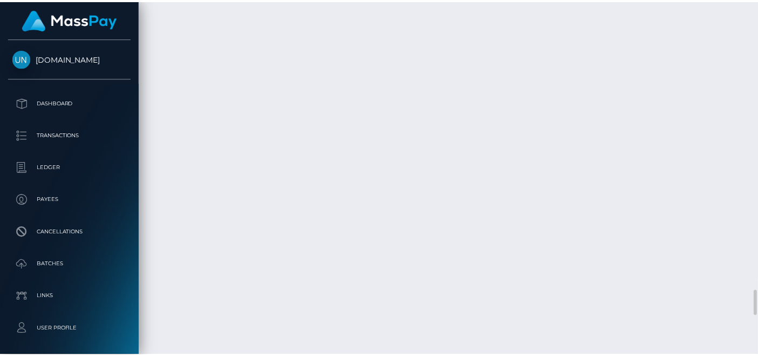
scroll to position [130, 185]
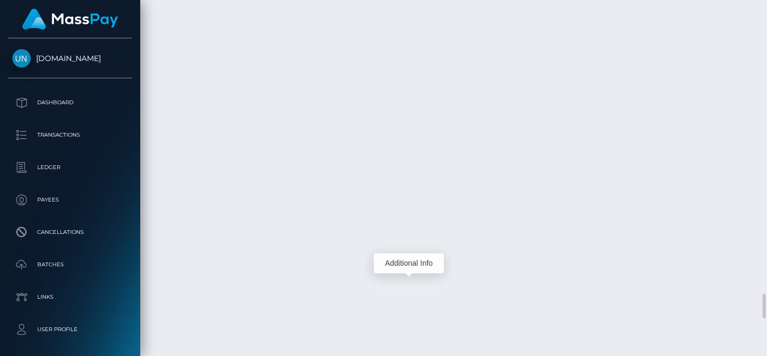
scroll to position [130, 187]
drag, startPoint x: 295, startPoint y: 175, endPoint x: 432, endPoint y: 184, distance: 136.8
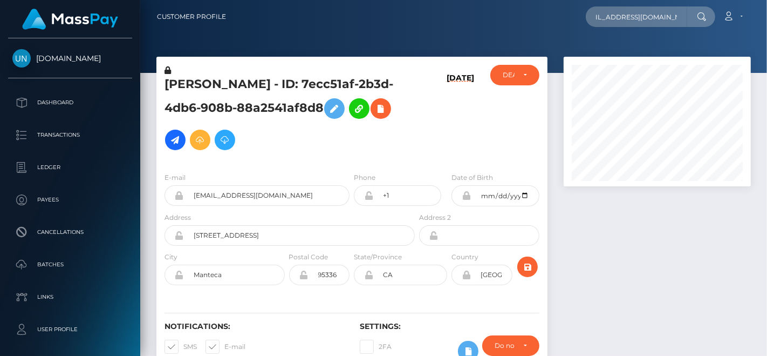
scroll to position [130, 187]
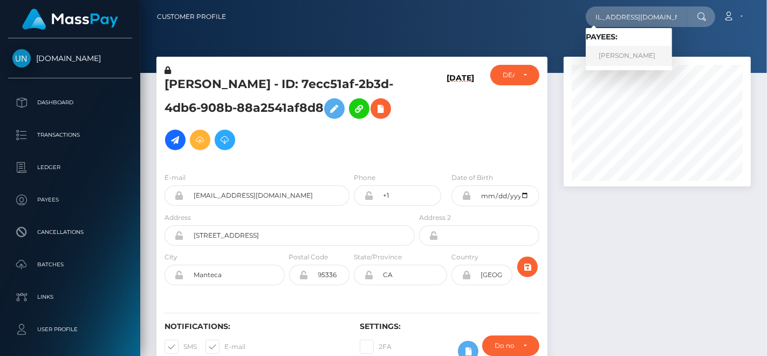
type input "[EMAIL_ADDRESS][DOMAIN_NAME]"
click at [616, 49] on link "[PERSON_NAME]" at bounding box center [629, 56] width 86 height 20
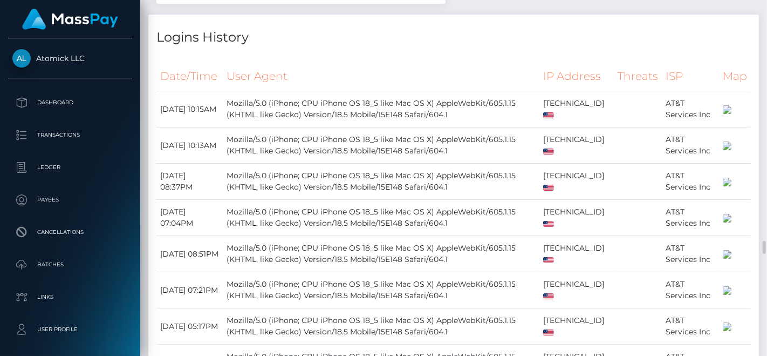
scroll to position [6410, 0]
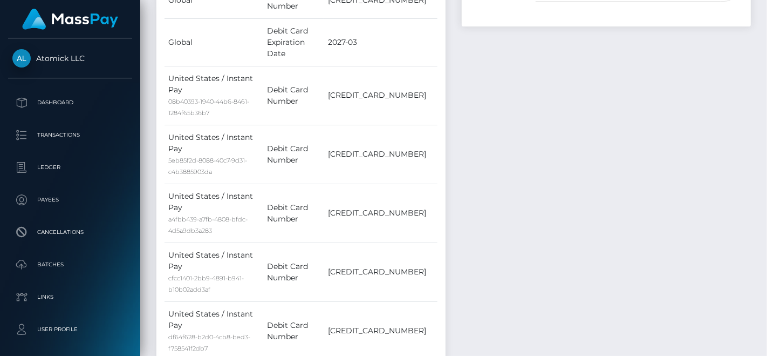
scroll to position [0, 0]
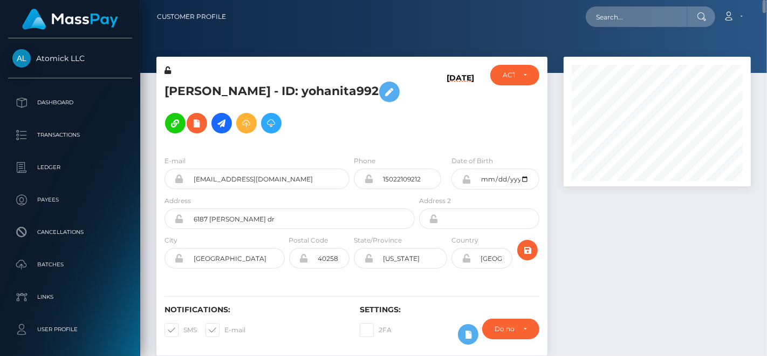
drag, startPoint x: 488, startPoint y: 118, endPoint x: 408, endPoint y: 51, distance: 104.3
click at [408, 51] on div at bounding box center [453, 36] width 627 height 73
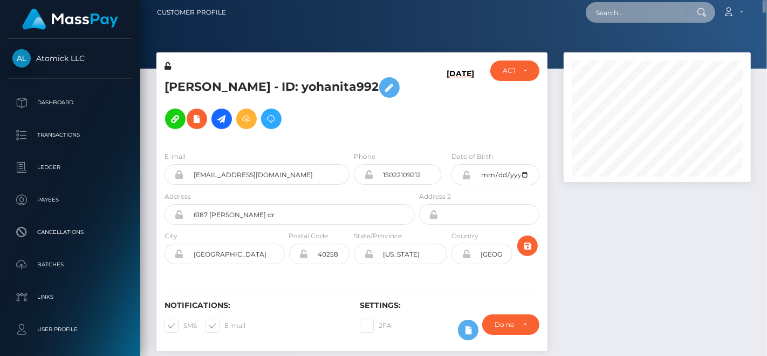
click at [604, 16] on input "text" at bounding box center [636, 12] width 101 height 21
paste input "michalkukla1993@gmail.com"
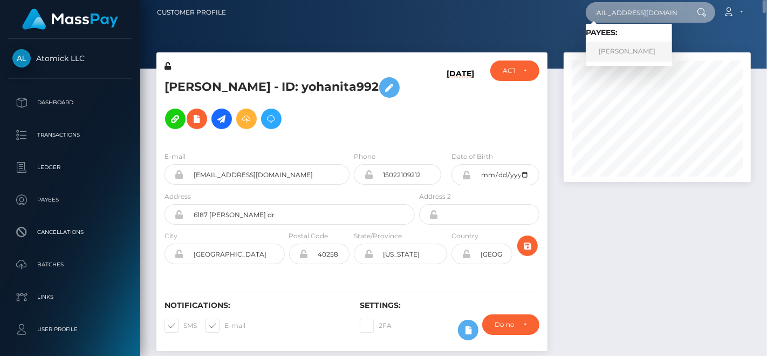
type input "michalkukla1993@gmail.com"
click at [635, 49] on link "Michal Kukla" at bounding box center [629, 52] width 86 height 20
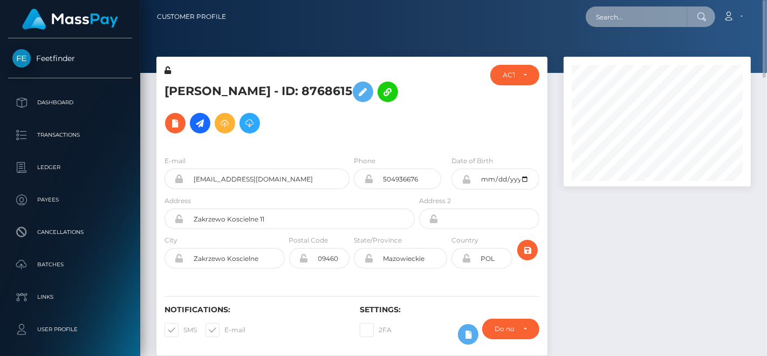
click at [640, 17] on input "text" at bounding box center [636, 16] width 101 height 21
paste input "[EMAIL_ADDRESS][DOMAIN_NAME]"
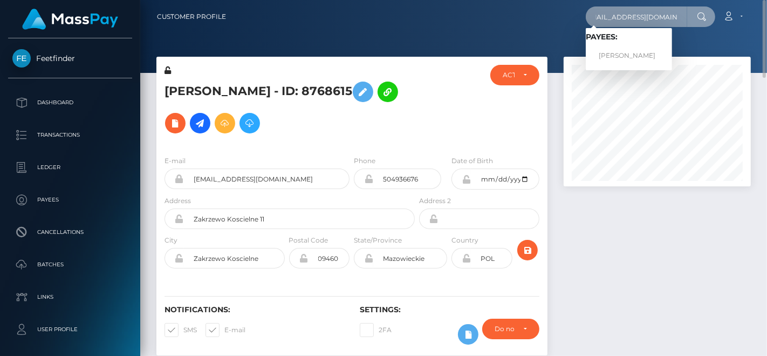
type input "[EMAIL_ADDRESS][DOMAIN_NAME]"
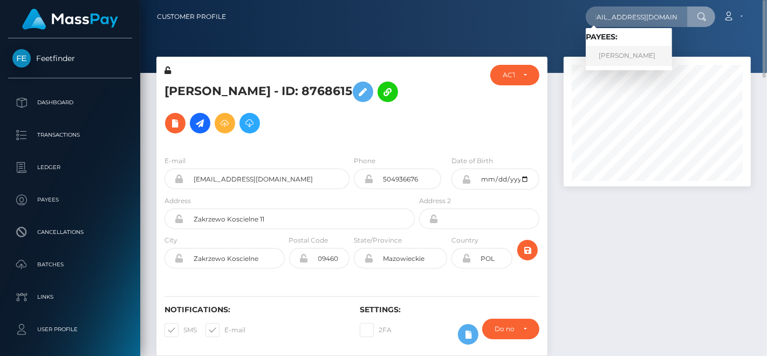
click at [620, 50] on link "[PERSON_NAME]" at bounding box center [629, 56] width 86 height 20
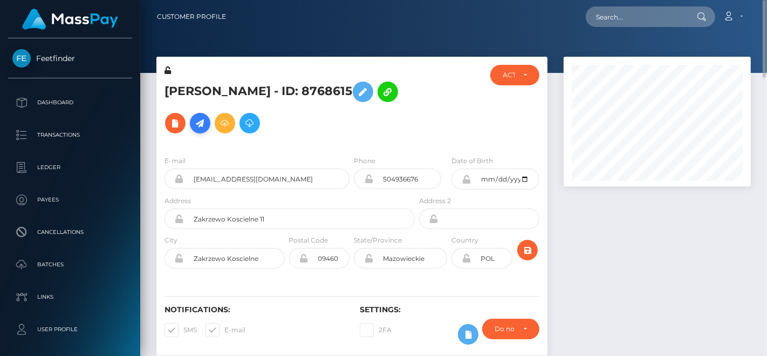
click at [194, 118] on icon at bounding box center [200, 123] width 13 height 13
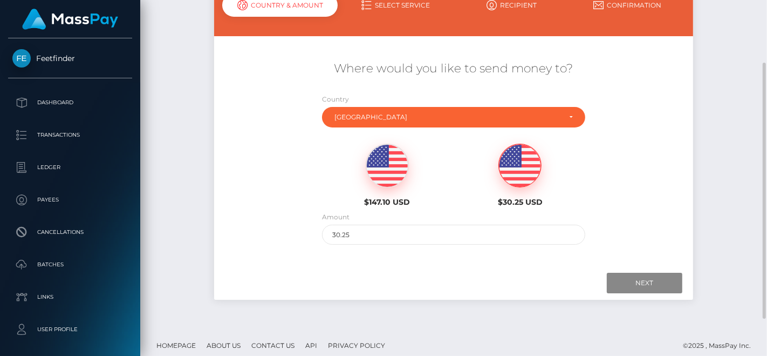
scroll to position [135, 0]
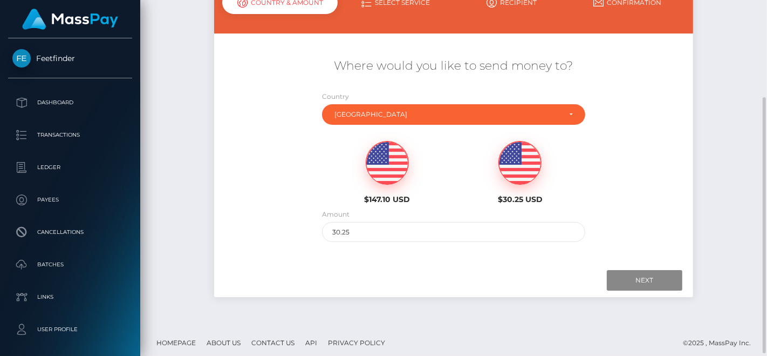
click at [376, 179] on img at bounding box center [387, 162] width 42 height 43
click at [627, 284] on input "Next" at bounding box center [645, 280] width 76 height 21
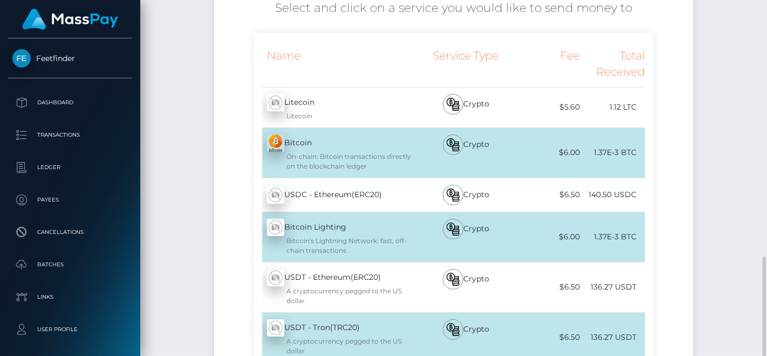
scroll to position [342, 0]
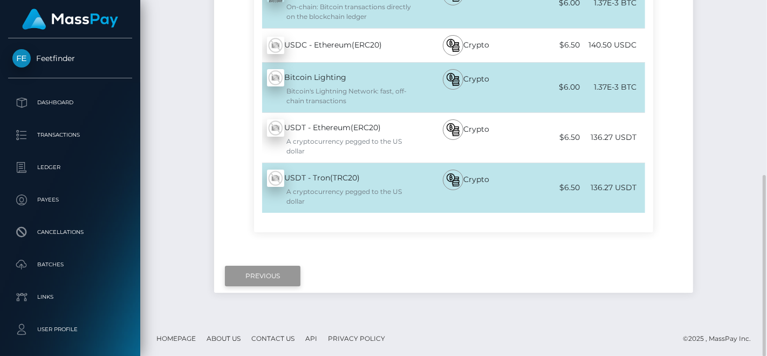
click at [267, 277] on input "Previous" at bounding box center [263, 276] width 76 height 21
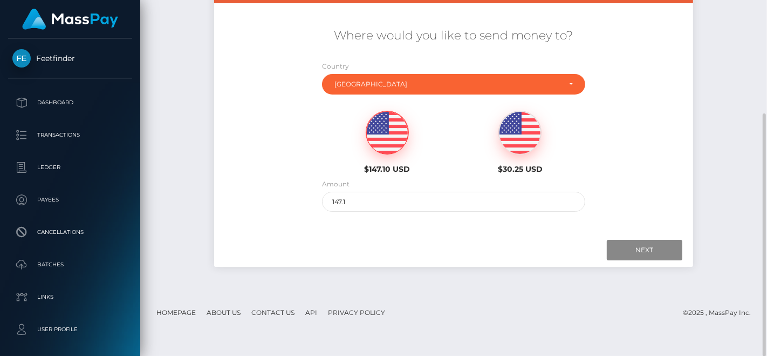
scroll to position [164, 0]
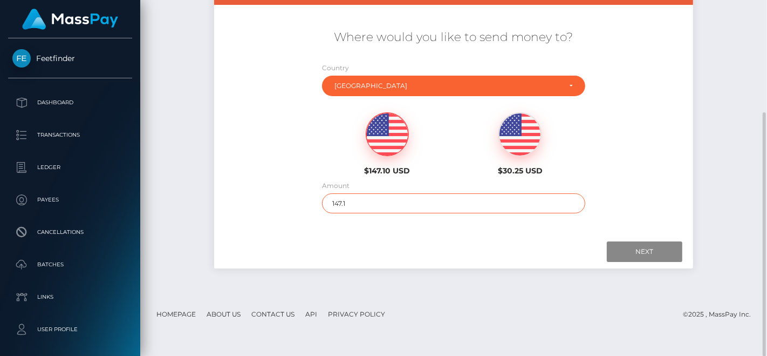
drag, startPoint x: 387, startPoint y: 206, endPoint x: 296, endPoint y: 199, distance: 91.5
click at [296, 199] on div "Where would you like to send money to? Country Abkhazia Afghanistan Albania Alg…" at bounding box center [453, 121] width 479 height 195
type input "30"
click at [623, 252] on input "Next" at bounding box center [645, 251] width 76 height 21
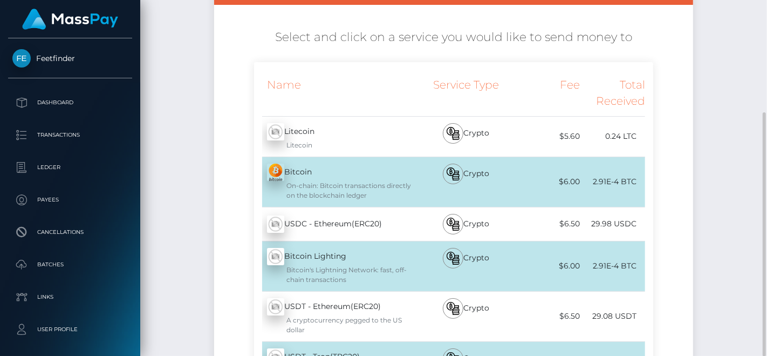
scroll to position [342, 0]
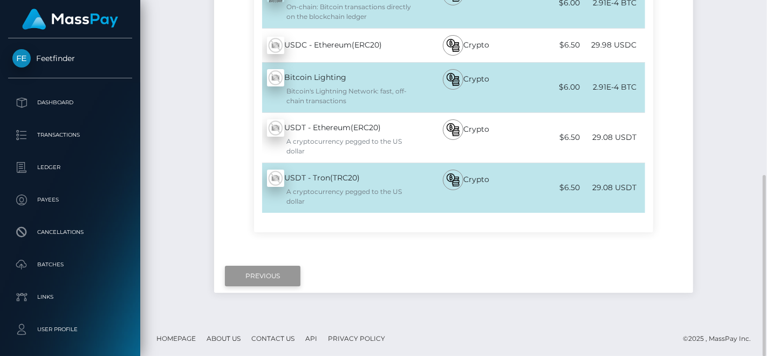
click at [270, 268] on input "Previous" at bounding box center [263, 276] width 76 height 21
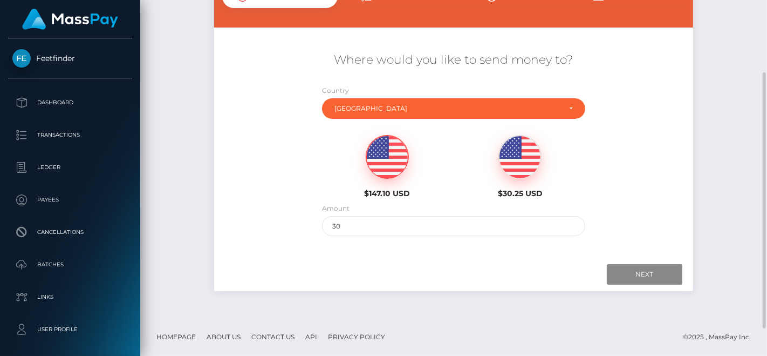
scroll to position [0, 0]
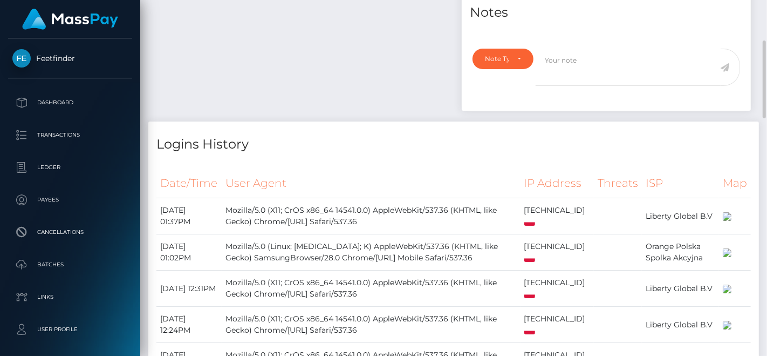
scroll to position [629, 0]
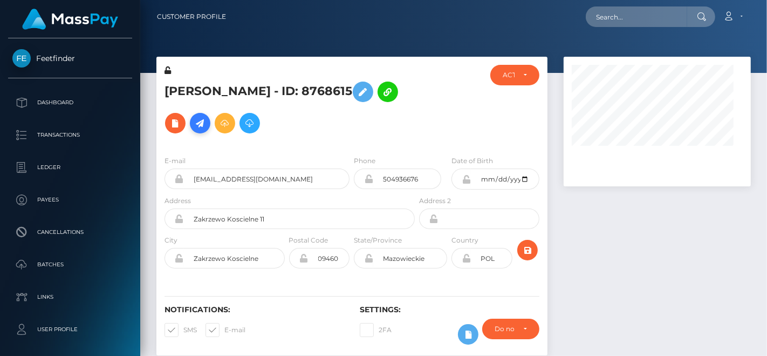
click at [194, 118] on icon at bounding box center [200, 123] width 13 height 13
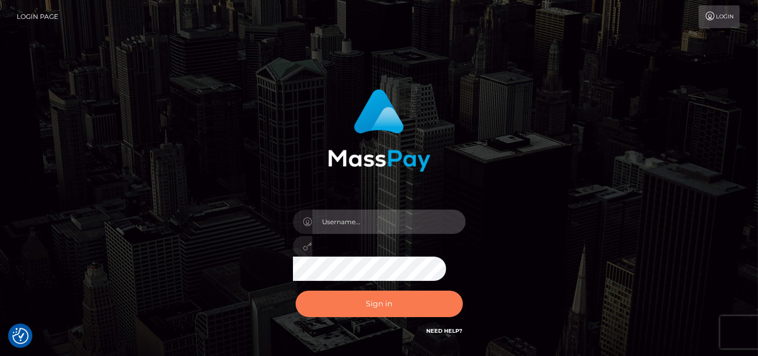
type input "pk.es"
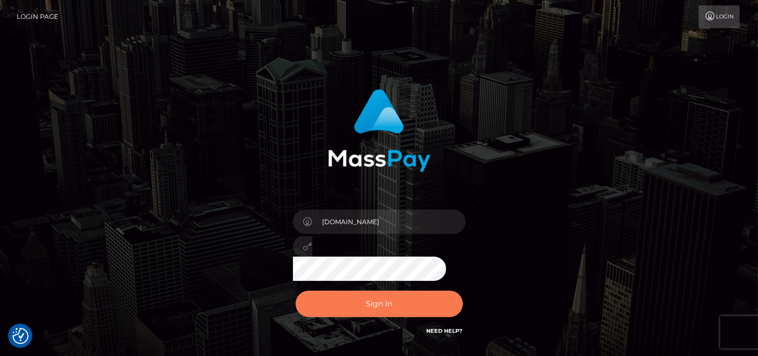
click at [400, 302] on button "Sign in" at bounding box center [379, 303] width 167 height 26
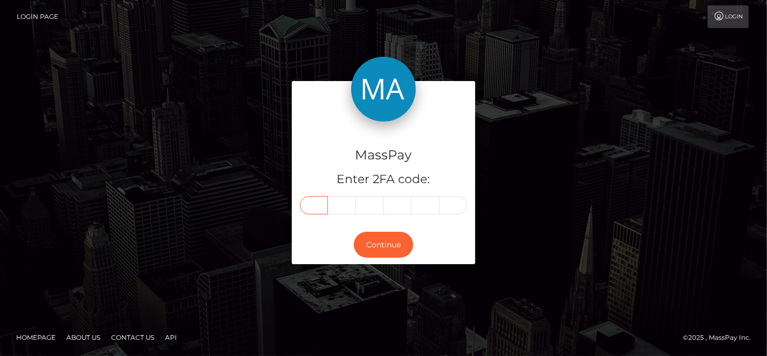
paste input "9"
type input "9"
type input "6"
type input "3"
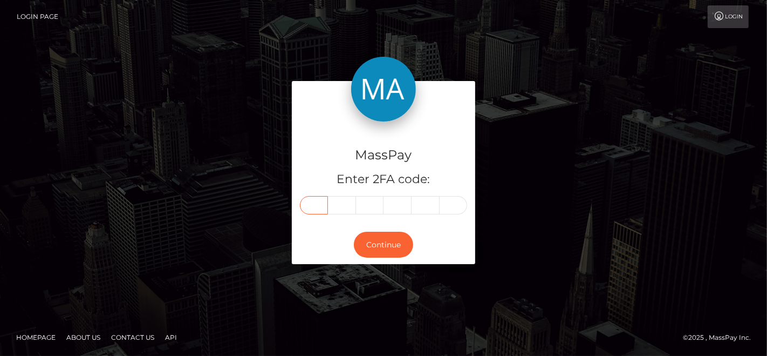
type input "1"
type input "9"
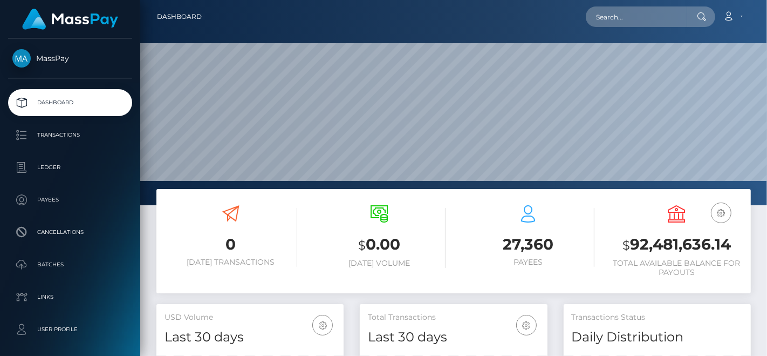
scroll to position [191, 187]
click at [606, 19] on input "text" at bounding box center [636, 16] width 101 height 21
click at [625, 16] on input "text" at bounding box center [636, 16] width 101 height 21
paste input "[EMAIL_ADDRESS][DOMAIN_NAME]"
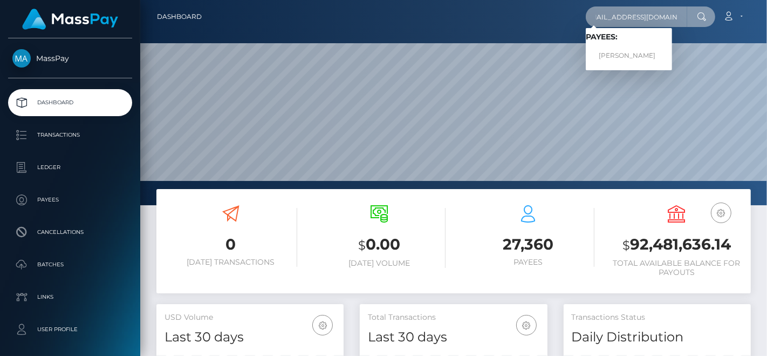
type input "[EMAIL_ADDRESS][DOMAIN_NAME]"
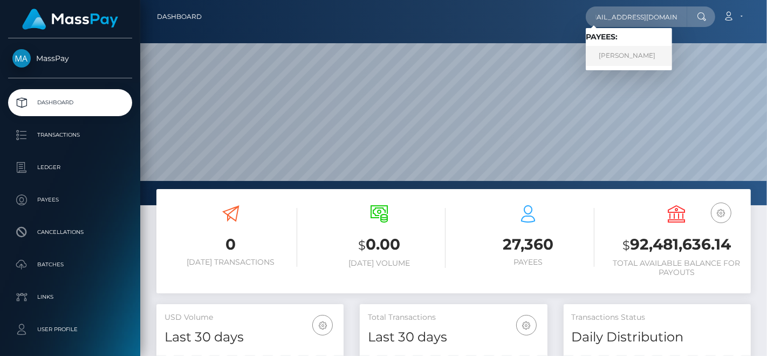
scroll to position [0, 0]
click at [652, 53] on link "Michal Kukla" at bounding box center [629, 56] width 86 height 20
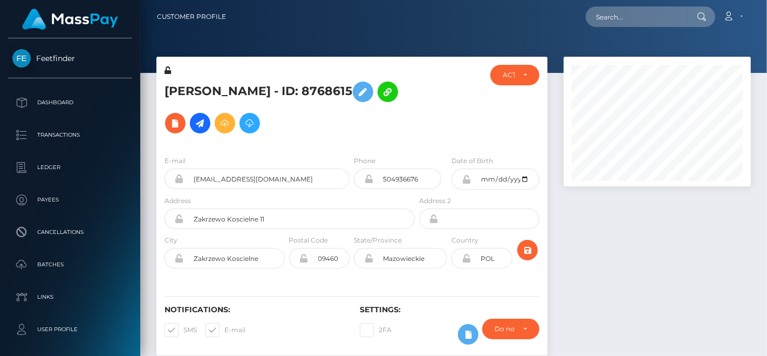
scroll to position [130, 187]
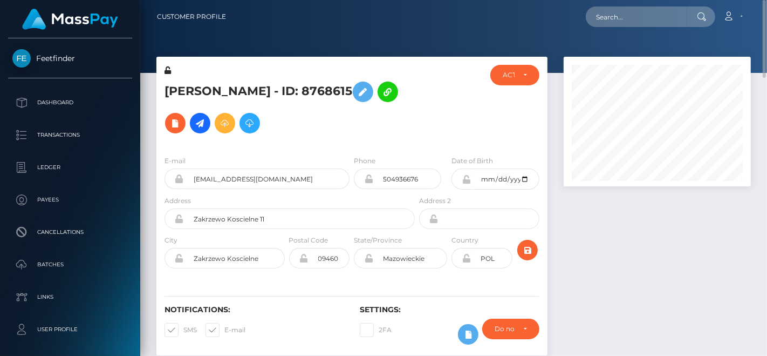
scroll to position [1, 0]
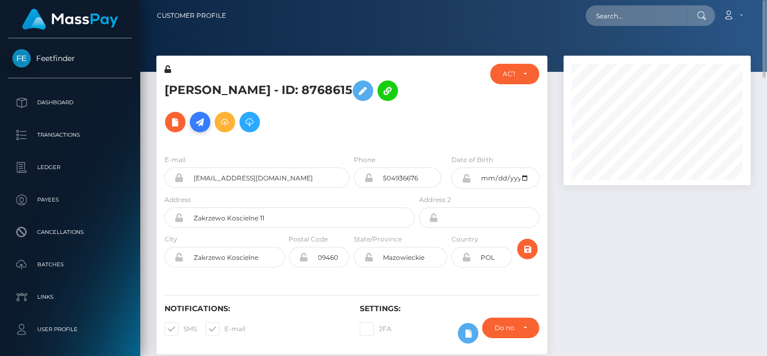
click at [194, 122] on icon at bounding box center [200, 121] width 13 height 13
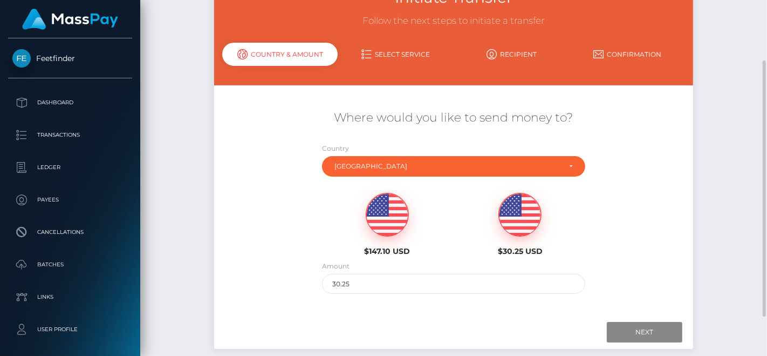
scroll to position [86, 0]
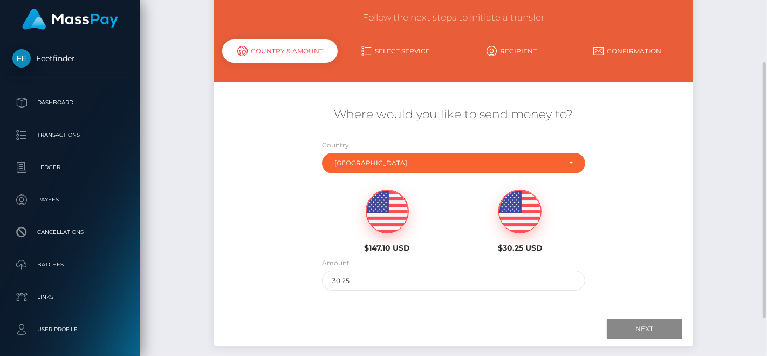
click at [397, 218] on img at bounding box center [387, 211] width 42 height 43
type input "147.1"
click at [628, 322] on input "Next" at bounding box center [645, 328] width 76 height 21
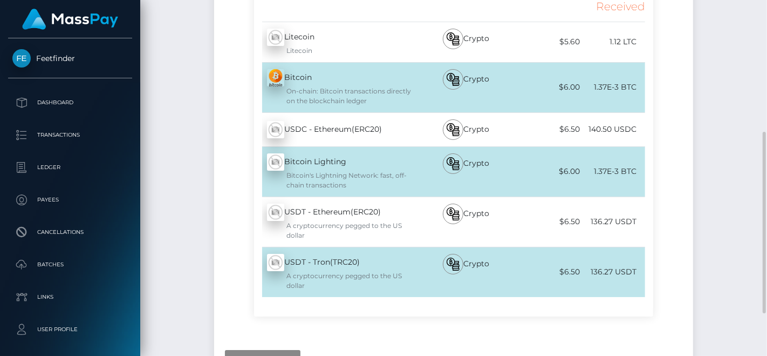
scroll to position [301, 0]
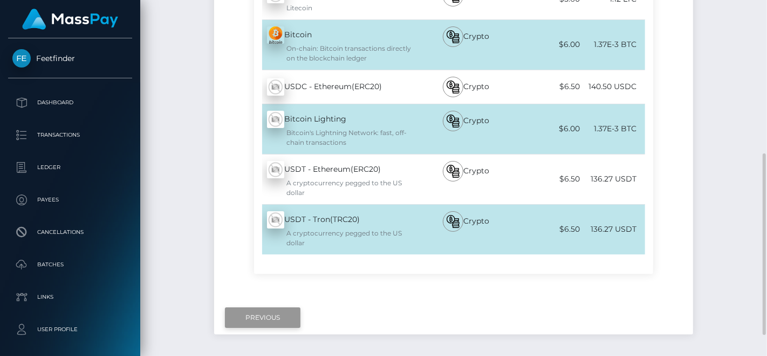
click at [264, 315] on input "Previous" at bounding box center [263, 317] width 76 height 21
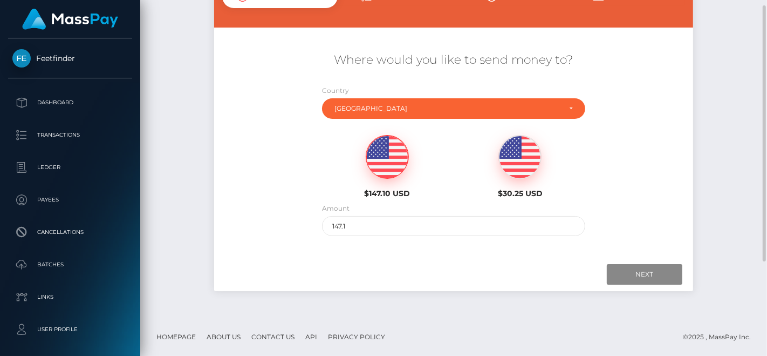
scroll to position [0, 0]
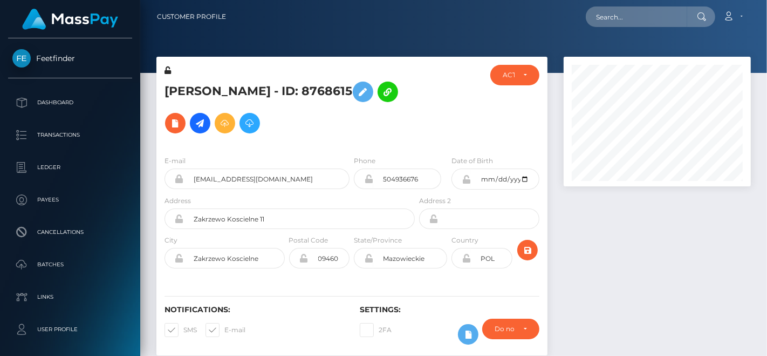
scroll to position [130, 187]
click at [195, 92] on h5 "[PERSON_NAME] - ID: 8768615" at bounding box center [287, 107] width 244 height 63
copy h5 "[PERSON_NAME]"
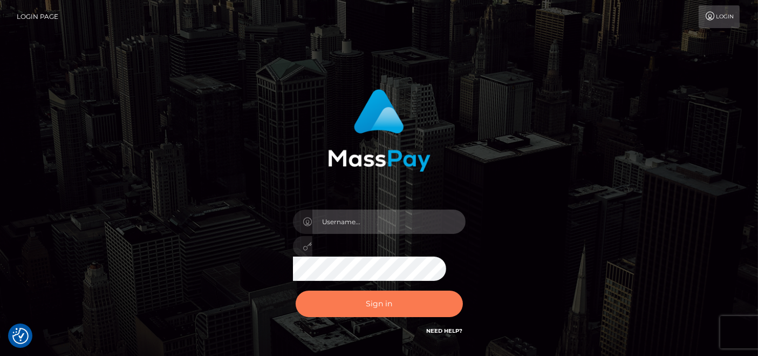
type input "[DOMAIN_NAME]"
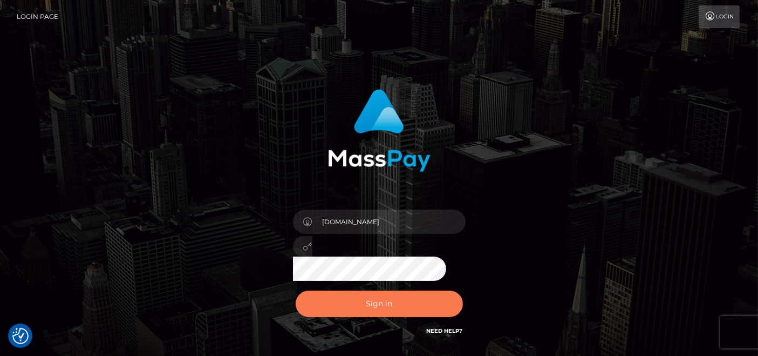
click at [403, 298] on button "Sign in" at bounding box center [379, 303] width 167 height 26
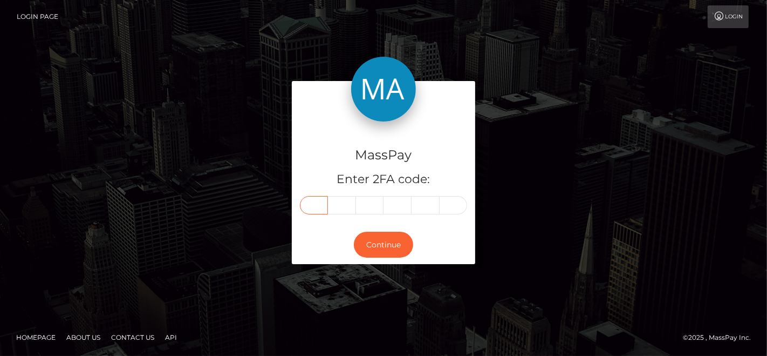
click at [310, 201] on input "text" at bounding box center [314, 205] width 28 height 18
paste input "0"
type input "0"
type input "6"
type input "3"
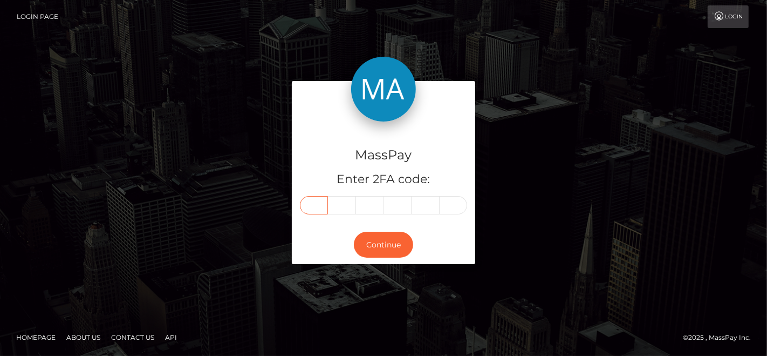
type input "1"
type input "7"
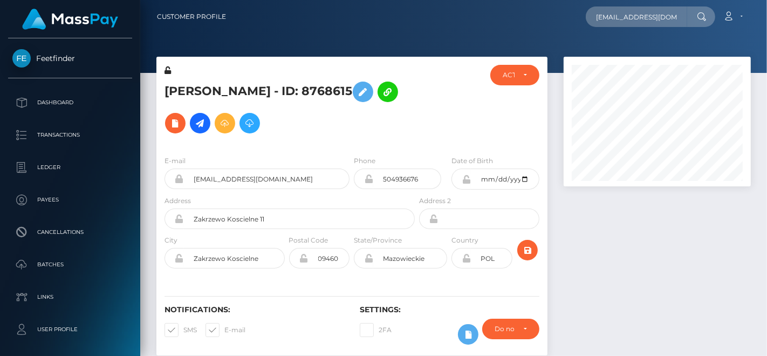
scroll to position [130, 187]
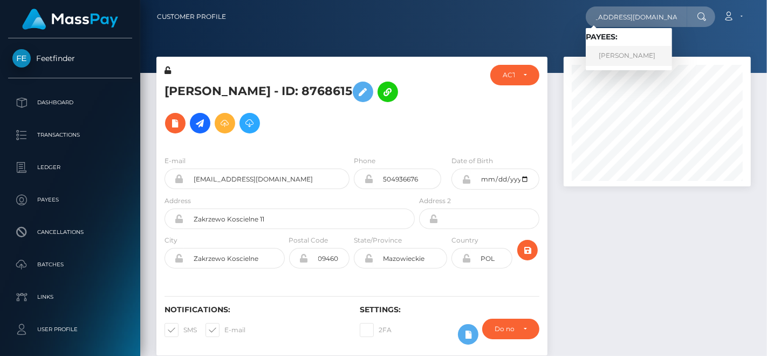
type input "[EMAIL_ADDRESS][DOMAIN_NAME]"
click at [631, 51] on link "[PERSON_NAME]" at bounding box center [629, 56] width 86 height 20
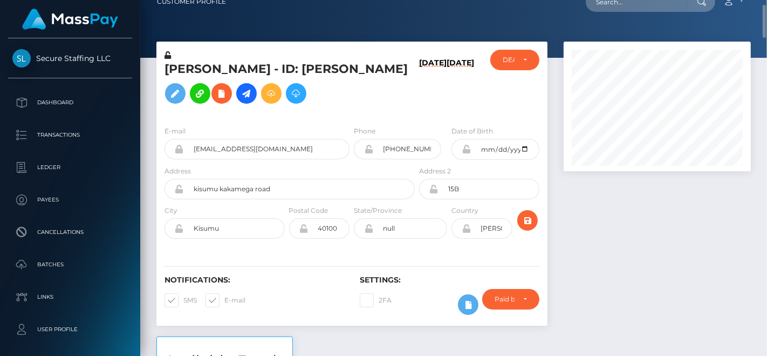
scroll to position [19, 0]
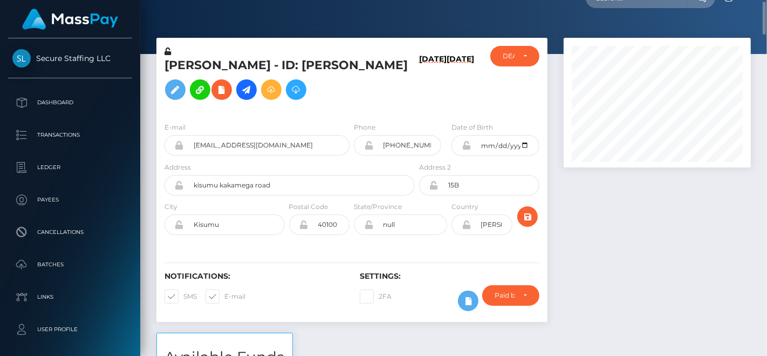
click at [351, 76] on h5 "[PERSON_NAME] - ID: [PERSON_NAME]" at bounding box center [287, 81] width 244 height 48
drag, startPoint x: 248, startPoint y: 71, endPoint x: 167, endPoint y: 71, distance: 80.4
click at [167, 71] on h5 "[PERSON_NAME] - ID: [PERSON_NAME]" at bounding box center [287, 81] width 244 height 48
copy h5 "[PERSON_NAME]"
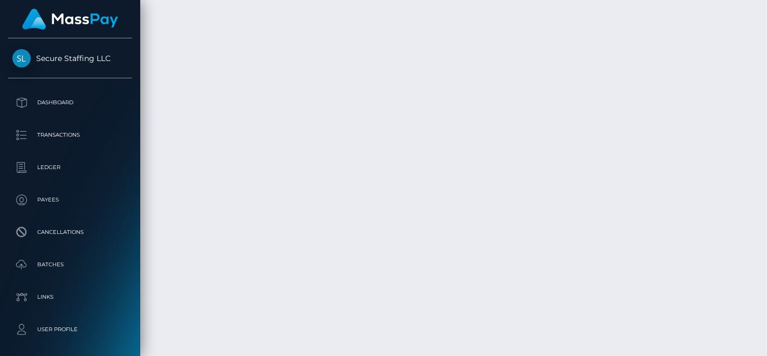
scroll to position [3445, 0]
